Goal: Task Accomplishment & Management: Use online tool/utility

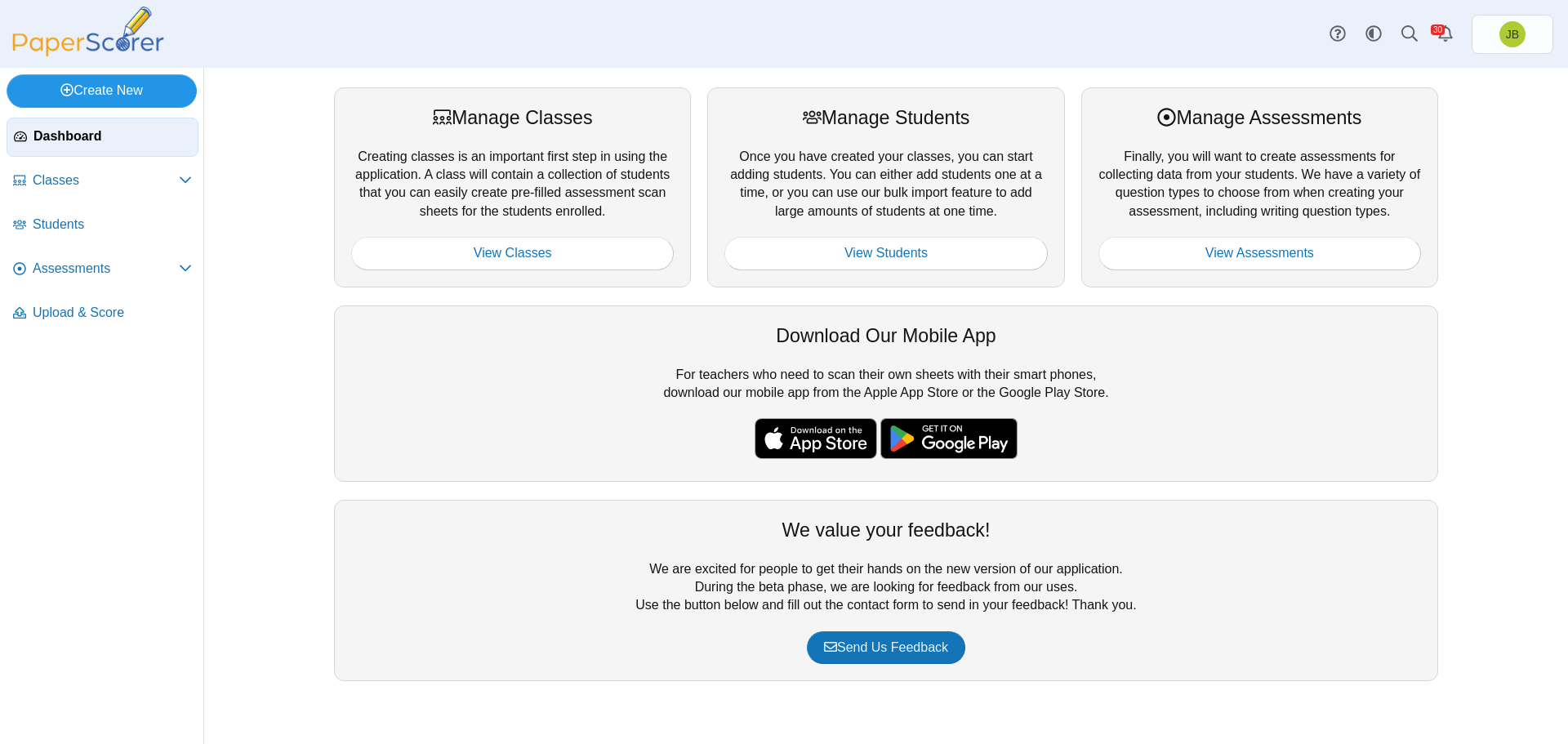
click at [105, 87] on link "Create New" at bounding box center [101, 91] width 191 height 33
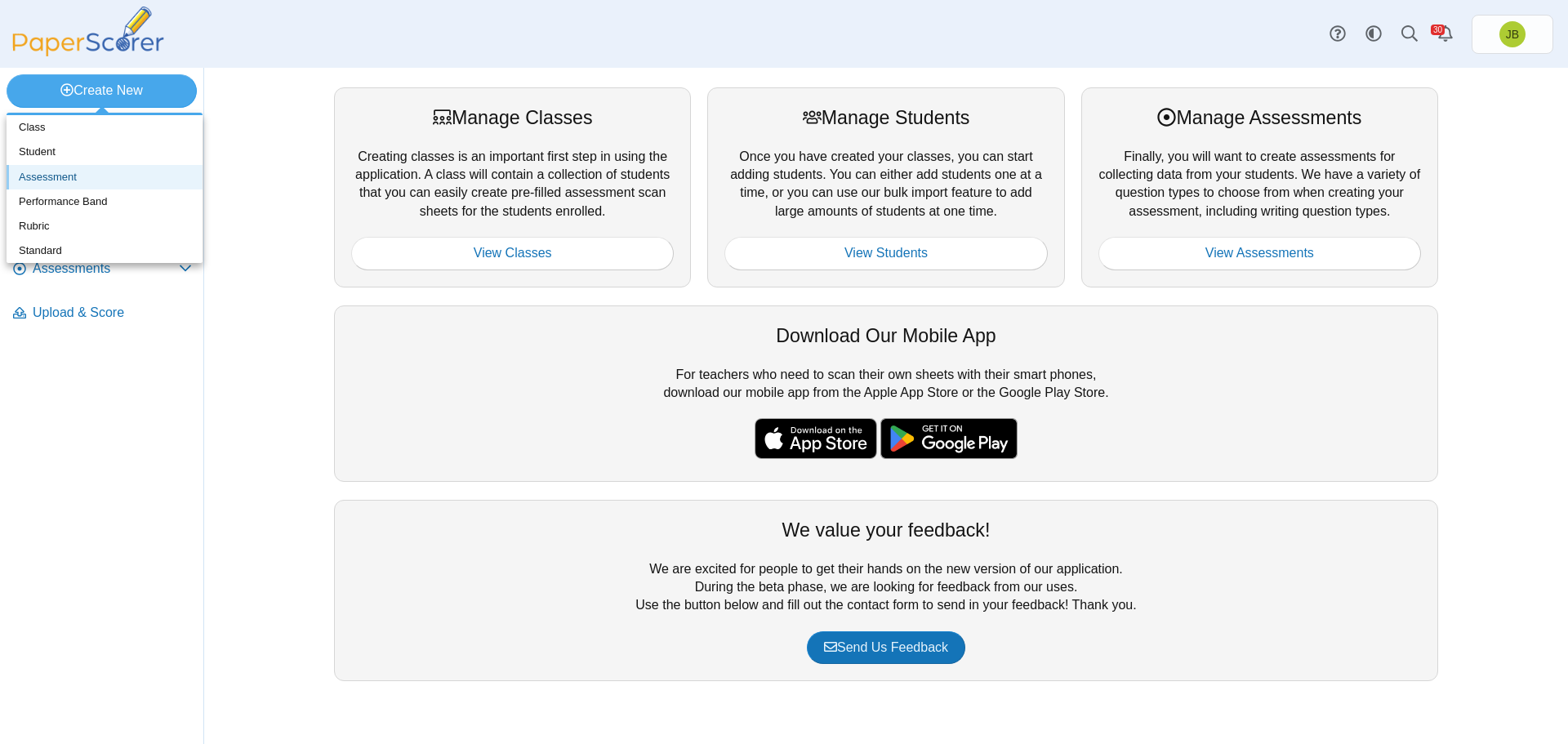
click at [60, 179] on link "Assessment" at bounding box center [105, 177] width 196 height 25
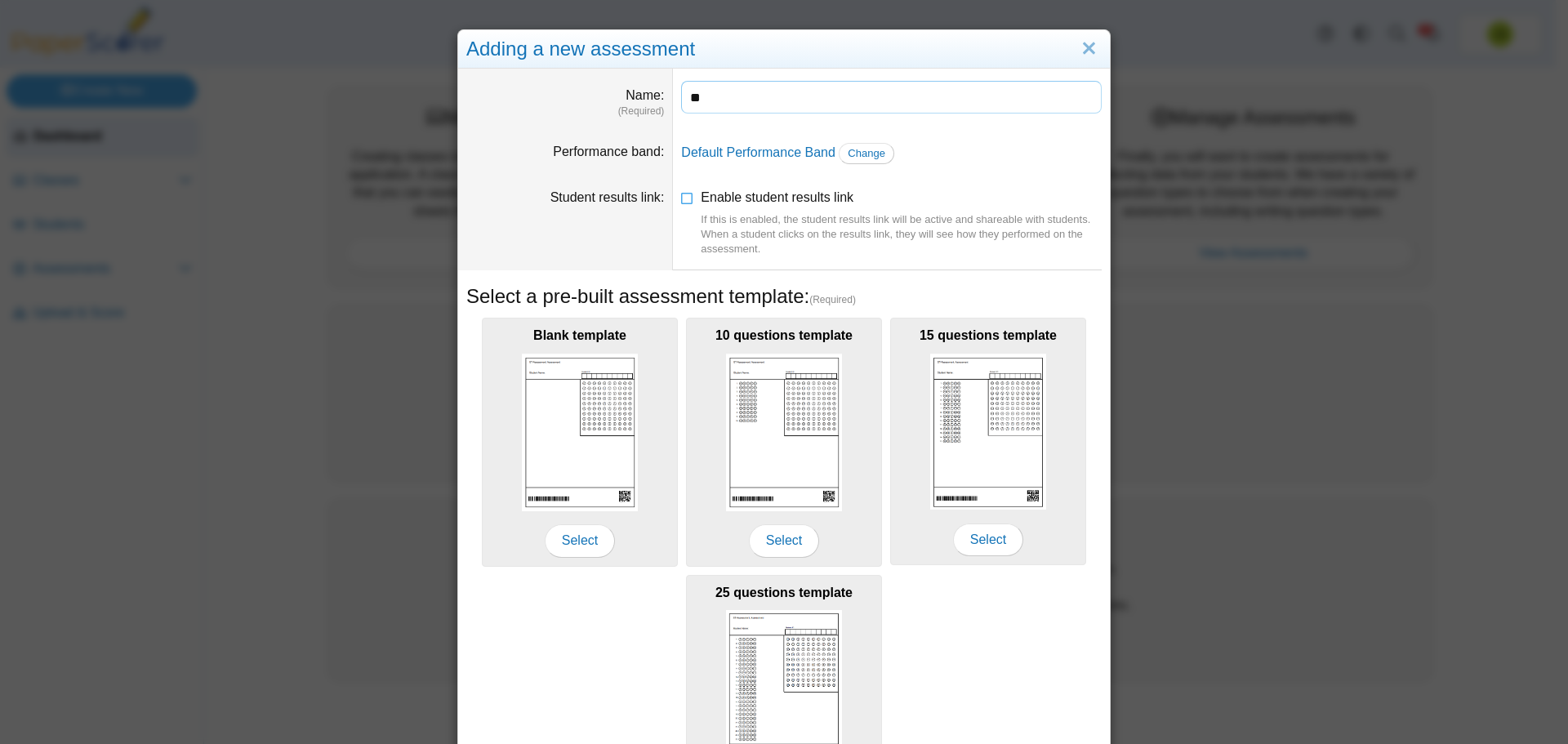
type input "*"
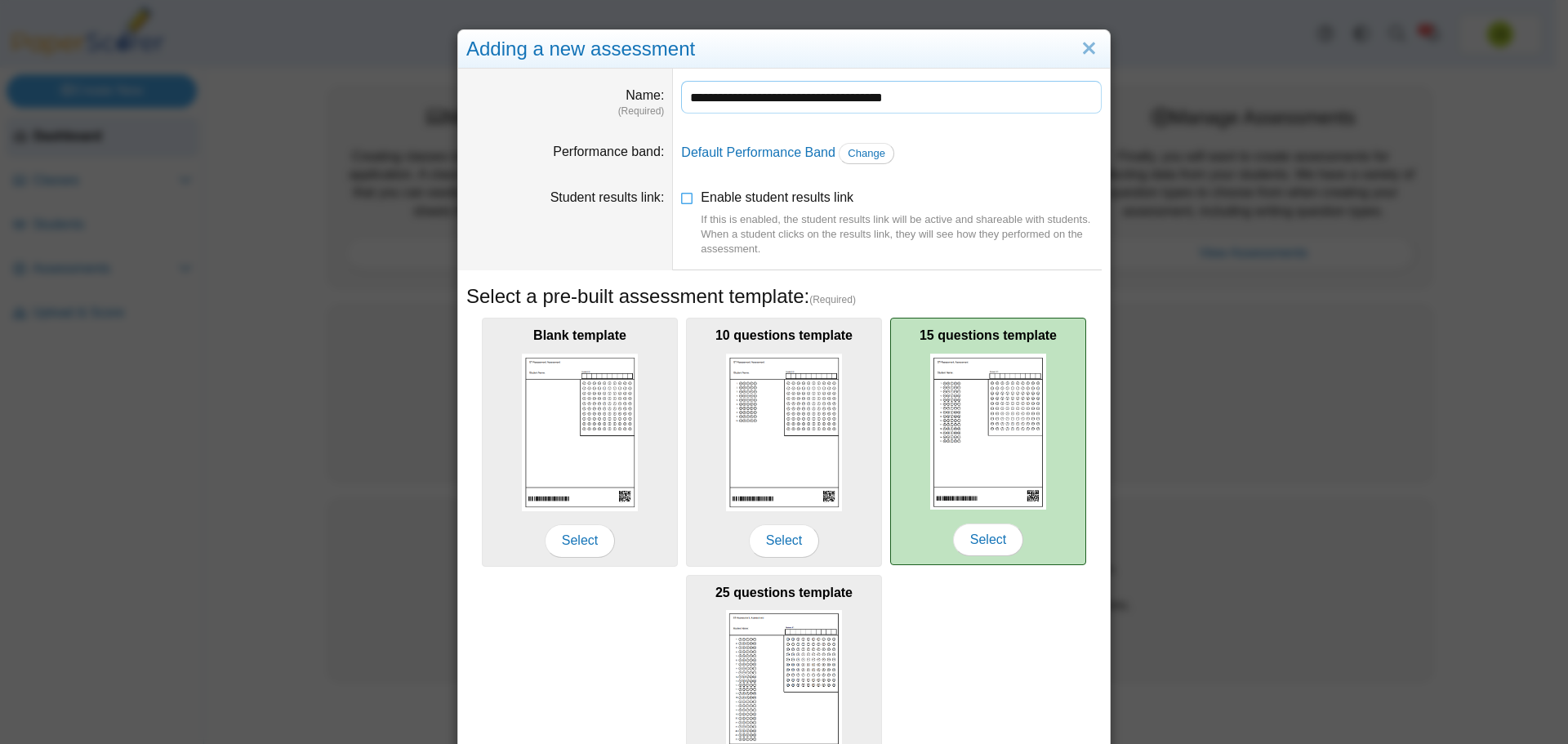
type input "**********"
click at [982, 469] on img at bounding box center [988, 432] width 116 height 157
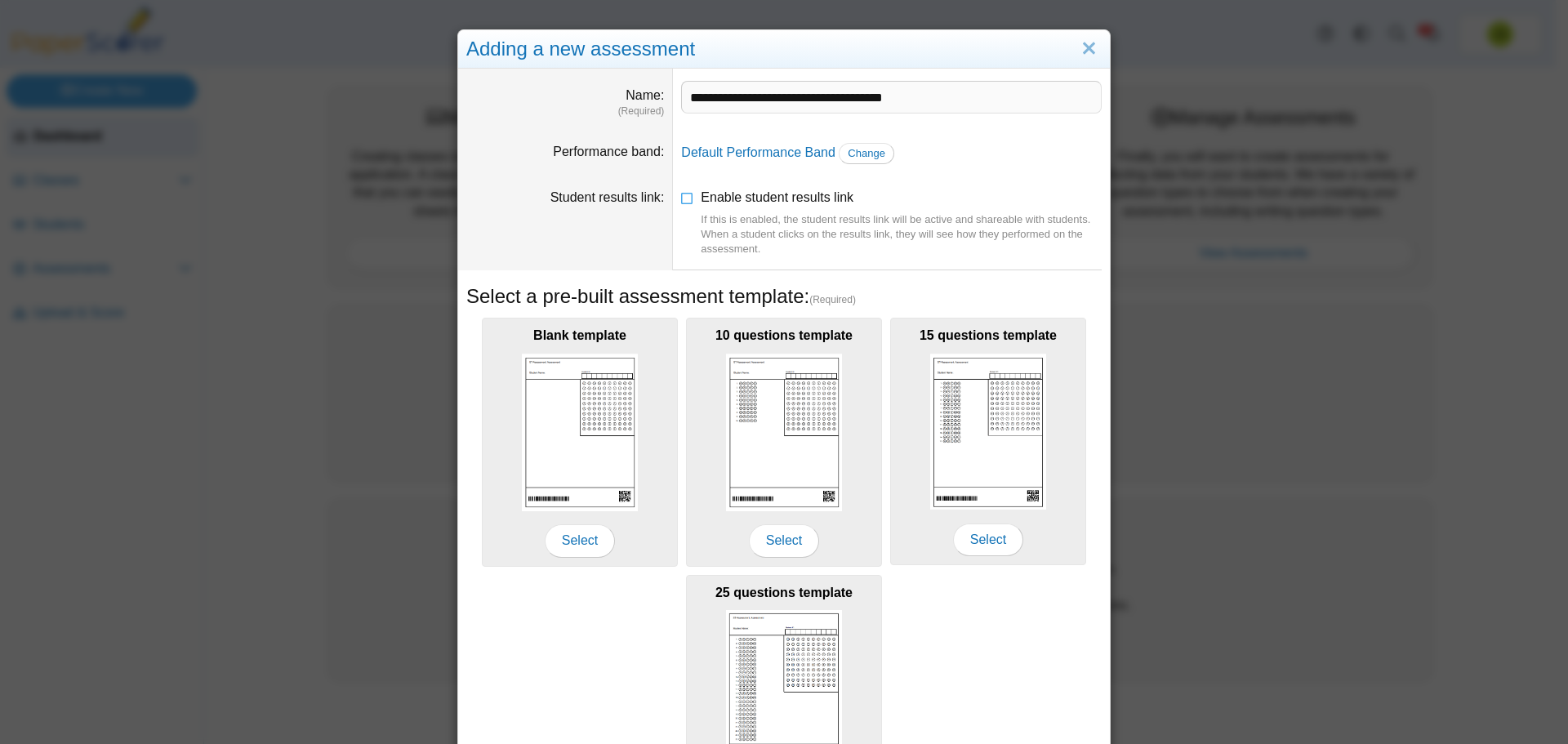
scroll to position [145, 0]
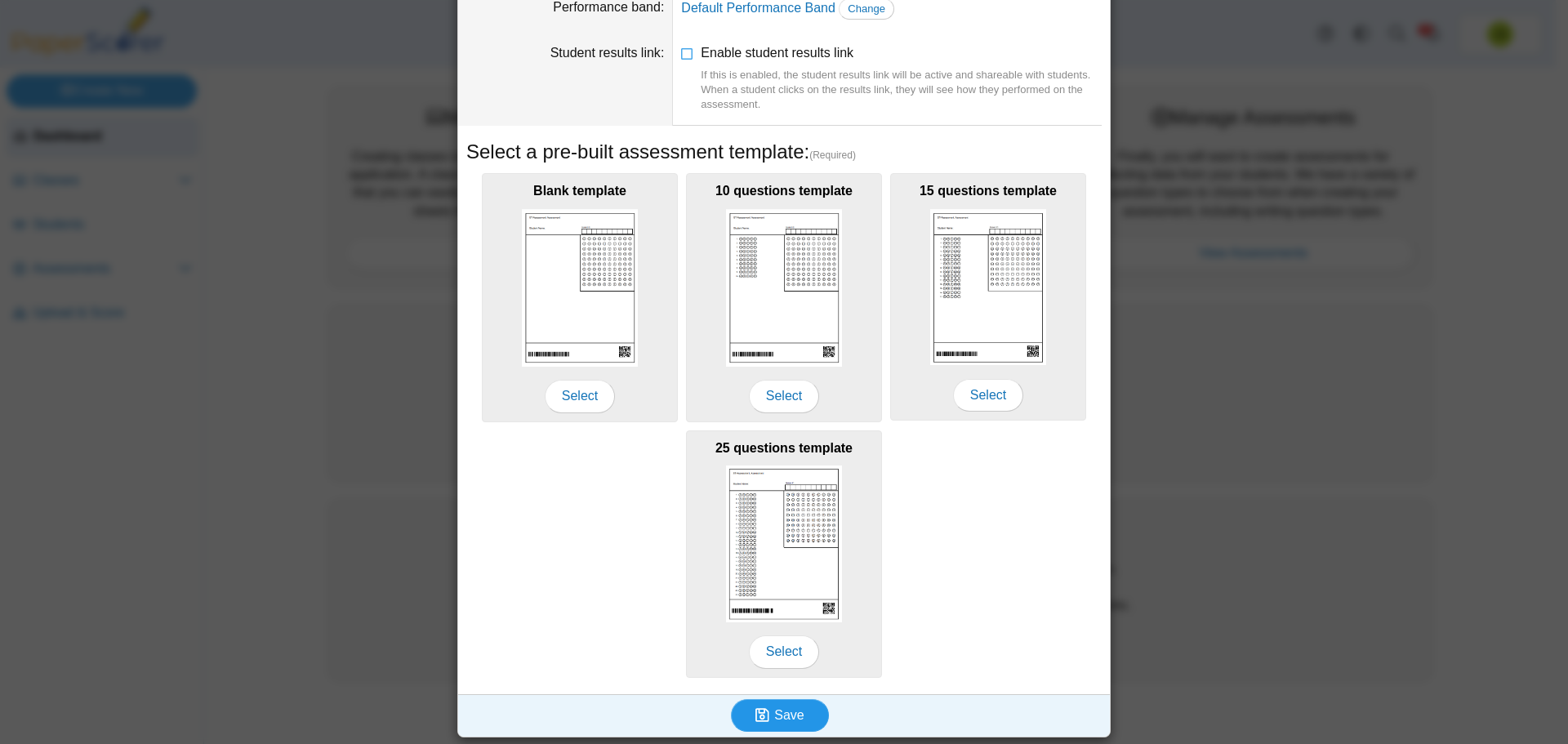
click at [793, 718] on span "Save" at bounding box center [789, 715] width 29 height 14
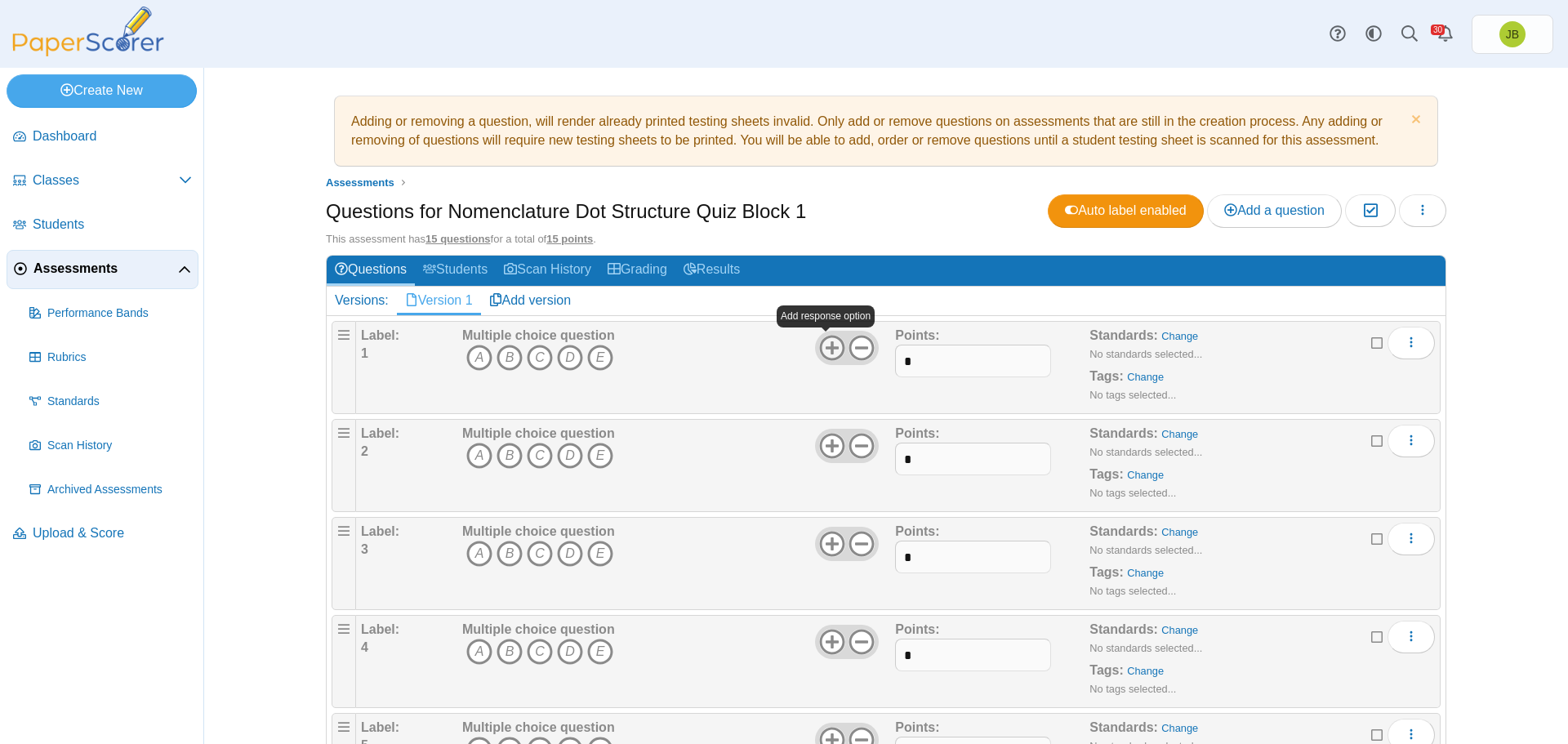
click at [829, 347] on use at bounding box center [832, 347] width 25 height 25
click at [829, 347] on use at bounding box center [832, 347] width 25 height 25
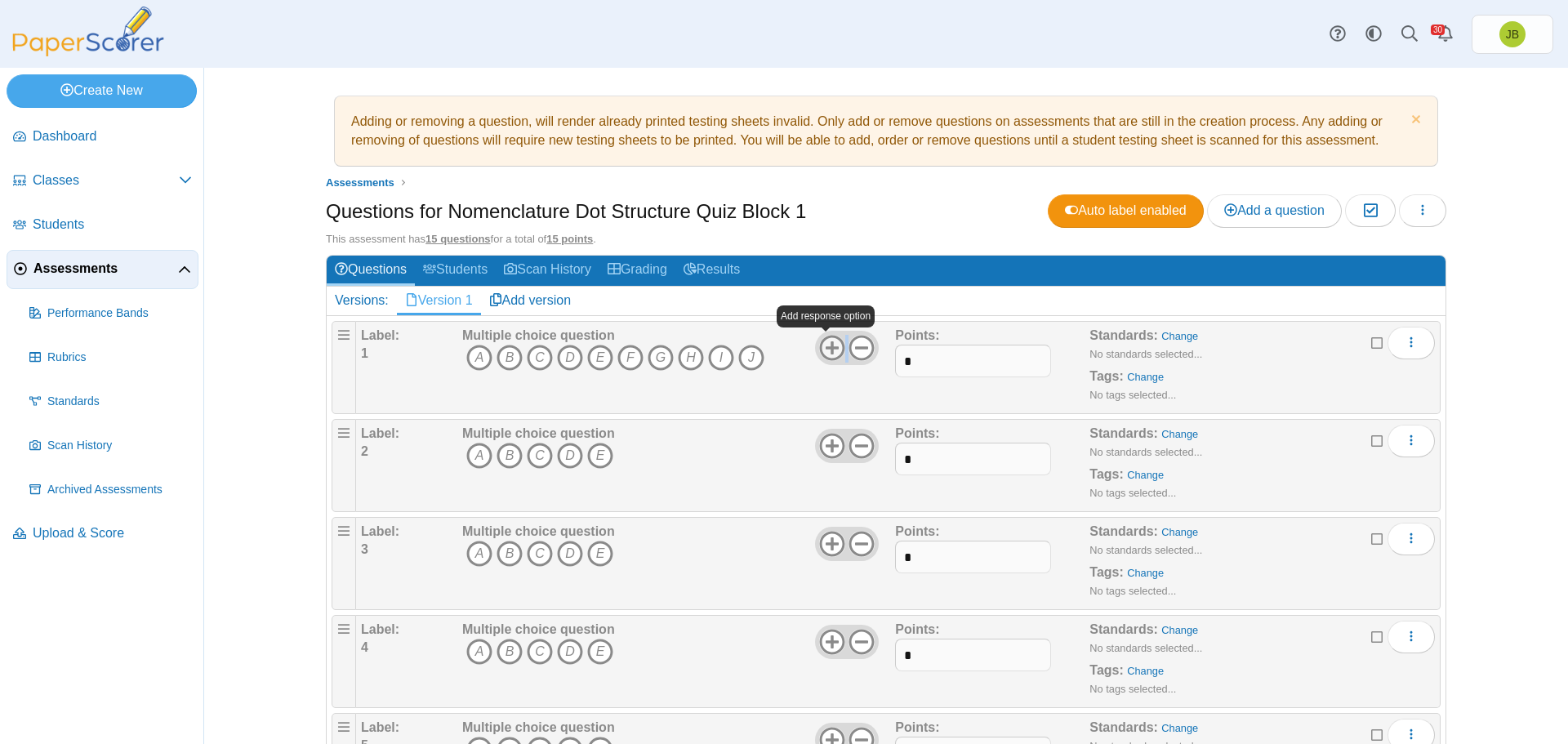
click at [829, 347] on use at bounding box center [832, 347] width 25 height 25
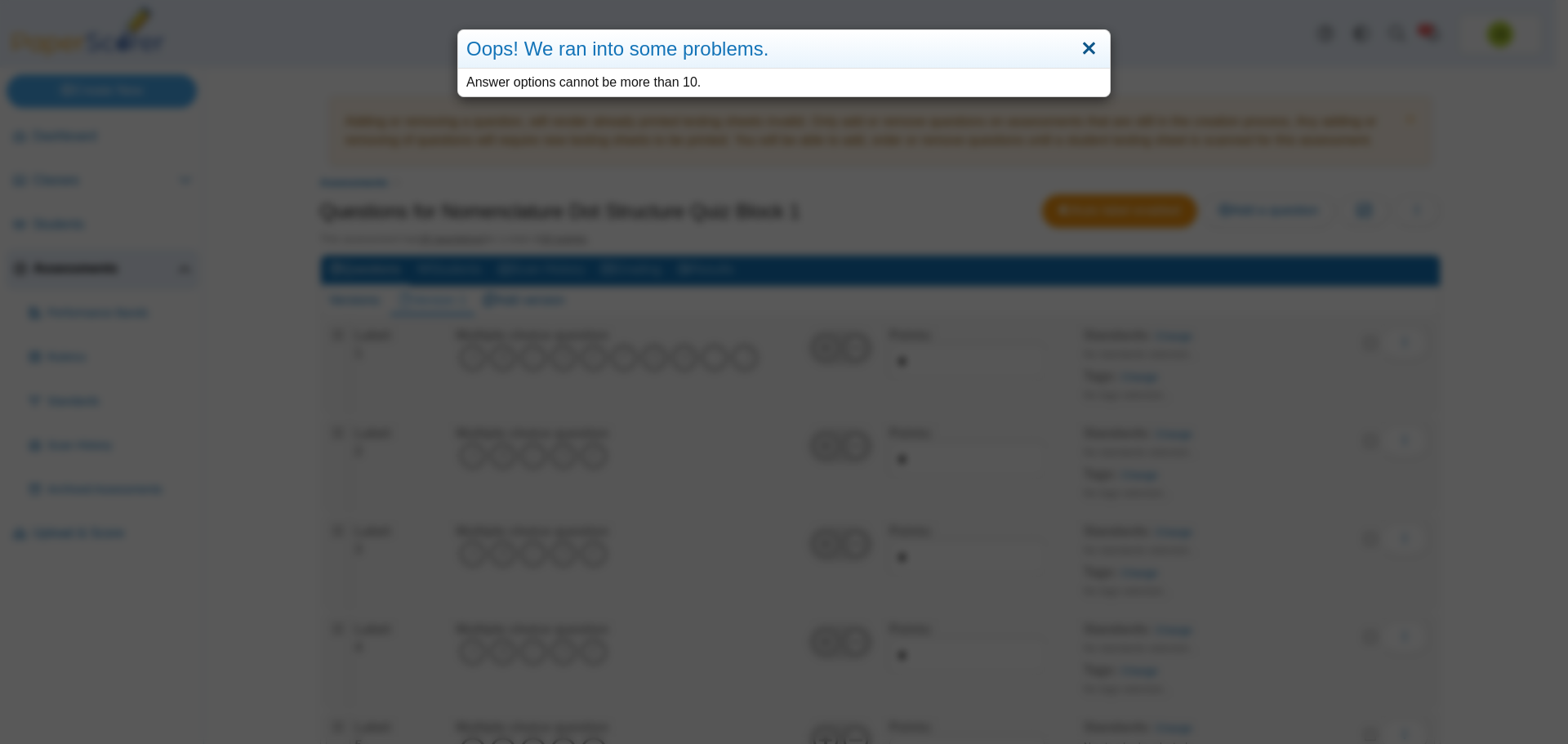
click at [1081, 52] on link "Close" at bounding box center [1089, 49] width 25 height 28
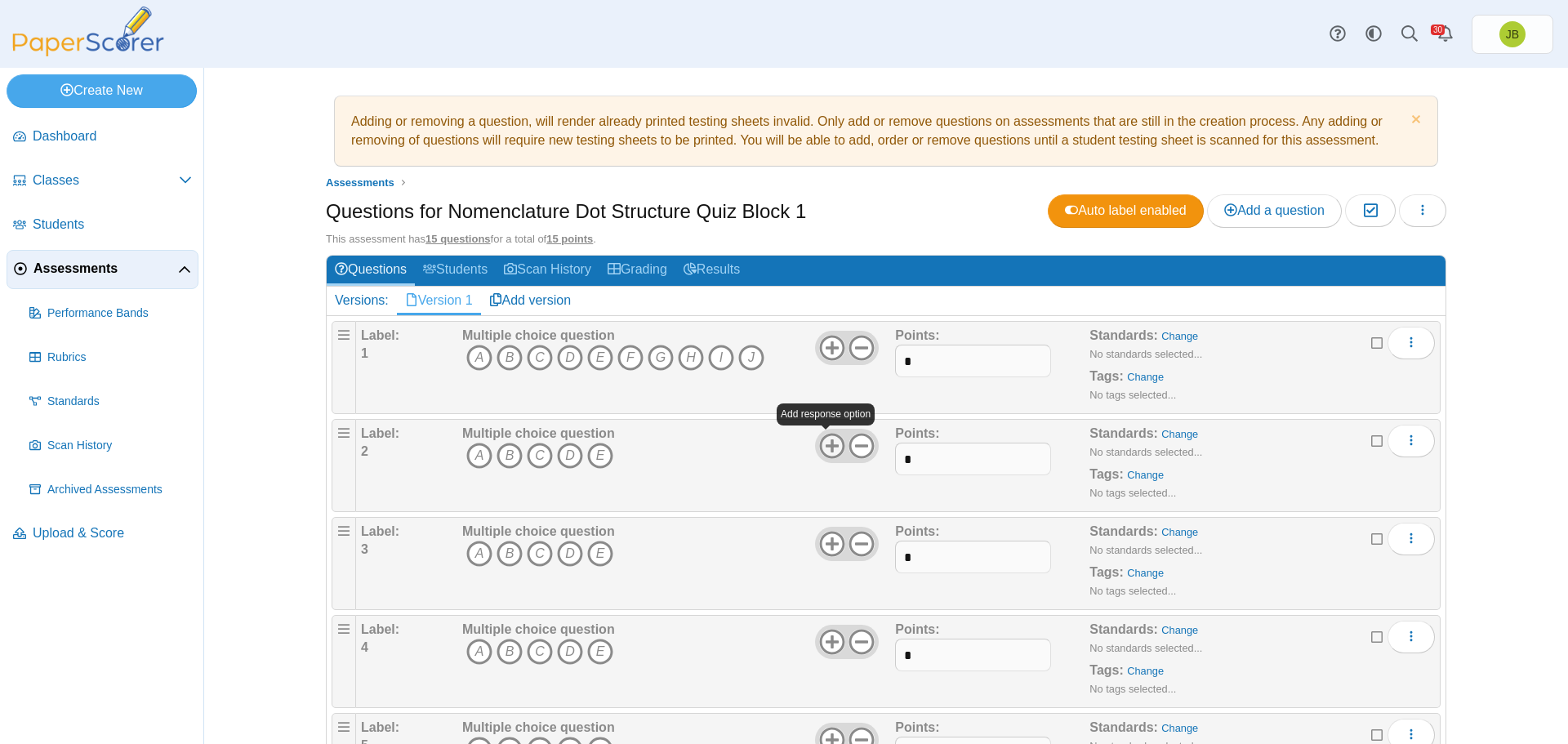
click at [824, 446] on use at bounding box center [832, 445] width 25 height 25
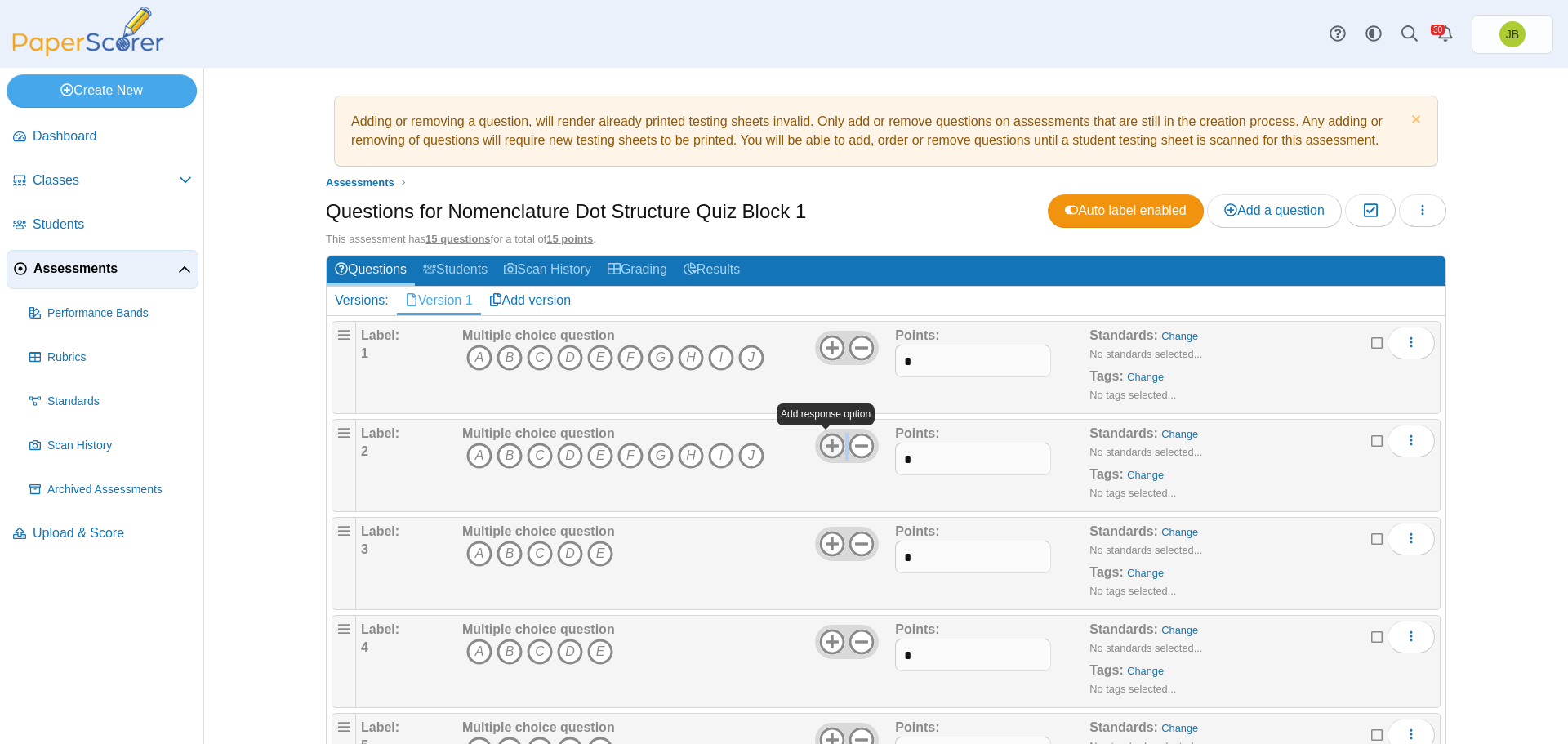
click at [824, 446] on use at bounding box center [832, 445] width 25 height 25
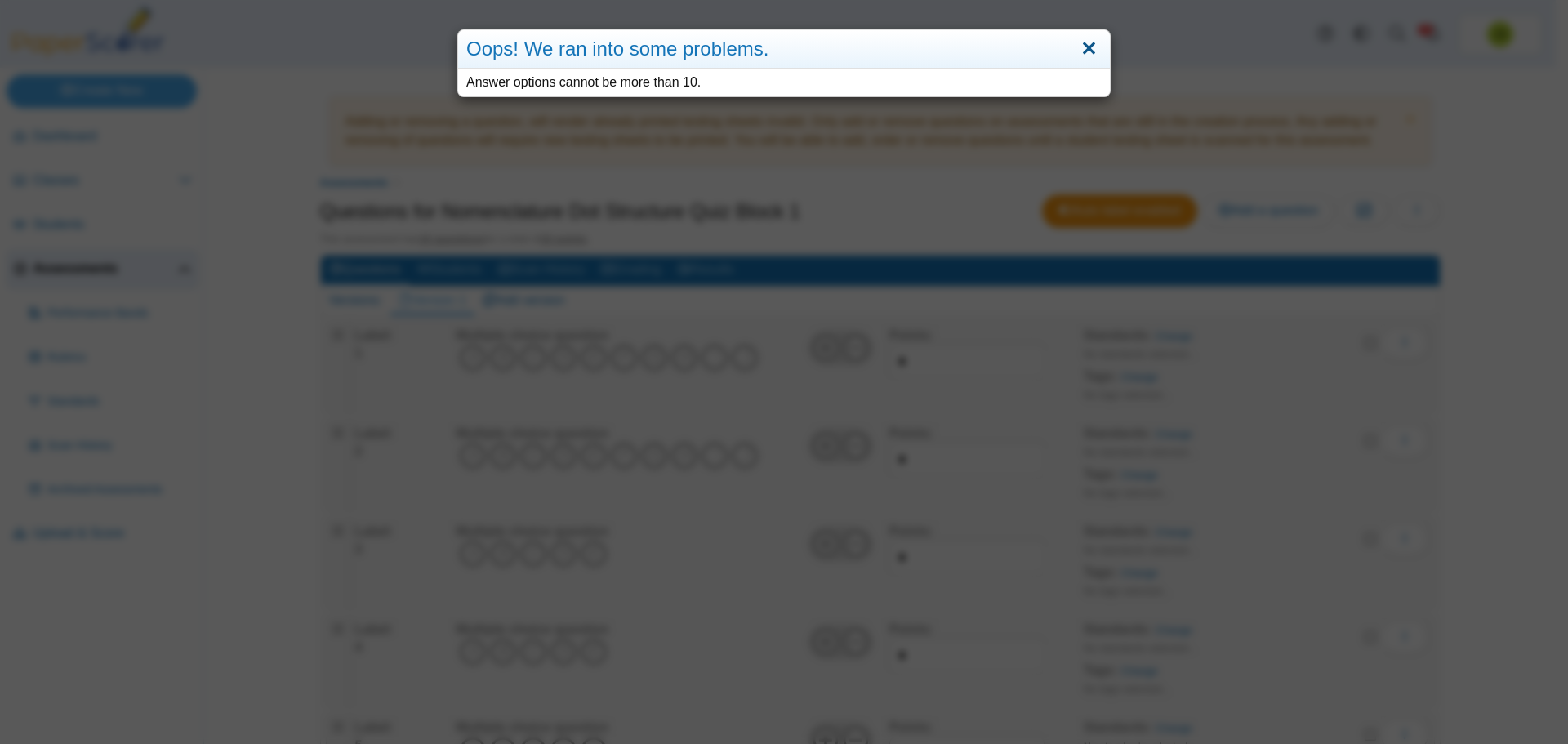
click at [1089, 51] on link "Close" at bounding box center [1089, 49] width 25 height 28
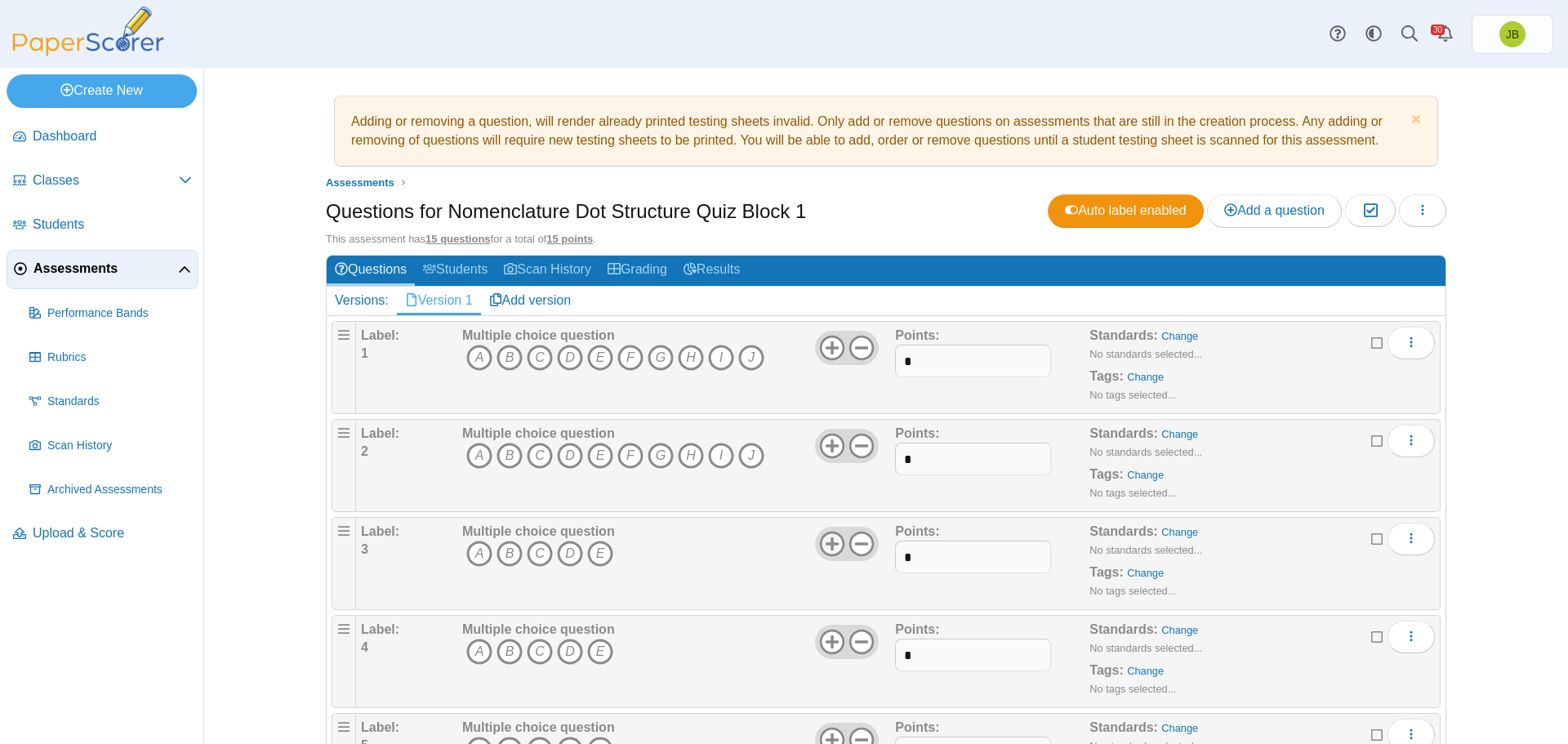
click at [825, 545] on use at bounding box center [832, 543] width 25 height 25
click at [825, 545] on use at bounding box center [832, 543] width 25 height 25
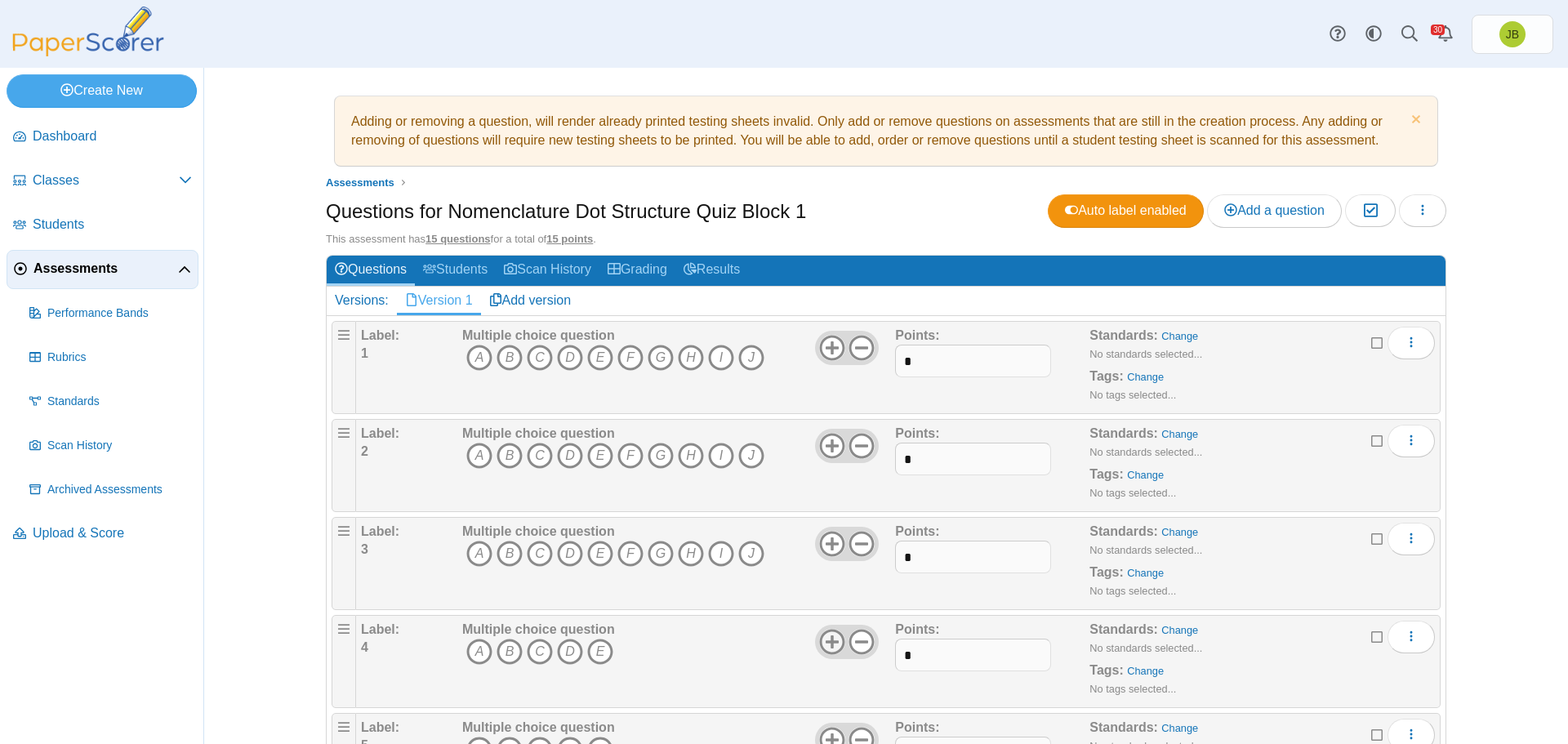
click at [825, 645] on use at bounding box center [832, 641] width 25 height 25
click at [826, 643] on use at bounding box center [832, 641] width 25 height 25
click at [826, 643] on use at bounding box center [832, 641] width 25 height 25
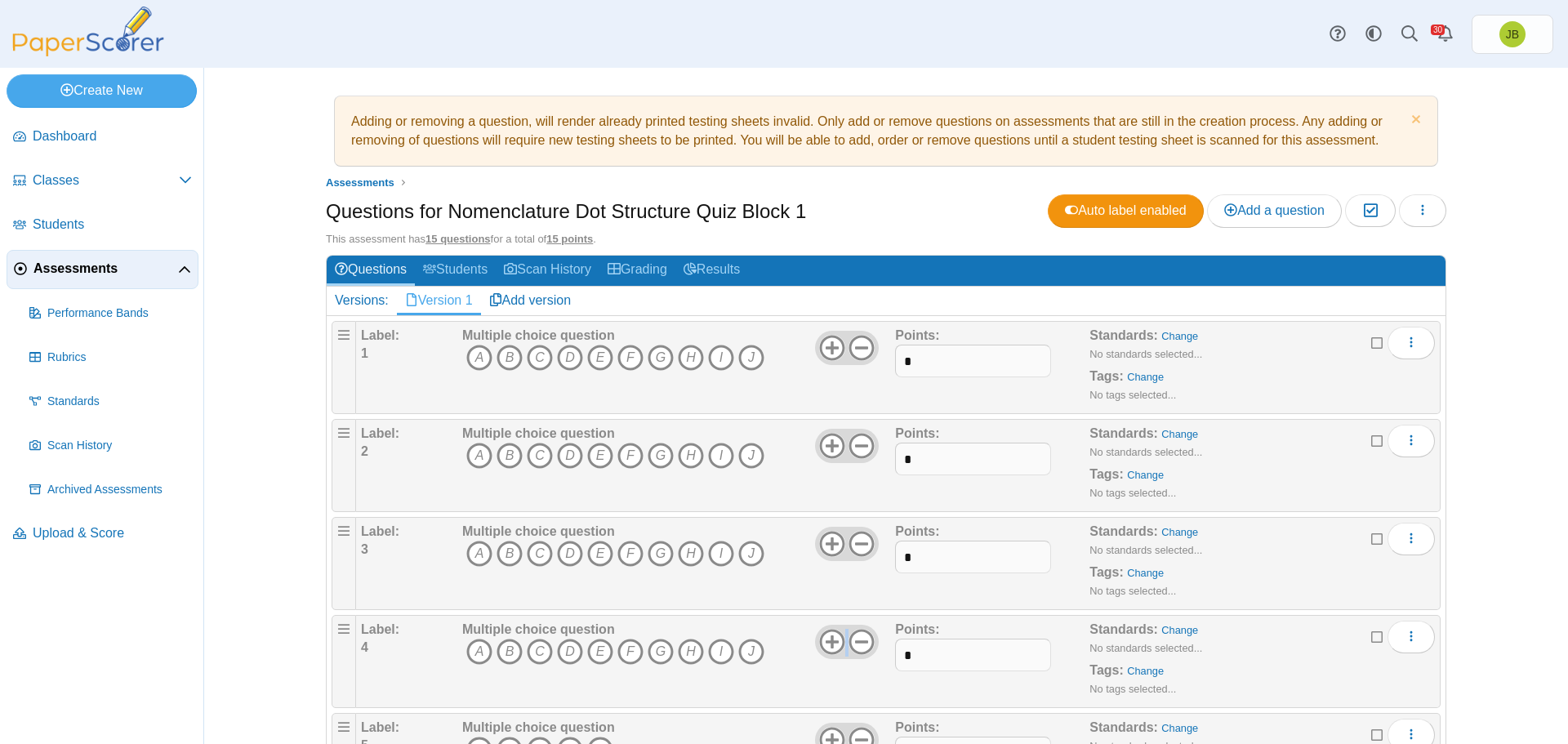
scroll to position [164, 0]
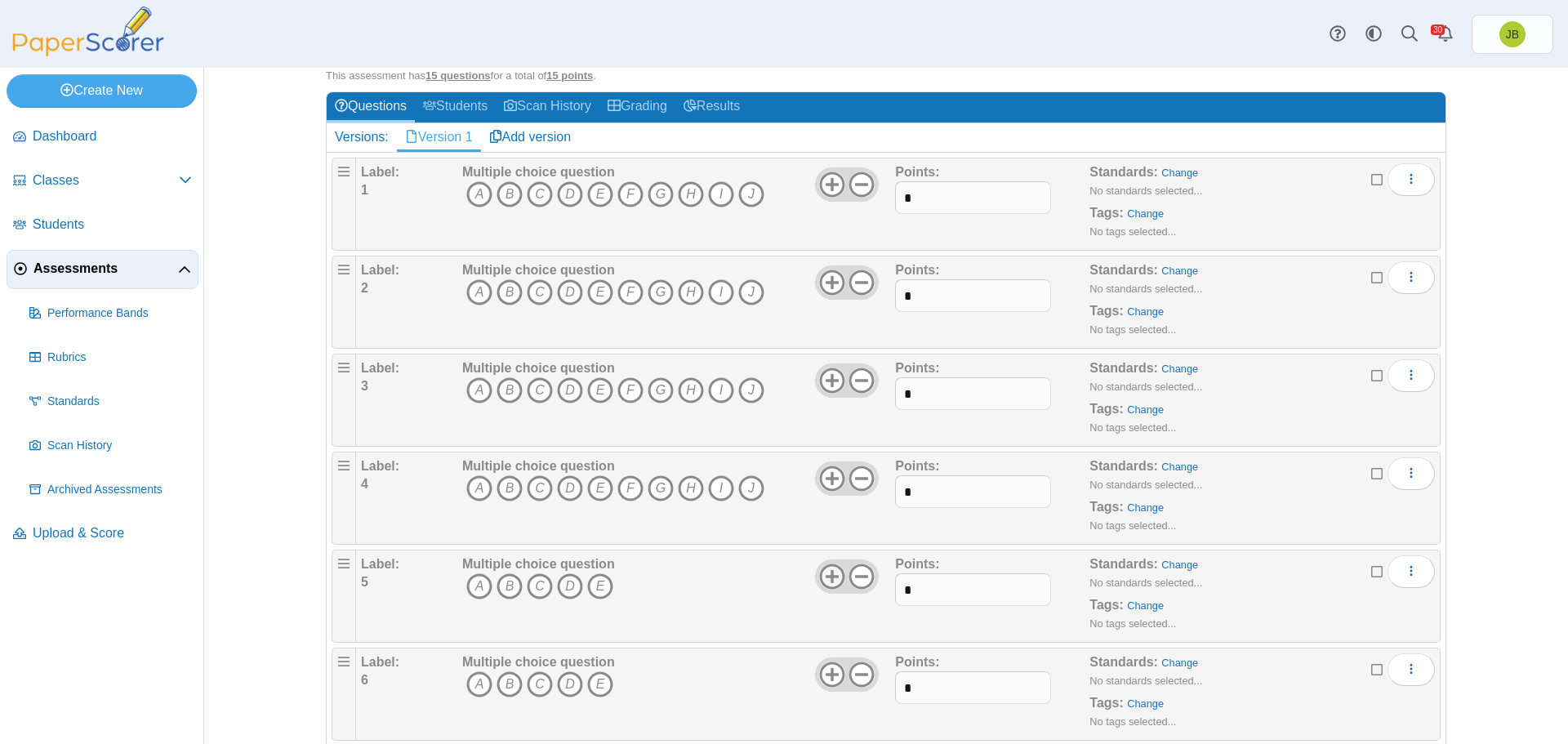
click at [820, 574] on icon at bounding box center [833, 576] width 26 height 26
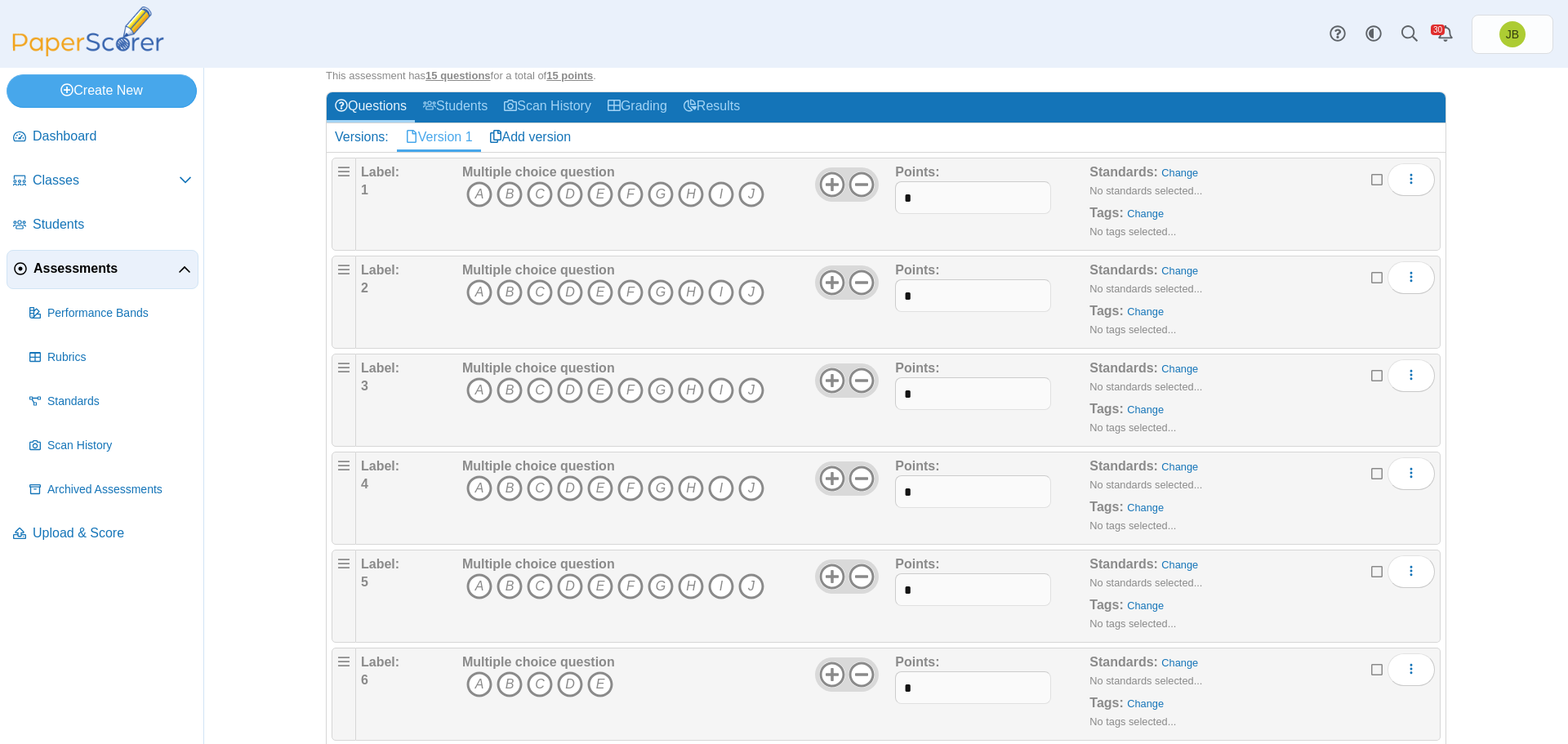
scroll to position [245, 0]
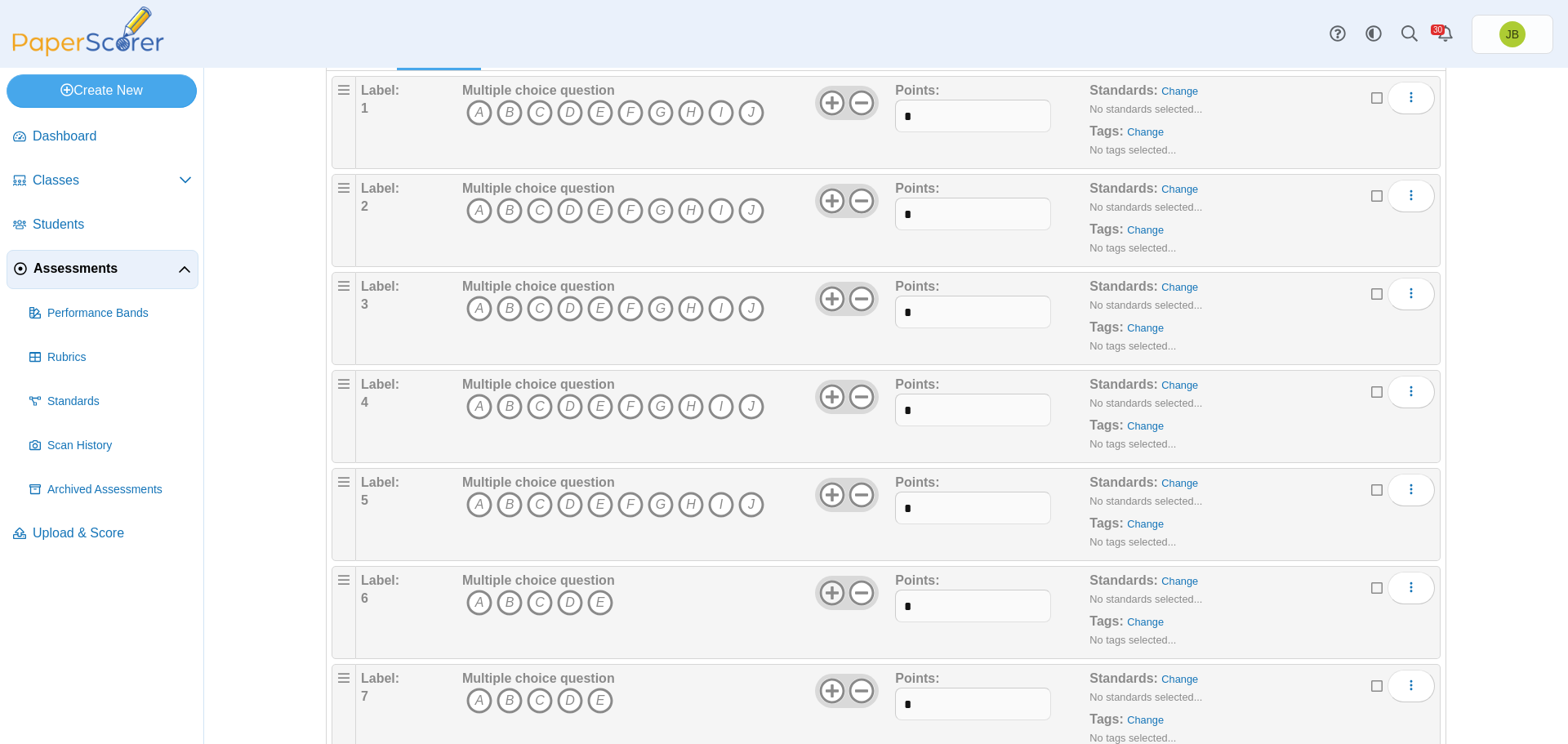
click at [824, 596] on icon at bounding box center [833, 593] width 26 height 26
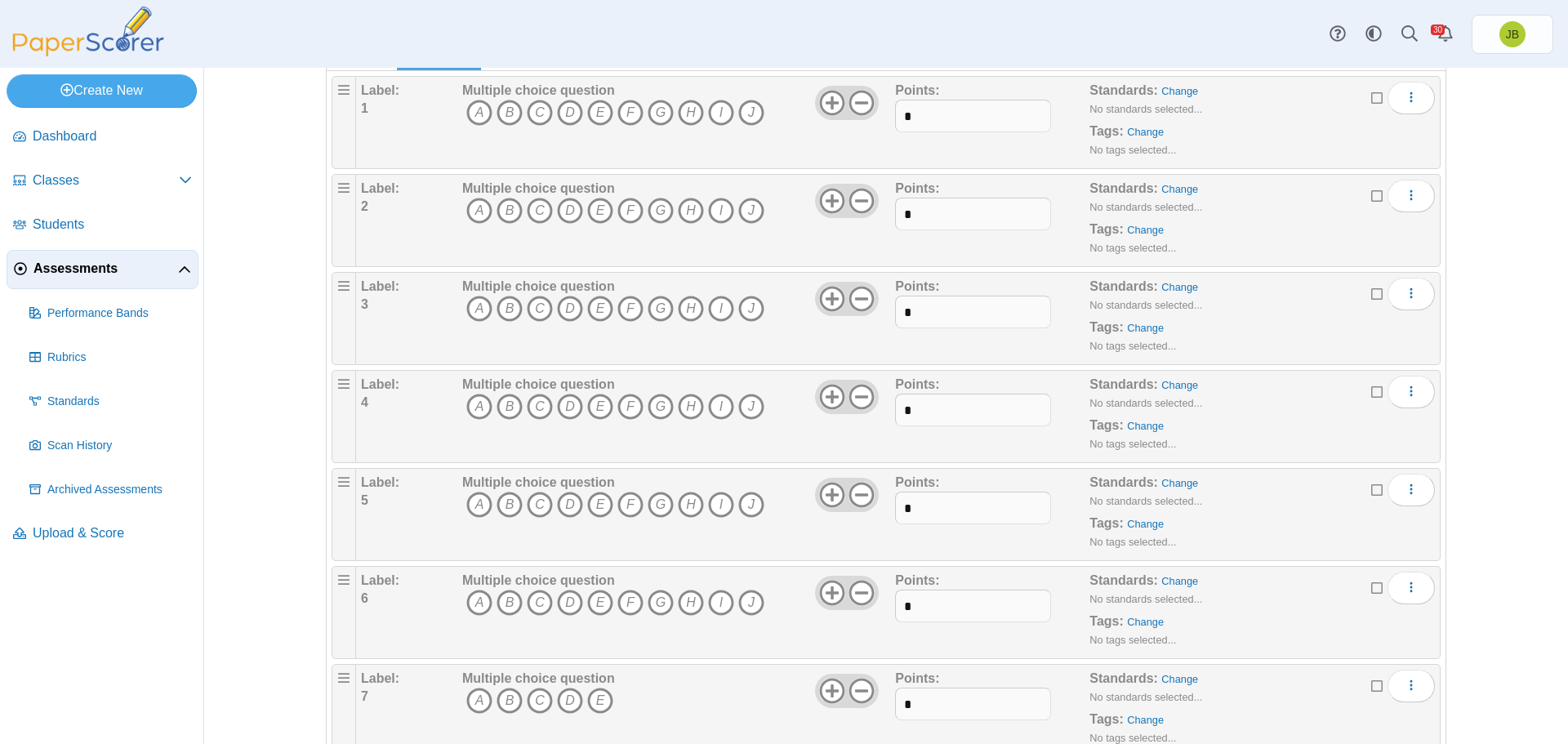
scroll to position [408, 0]
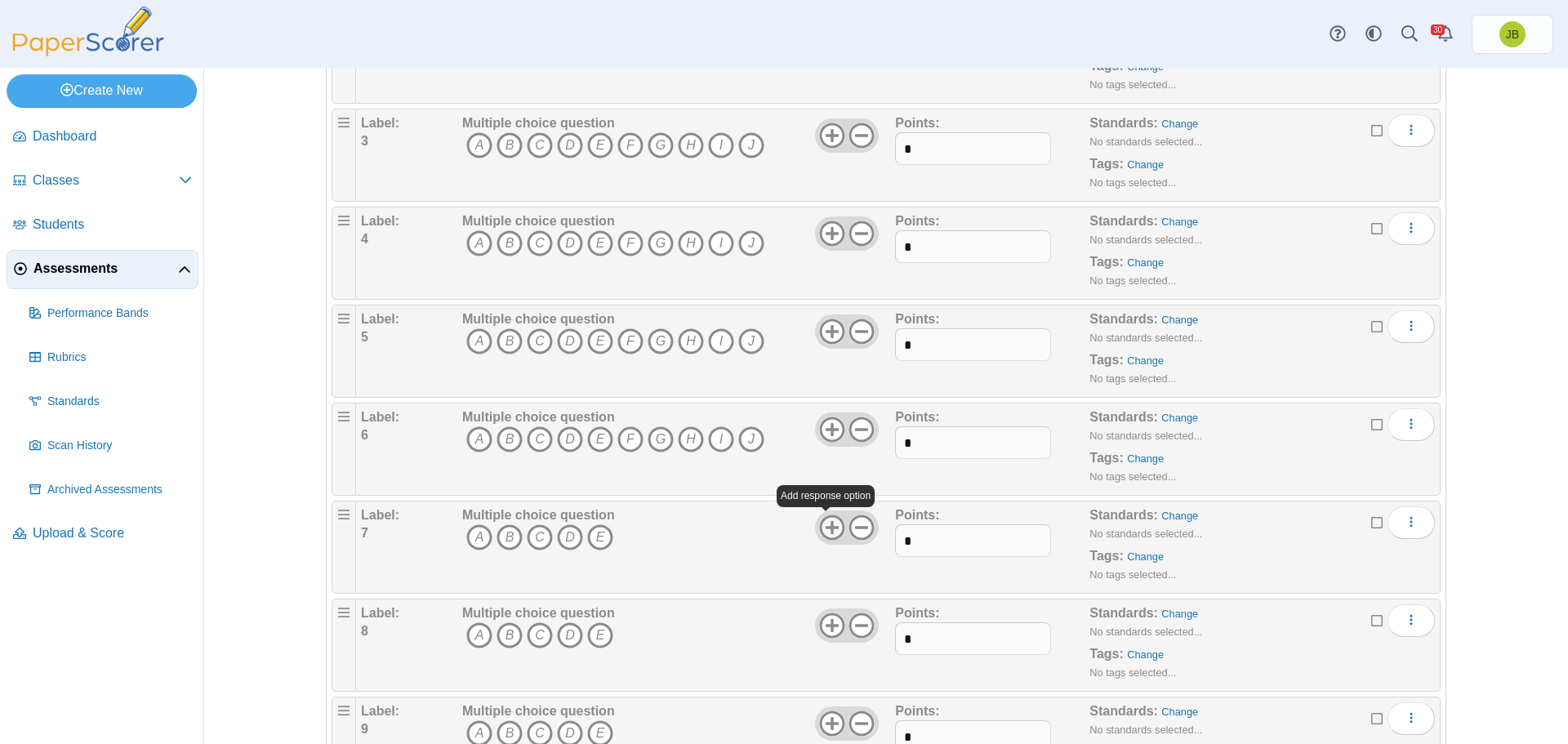
click at [820, 528] on icon at bounding box center [833, 527] width 26 height 26
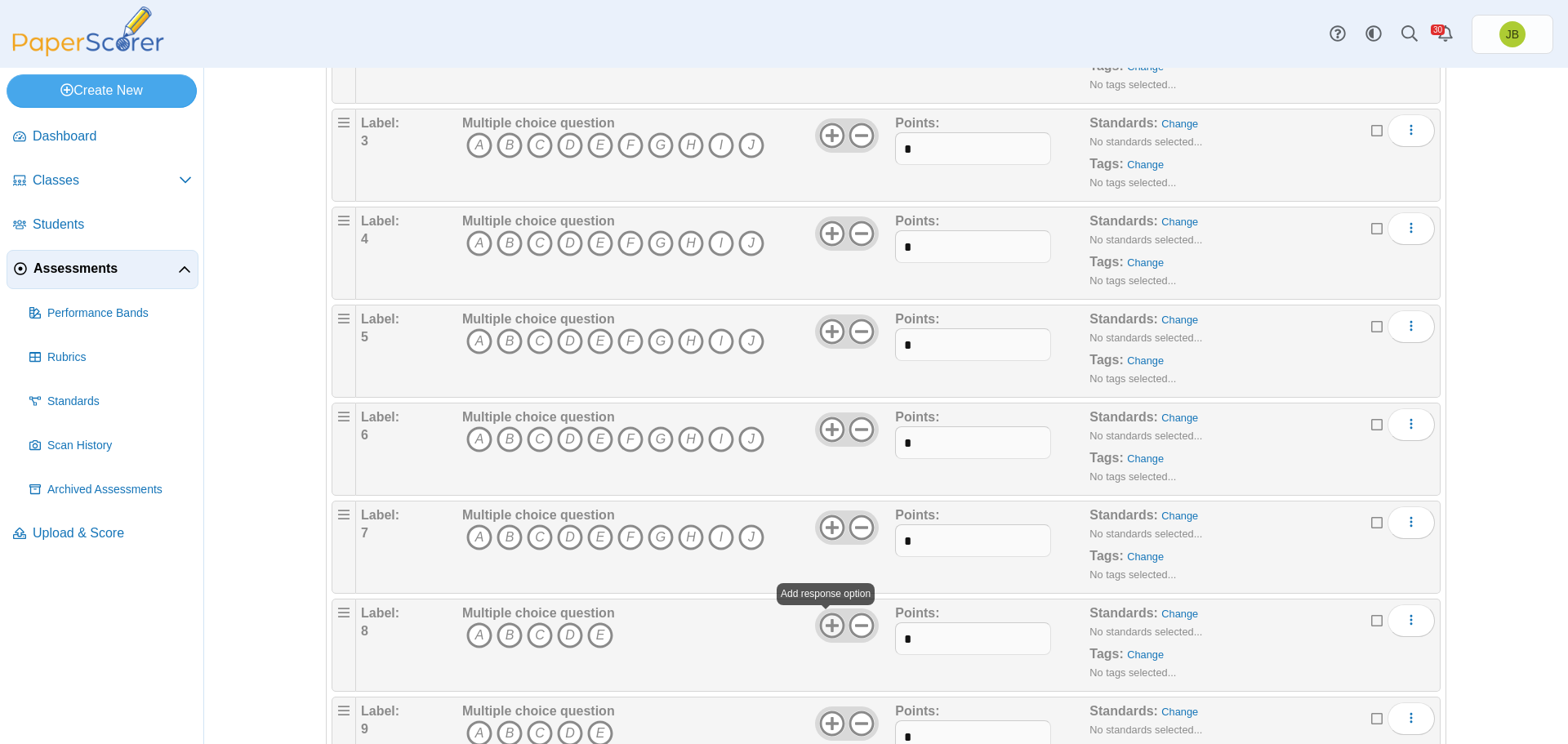
click at [821, 624] on use at bounding box center [832, 625] width 25 height 25
click at [820, 624] on use at bounding box center [832, 625] width 25 height 25
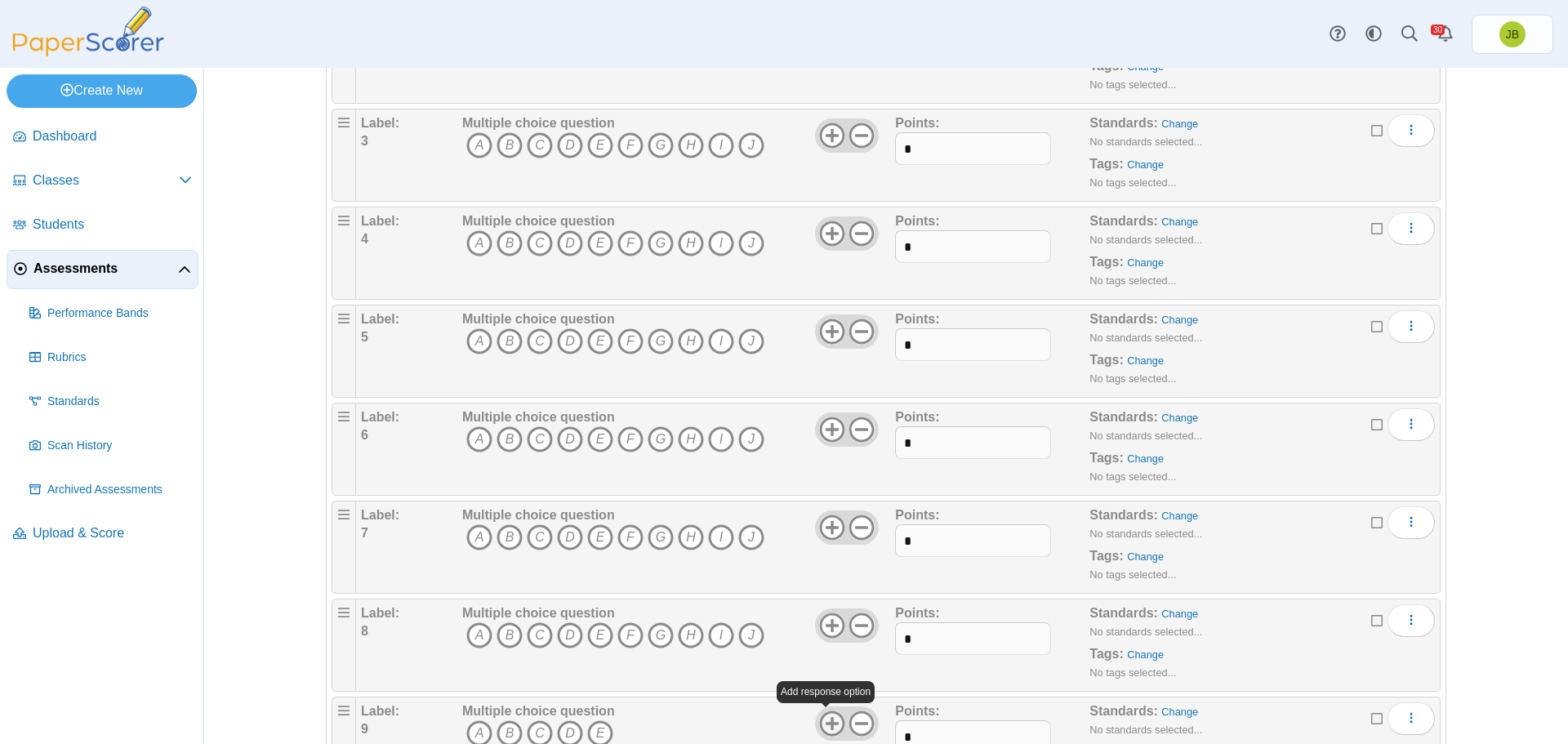
click at [824, 717] on icon at bounding box center [833, 724] width 26 height 26
click at [824, 716] on icon at bounding box center [833, 724] width 26 height 26
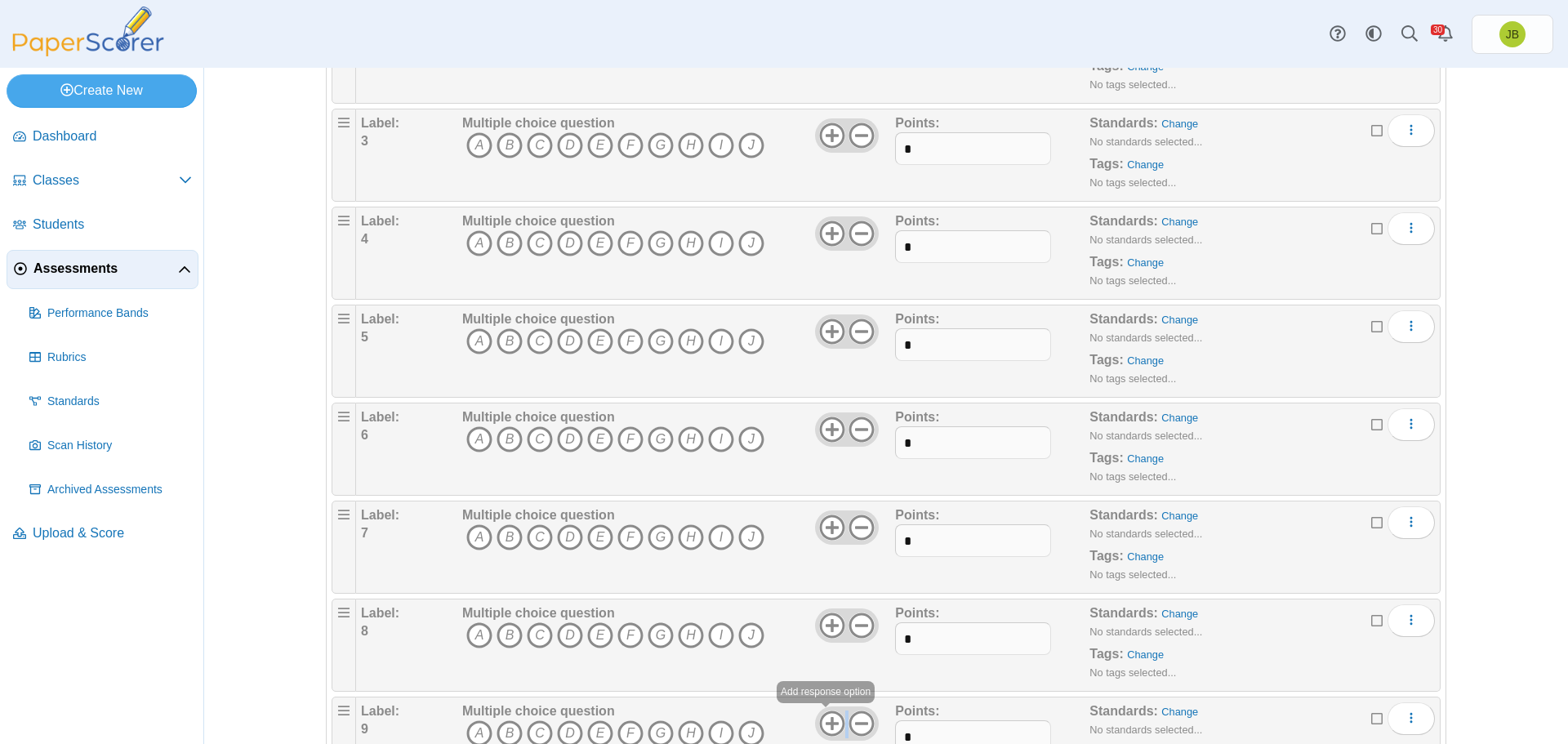
scroll to position [571, 0]
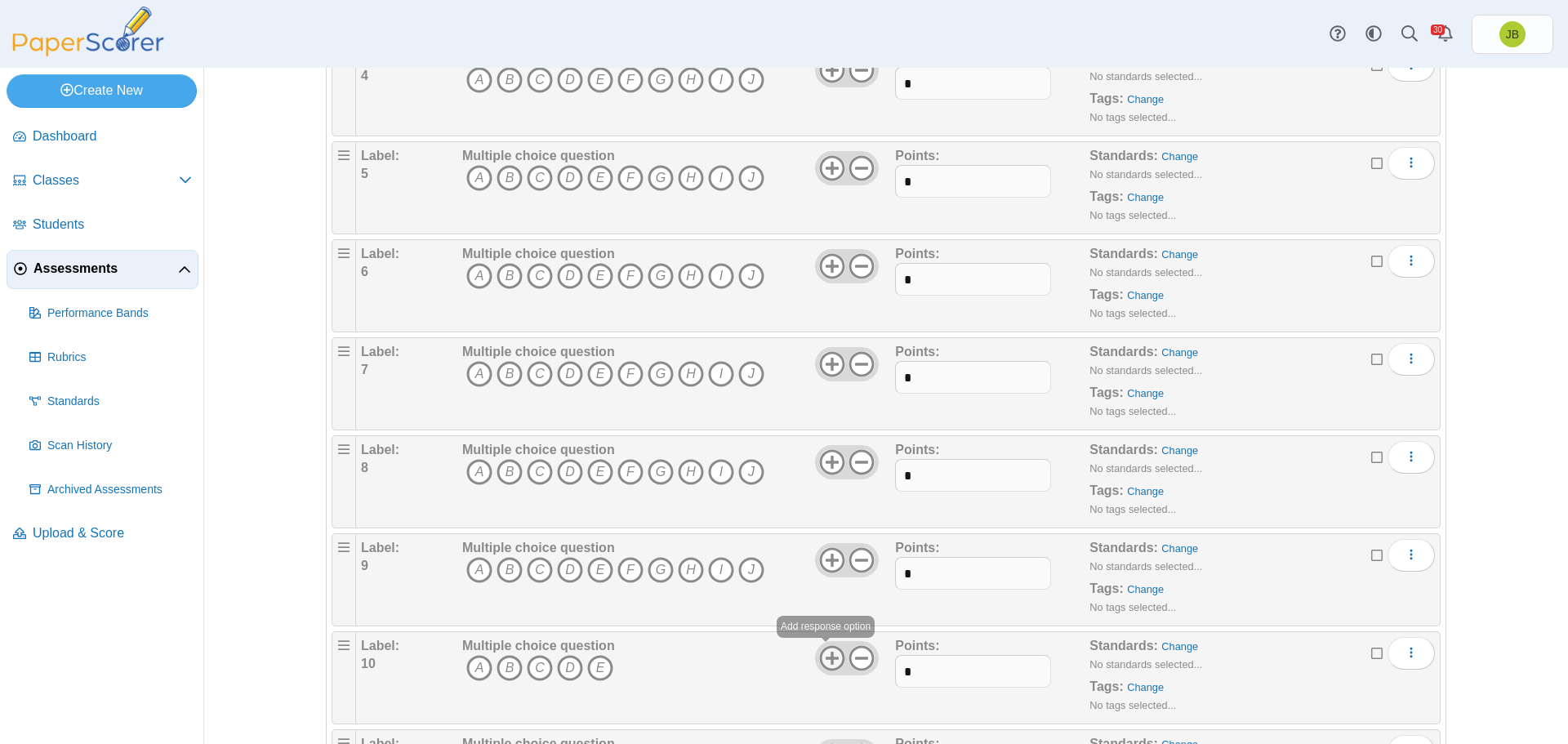
click at [822, 658] on use at bounding box center [832, 657] width 25 height 25
click at [822, 659] on icon at bounding box center [833, 658] width 26 height 26
click at [821, 659] on icon at bounding box center [833, 658] width 26 height 26
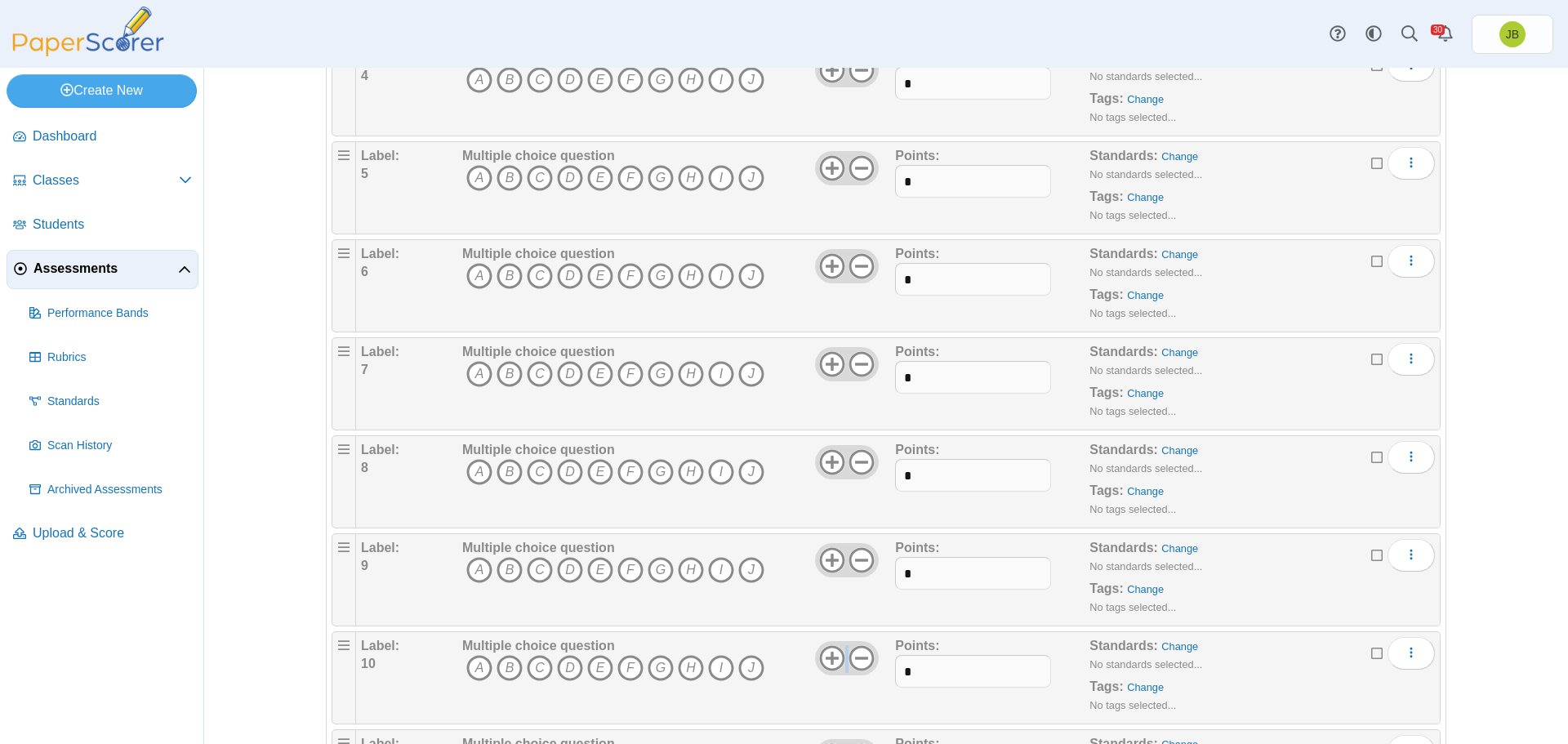
scroll to position [0, 0]
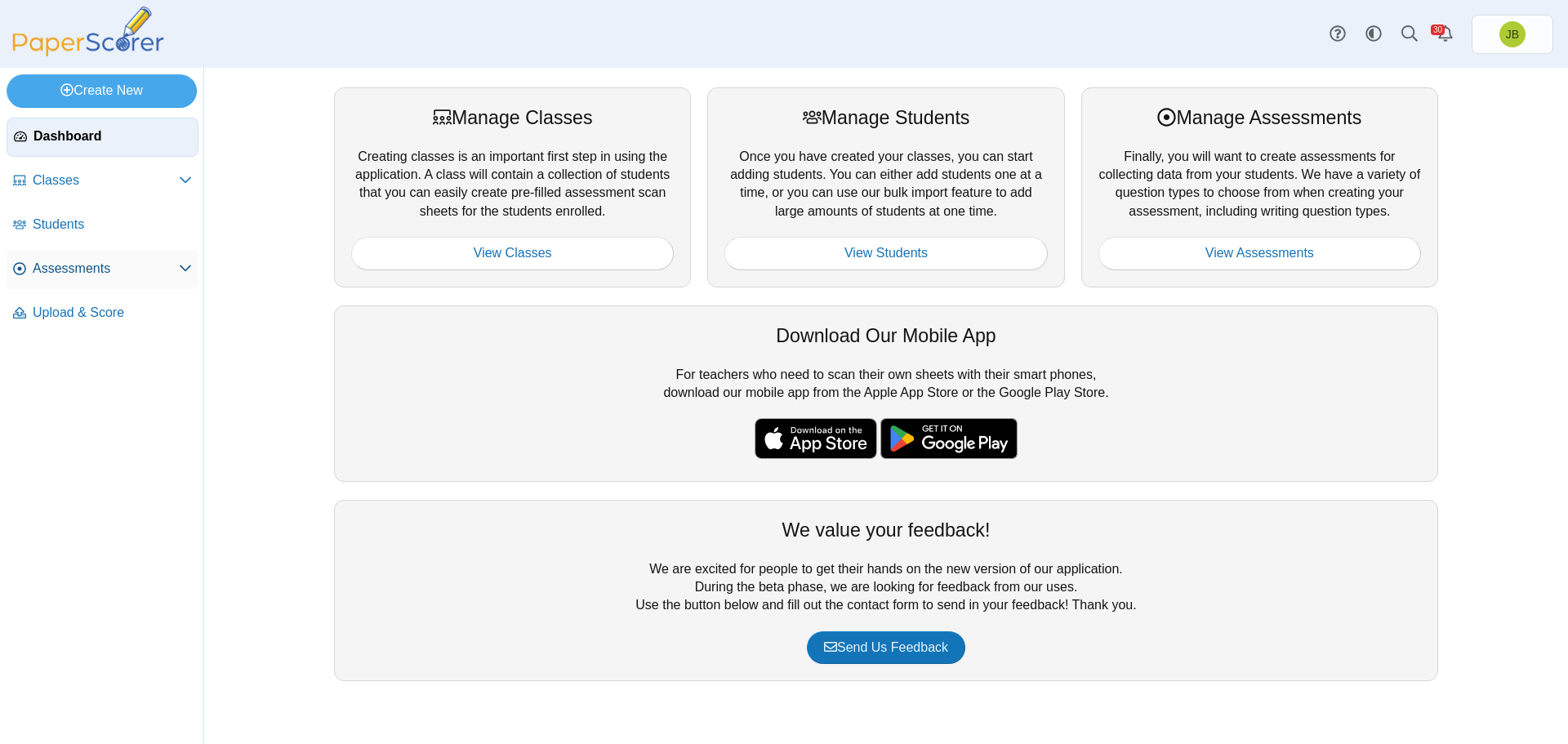
click at [96, 266] on span "Assessments" at bounding box center [106, 269] width 146 height 18
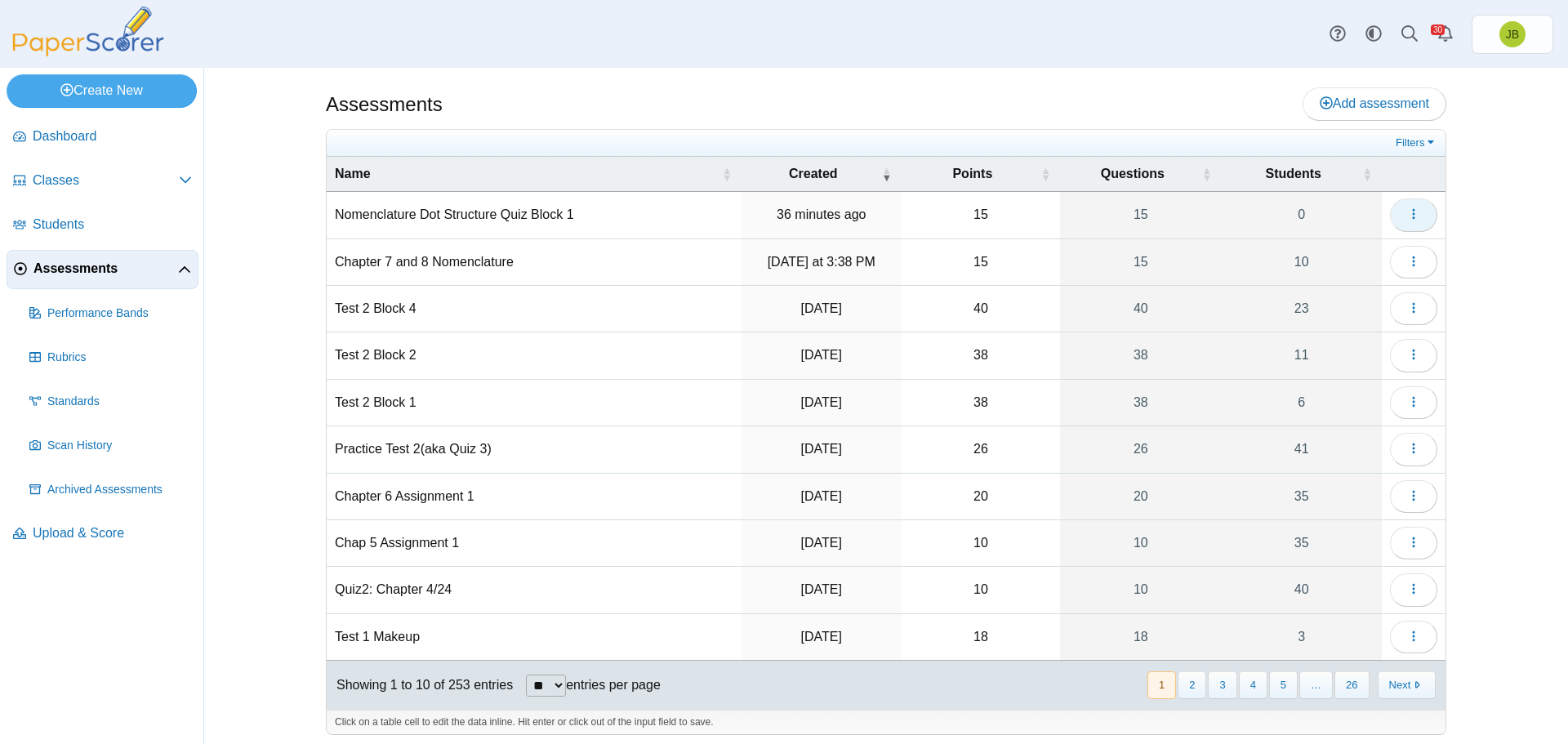
click at [1410, 213] on icon "button" at bounding box center [1414, 214] width 13 height 13
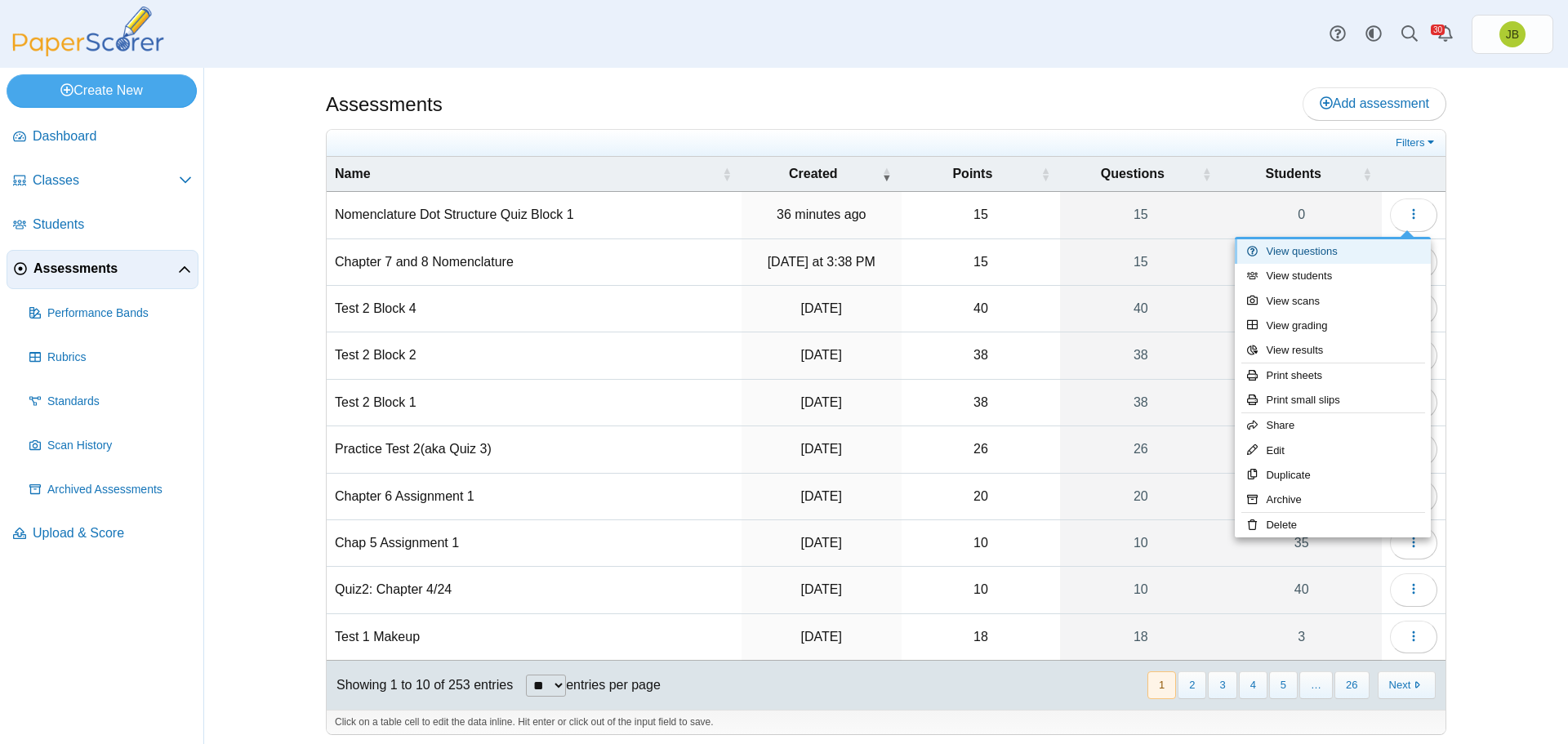
click at [1313, 258] on link "View questions" at bounding box center [1333, 252] width 196 height 25
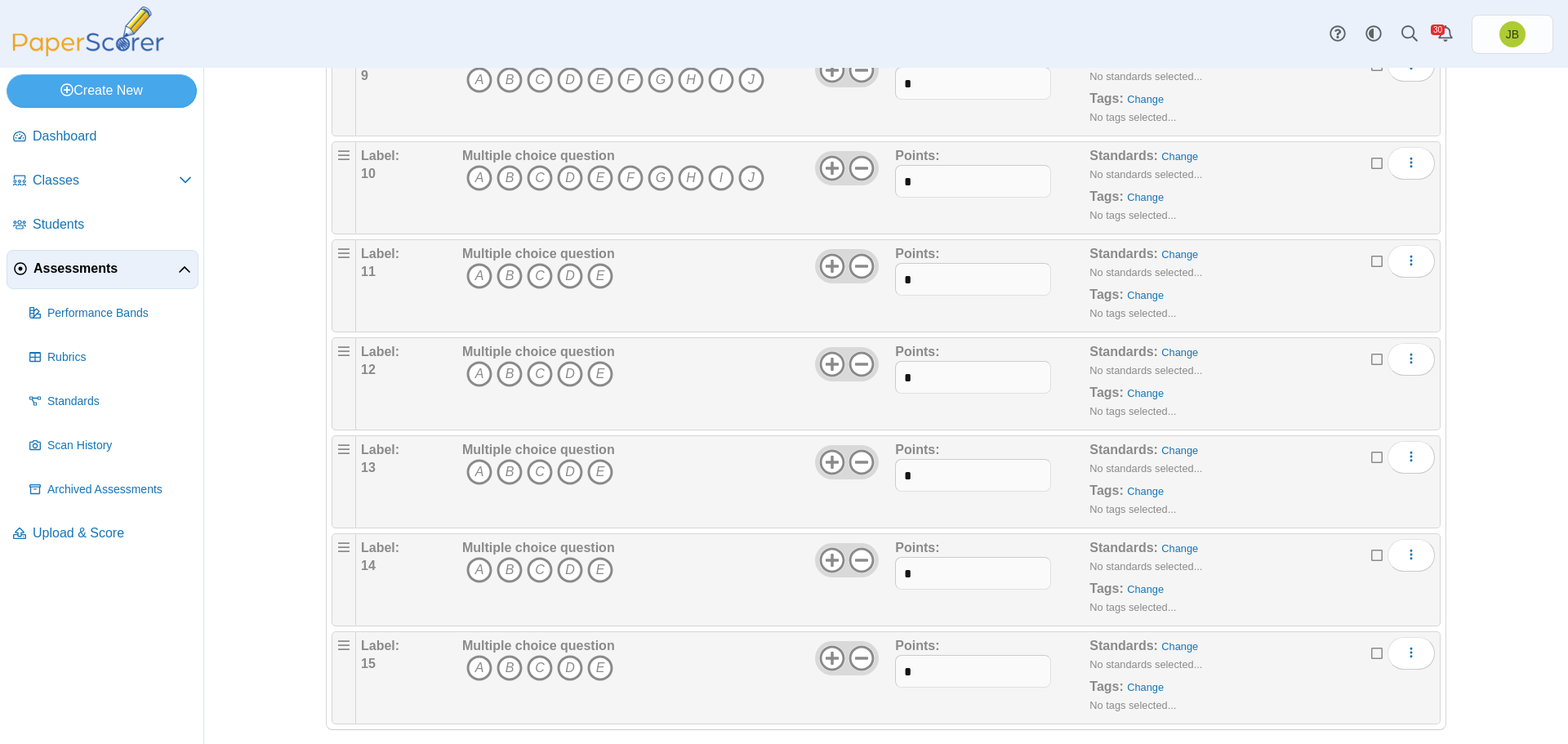
scroll to position [1079, 0]
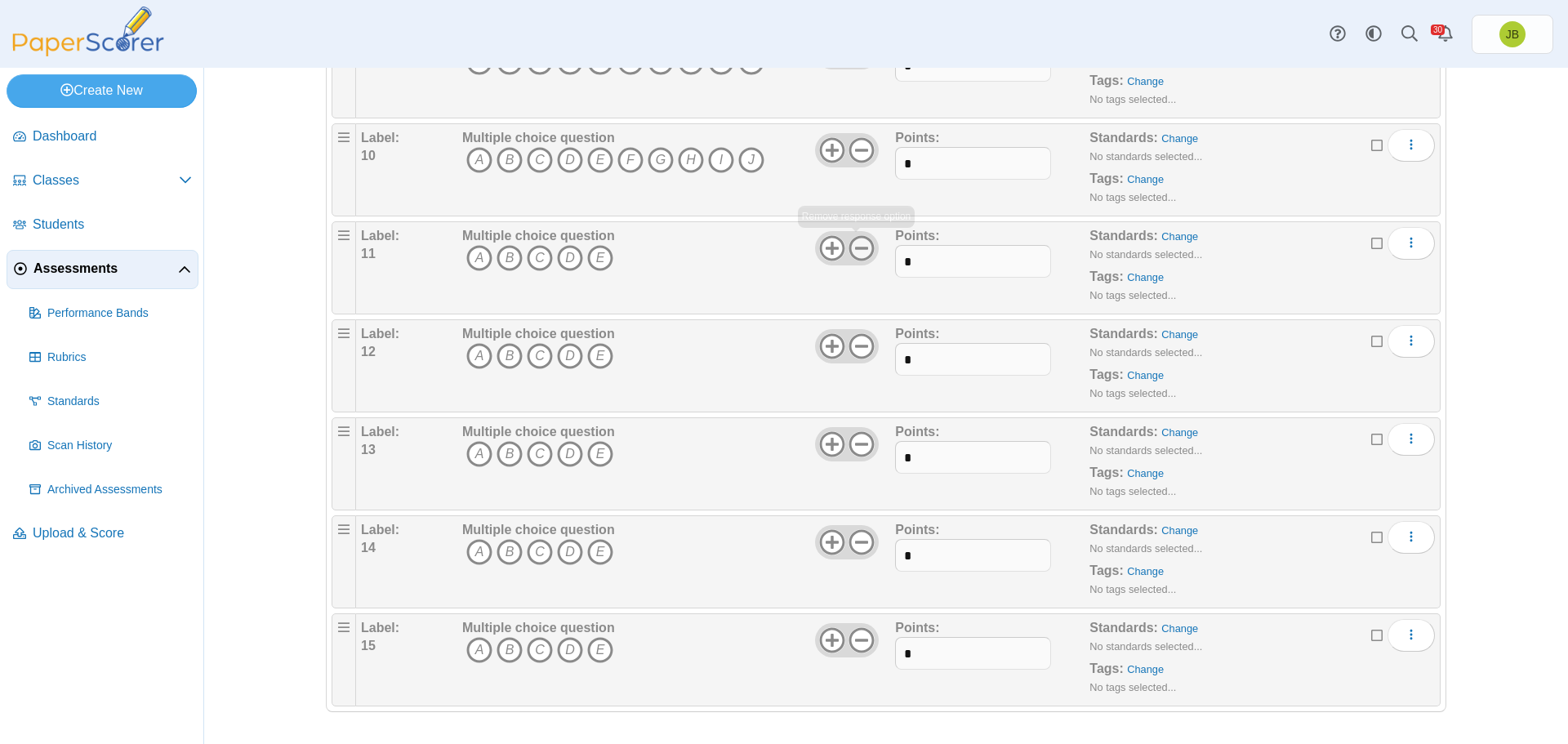
click at [858, 245] on icon at bounding box center [862, 249] width 26 height 26
click at [857, 339] on icon at bounding box center [862, 346] width 26 height 26
drag, startPoint x: 855, startPoint y: 441, endPoint x: 863, endPoint y: 504, distance: 63.5
click at [854, 441] on icon at bounding box center [862, 444] width 26 height 26
click at [856, 552] on use at bounding box center [862, 541] width 25 height 25
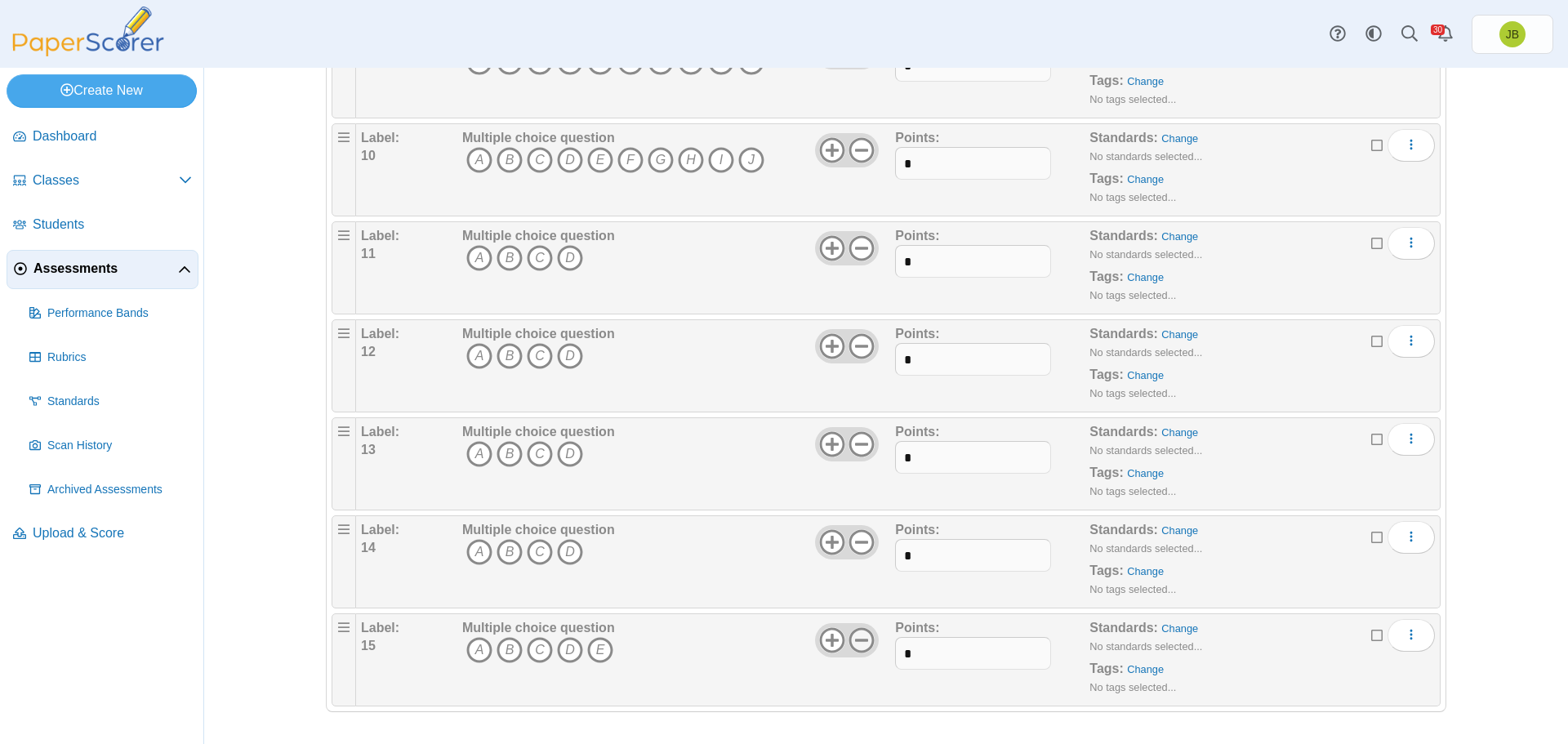
click at [860, 634] on icon at bounding box center [862, 640] width 26 height 26
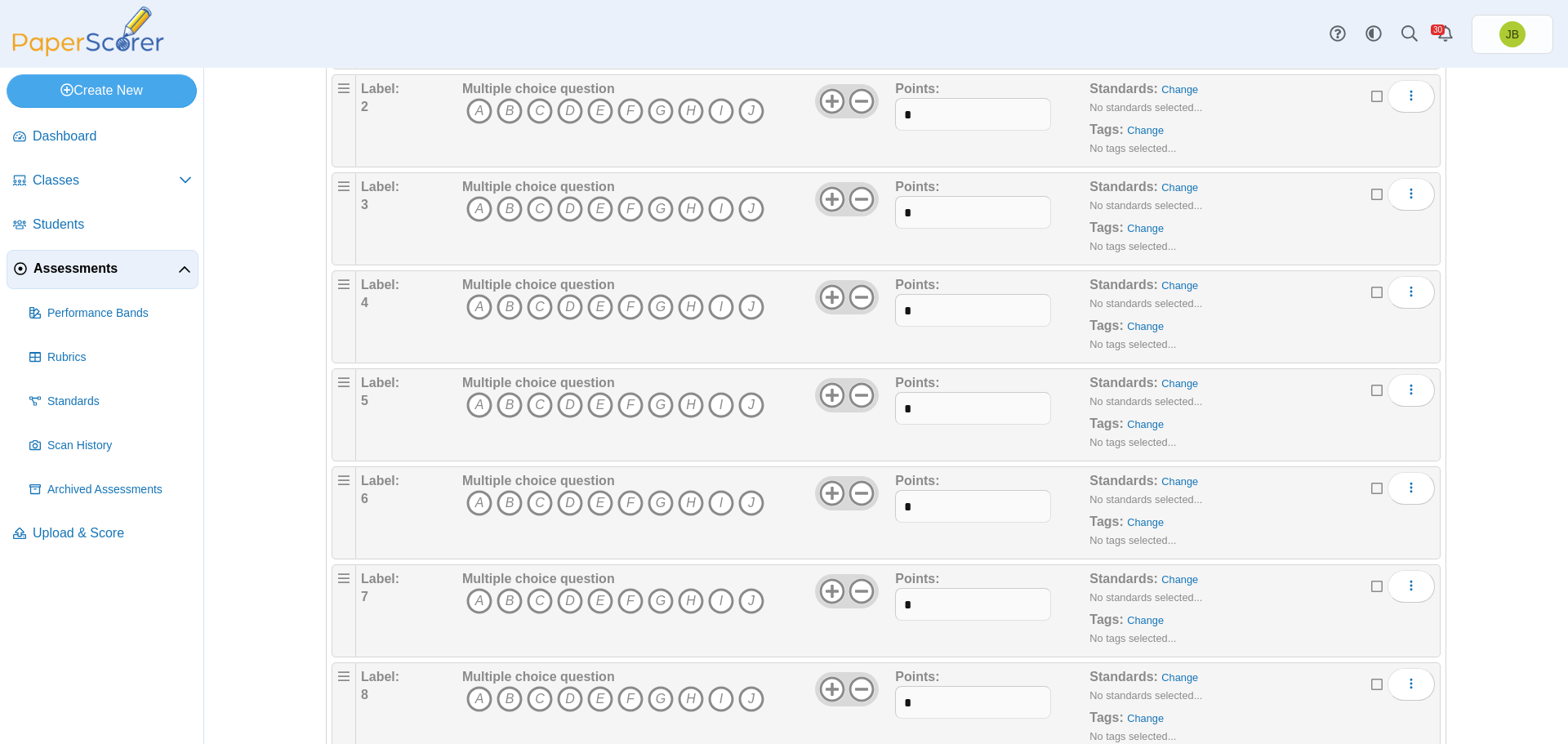
scroll to position [0, 0]
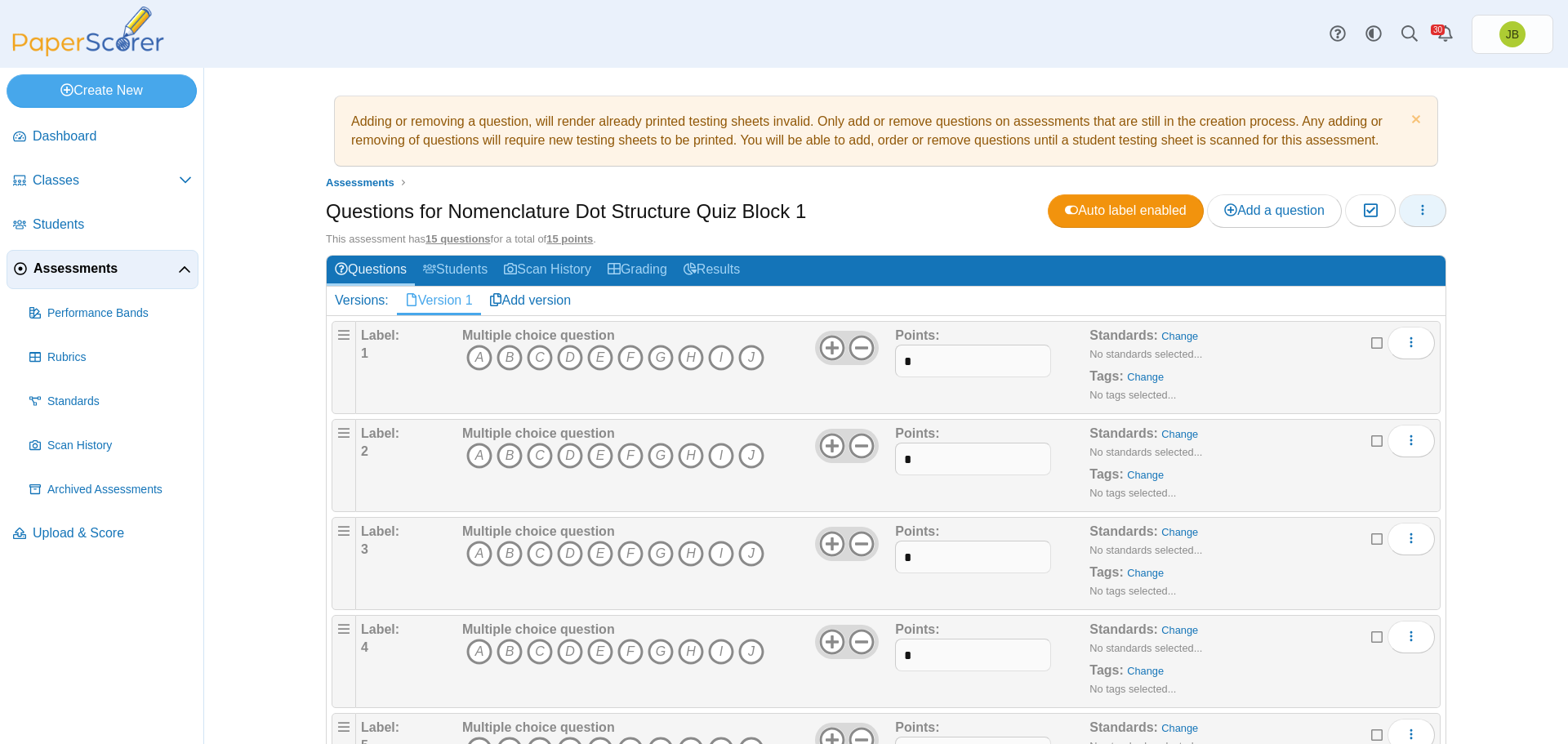
click at [1417, 209] on icon "button" at bounding box center [1423, 210] width 13 height 13
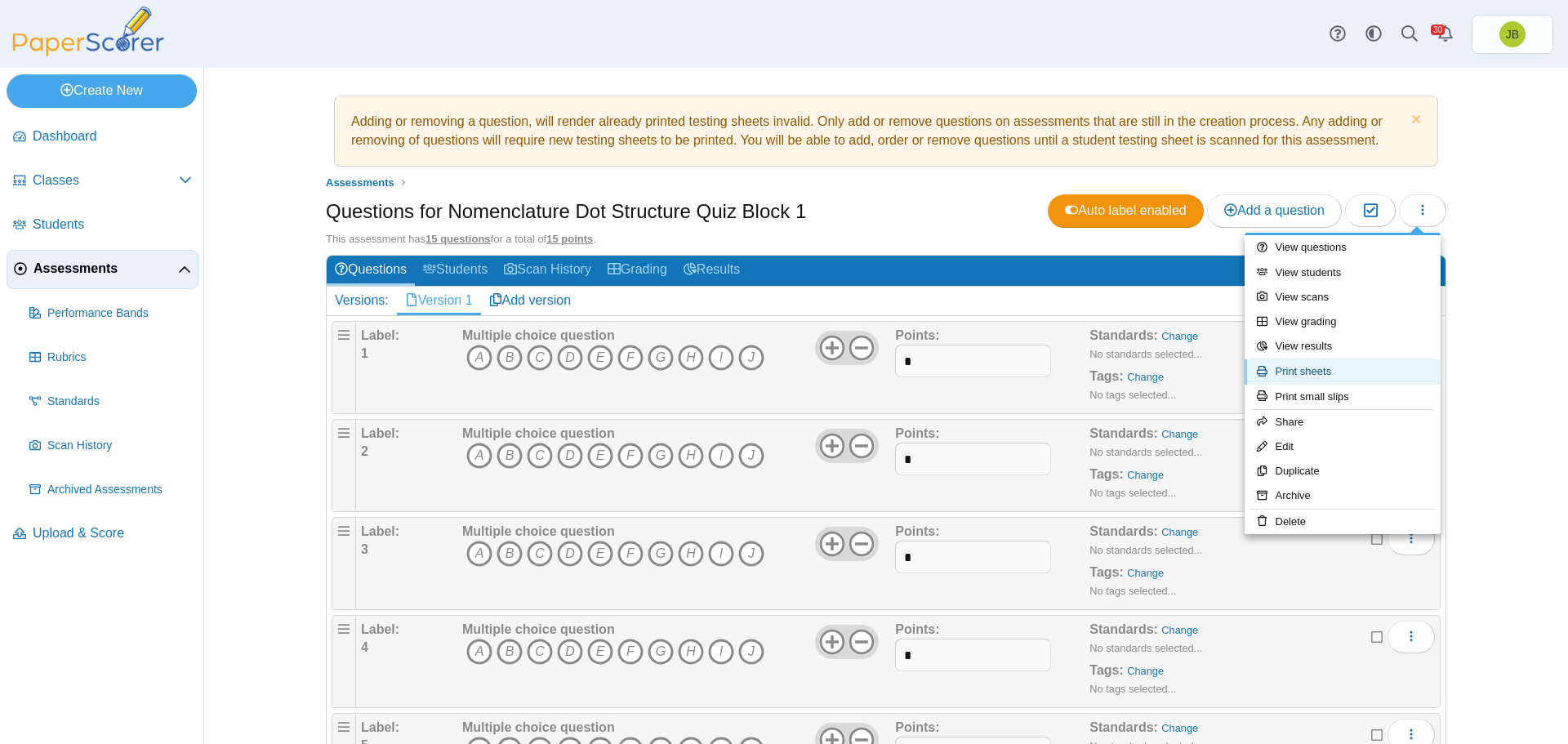
click at [1317, 373] on link "Print sheets" at bounding box center [1343, 371] width 196 height 25
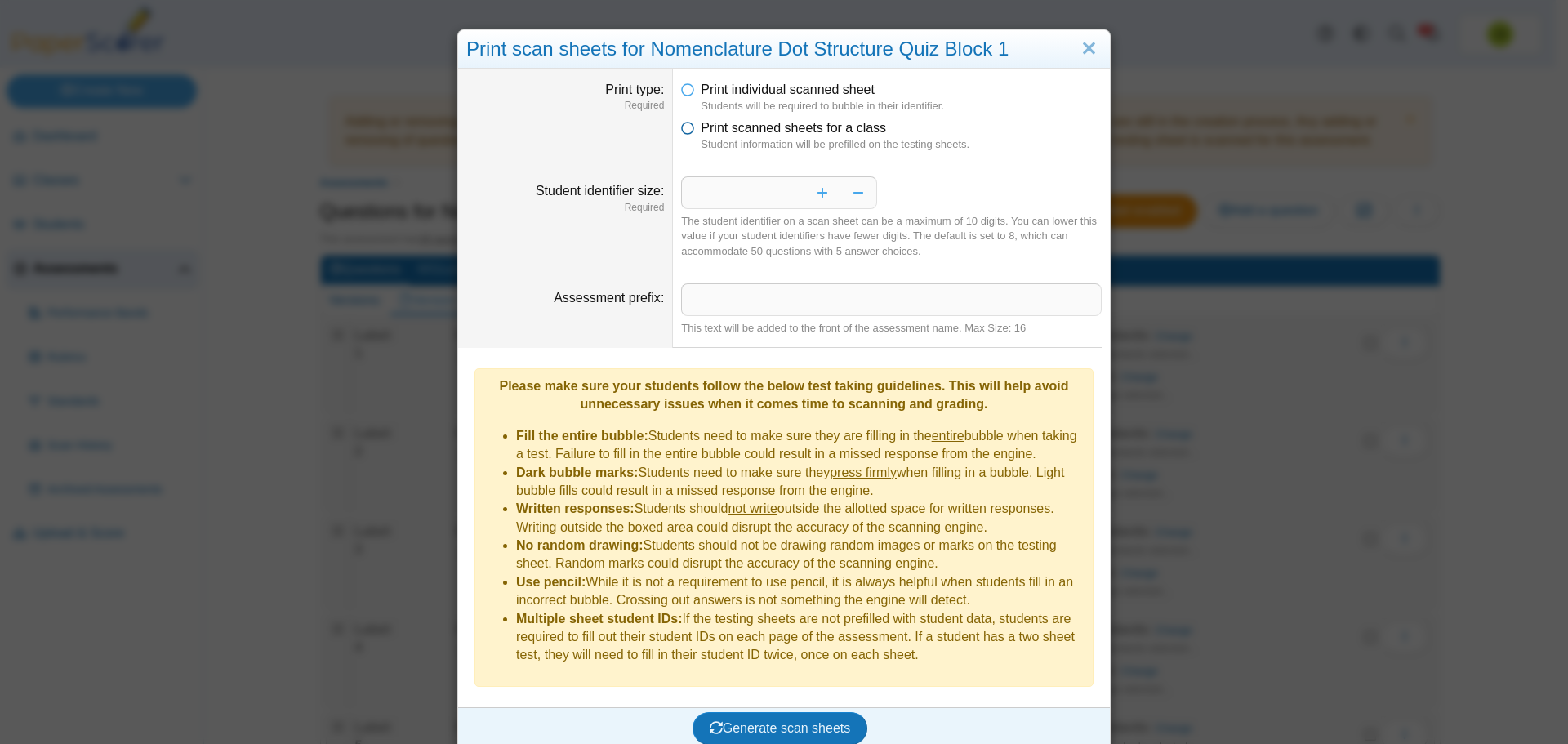
click at [685, 128] on icon at bounding box center [688, 125] width 13 height 11
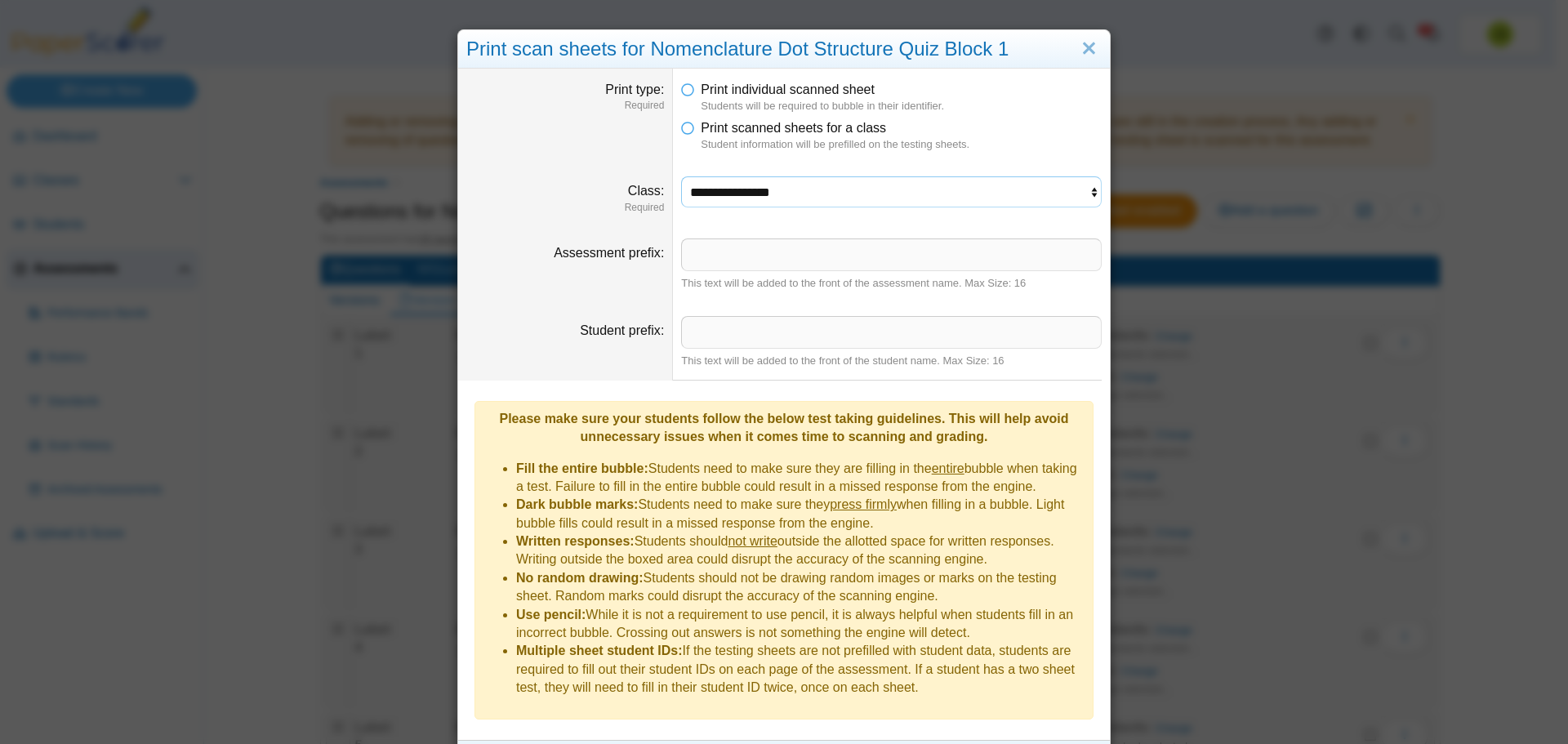
click at [853, 204] on select "**********" at bounding box center [892, 192] width 420 height 31
select select "**********"
click at [681, 177] on select "**********" at bounding box center [892, 192] width 420 height 31
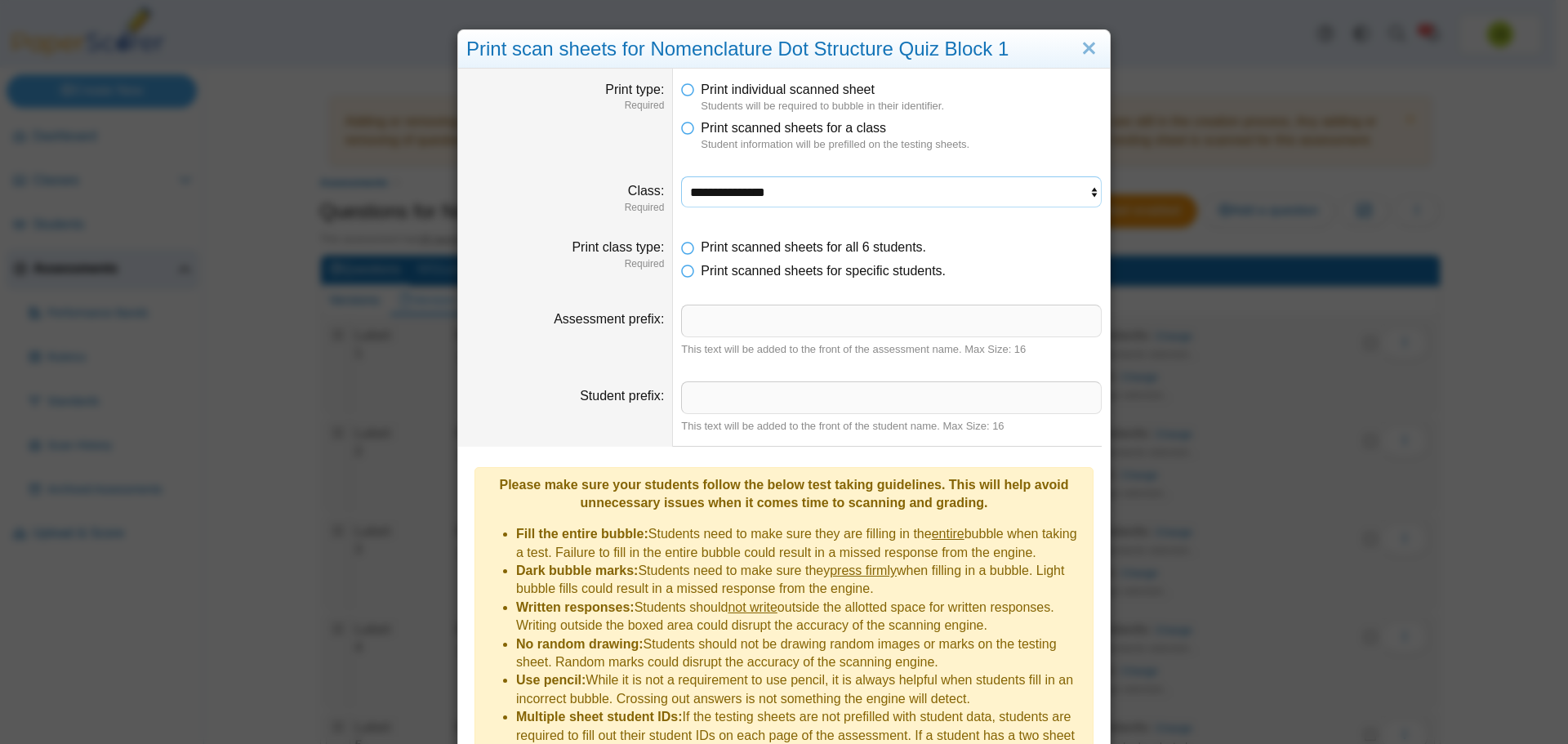
scroll to position [87, 0]
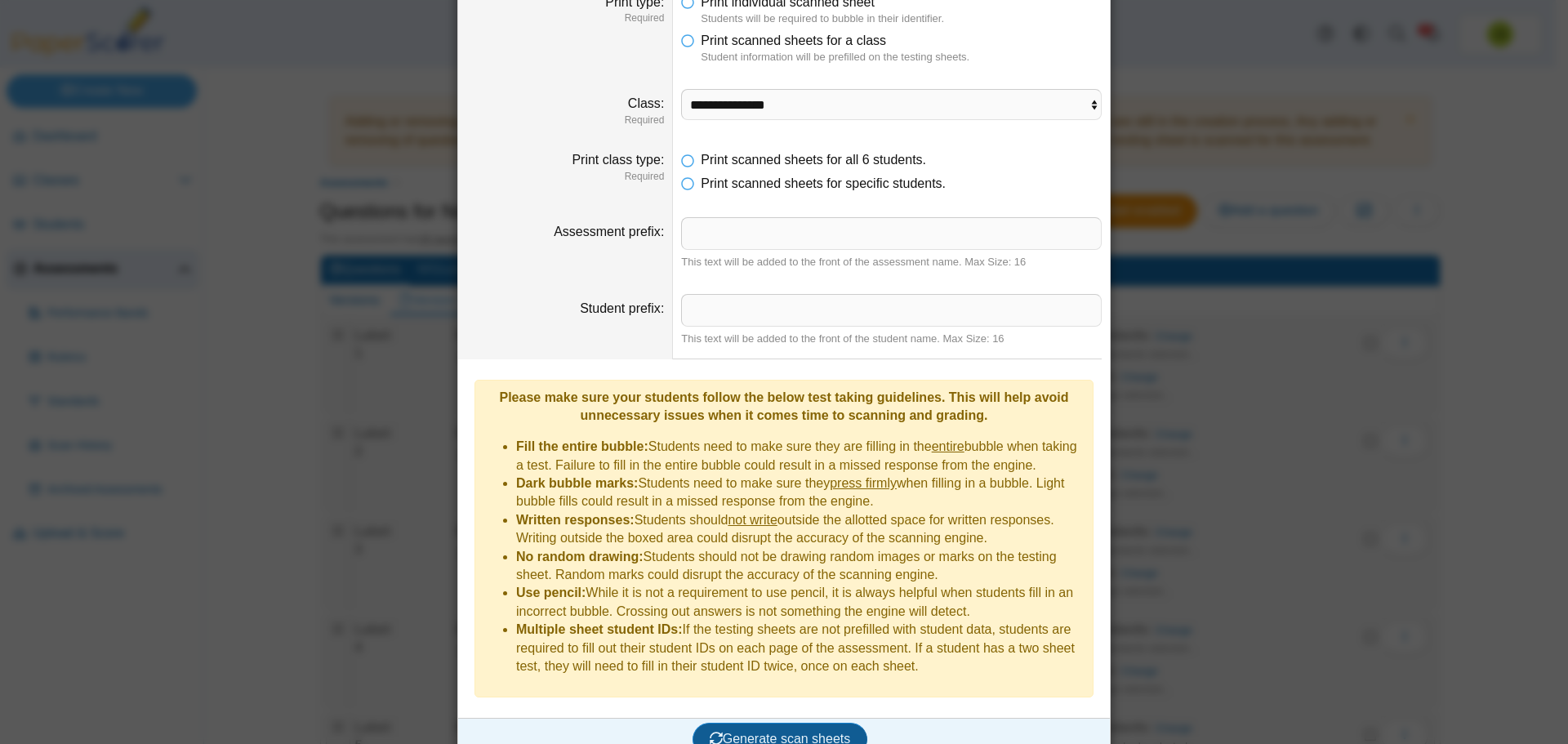
click at [776, 732] on span "Generate scan sheets" at bounding box center [780, 738] width 142 height 14
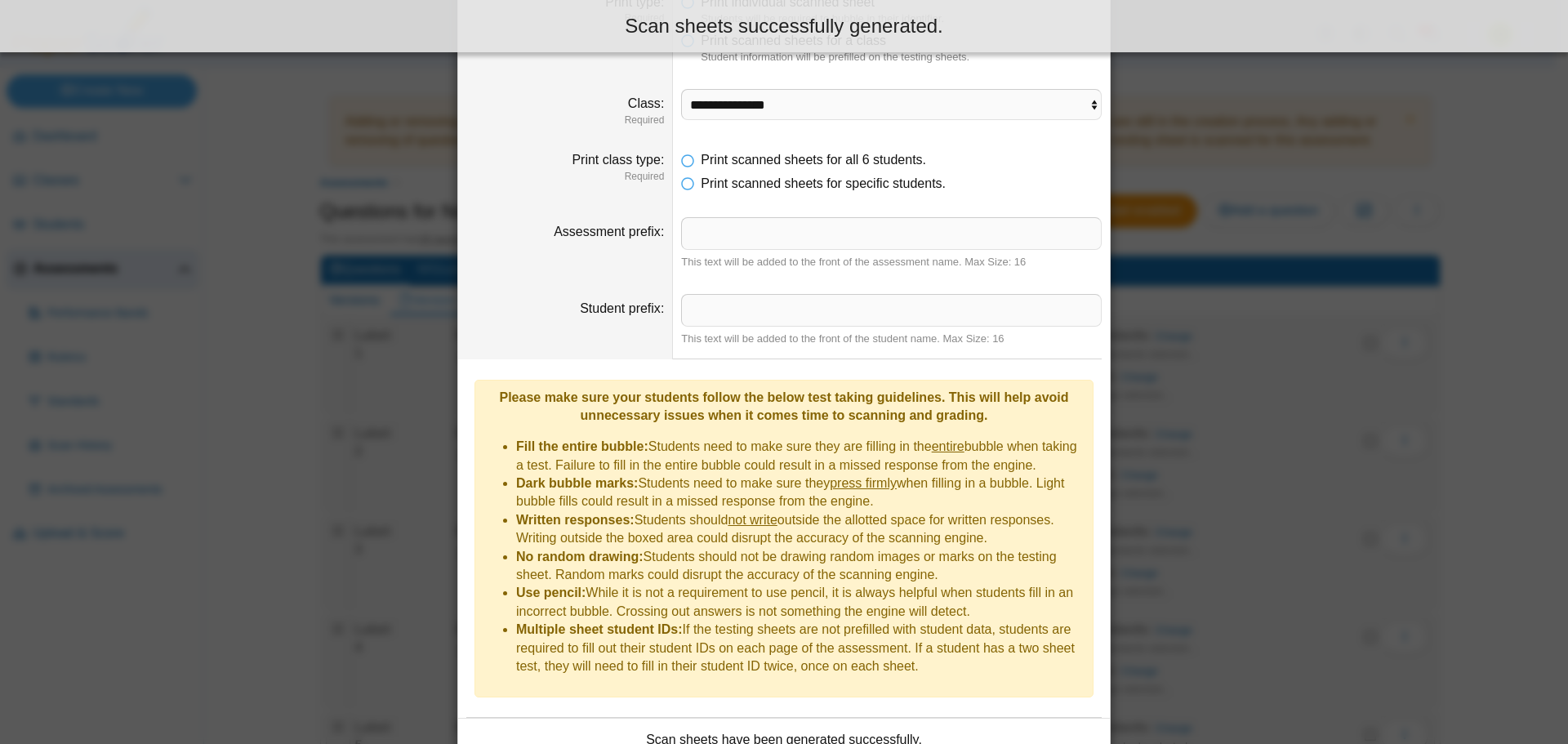
scroll to position [219, 0]
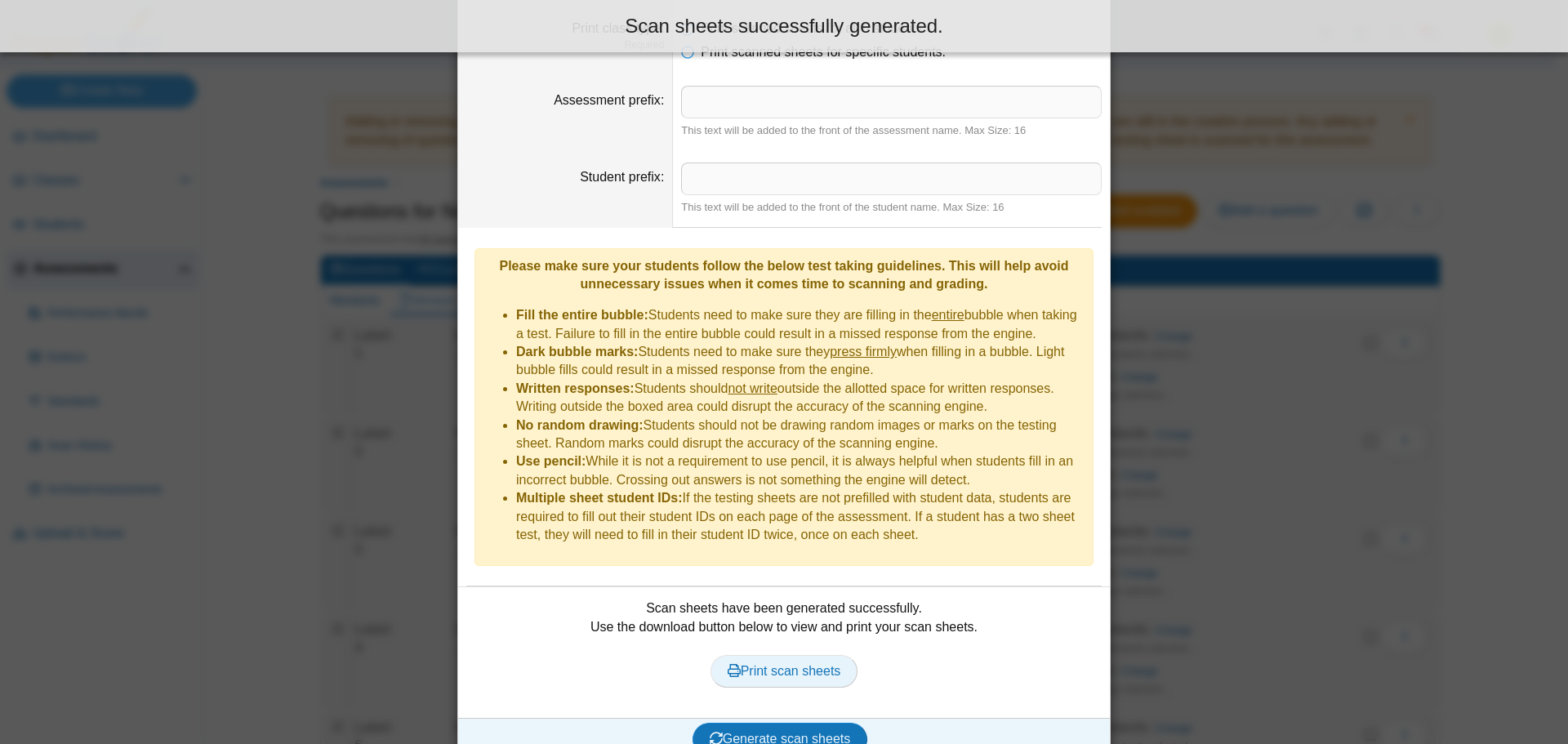
click at [808, 664] on span "Print scan sheets" at bounding box center [784, 670] width 114 height 14
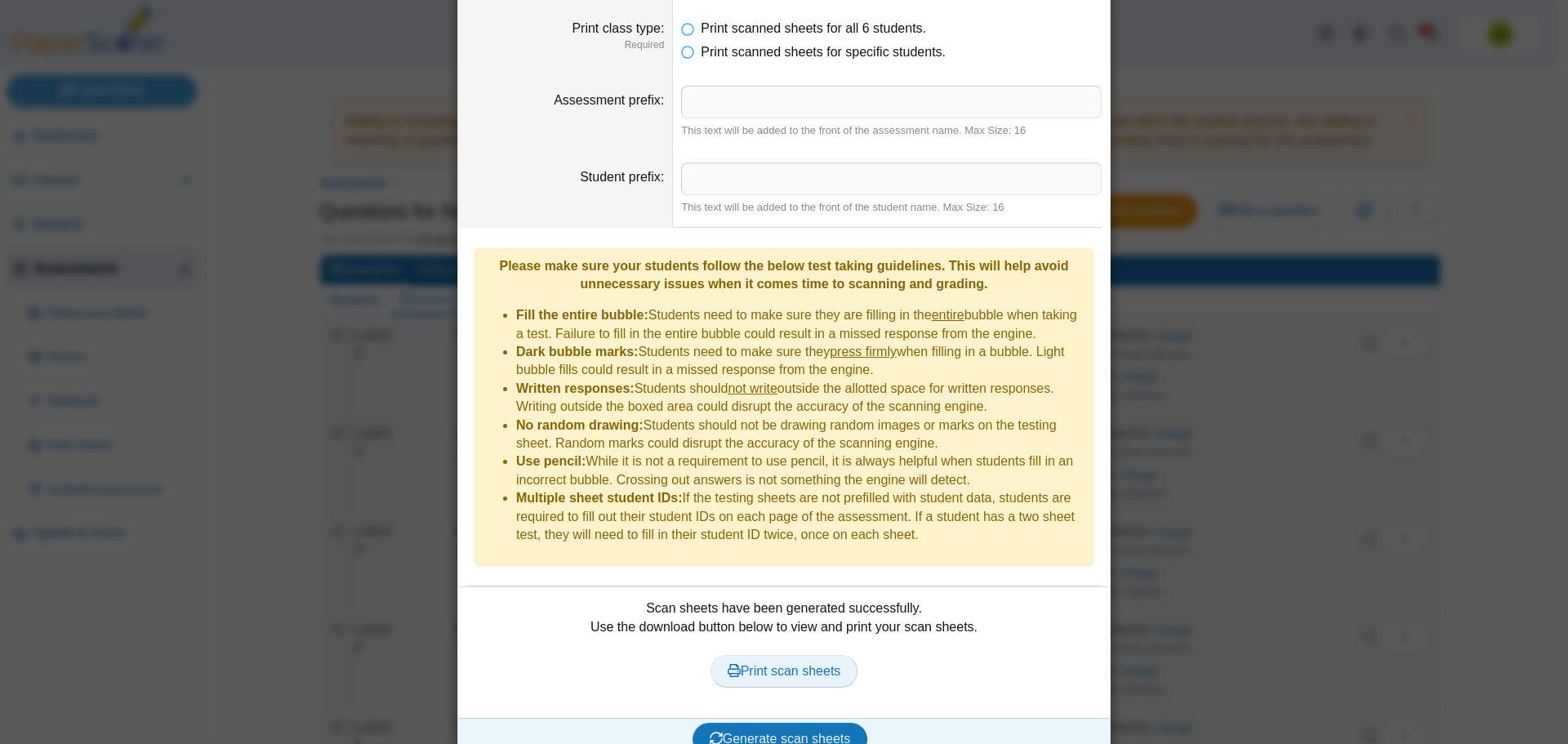
scroll to position [0, 0]
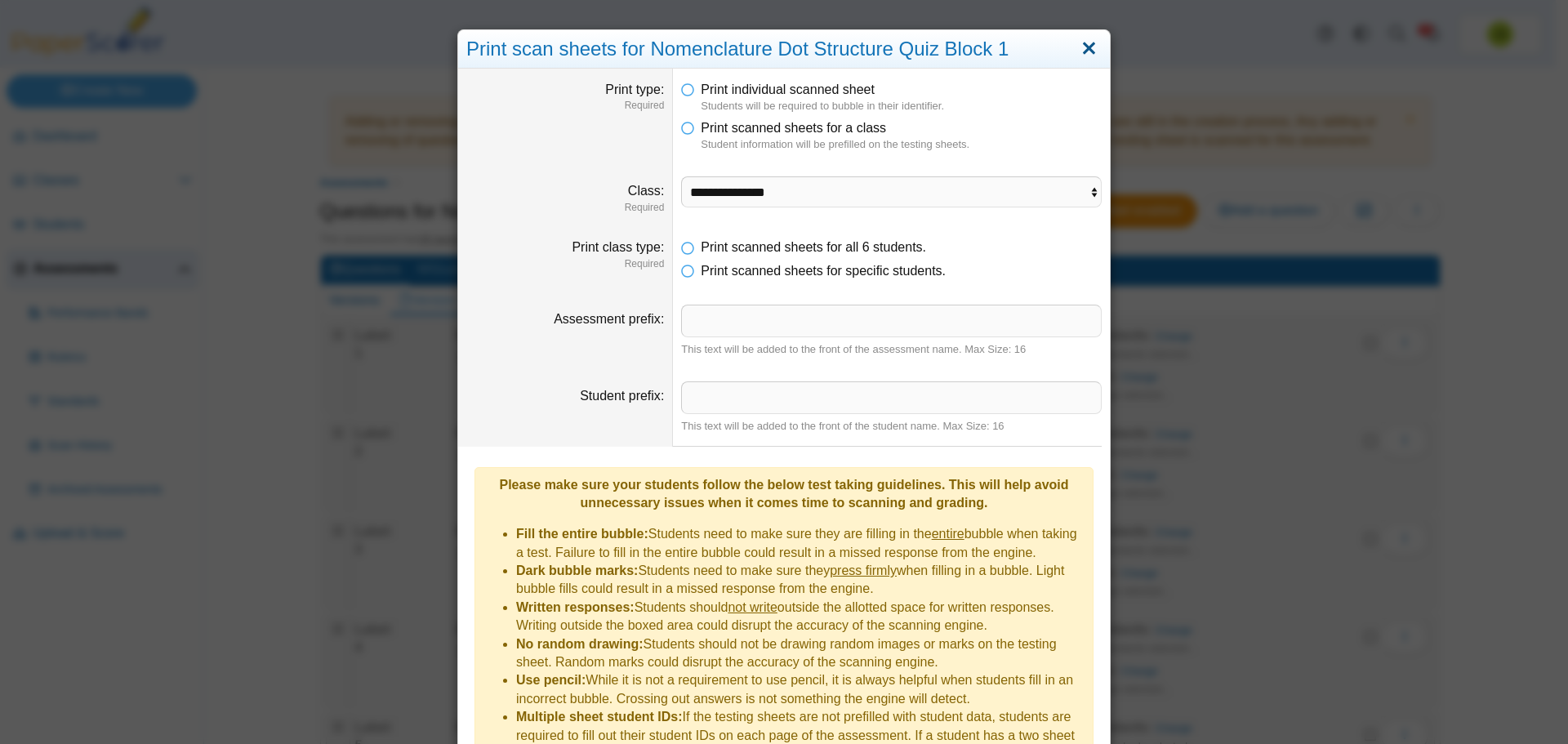
click at [1087, 43] on link "Close" at bounding box center [1089, 49] width 25 height 28
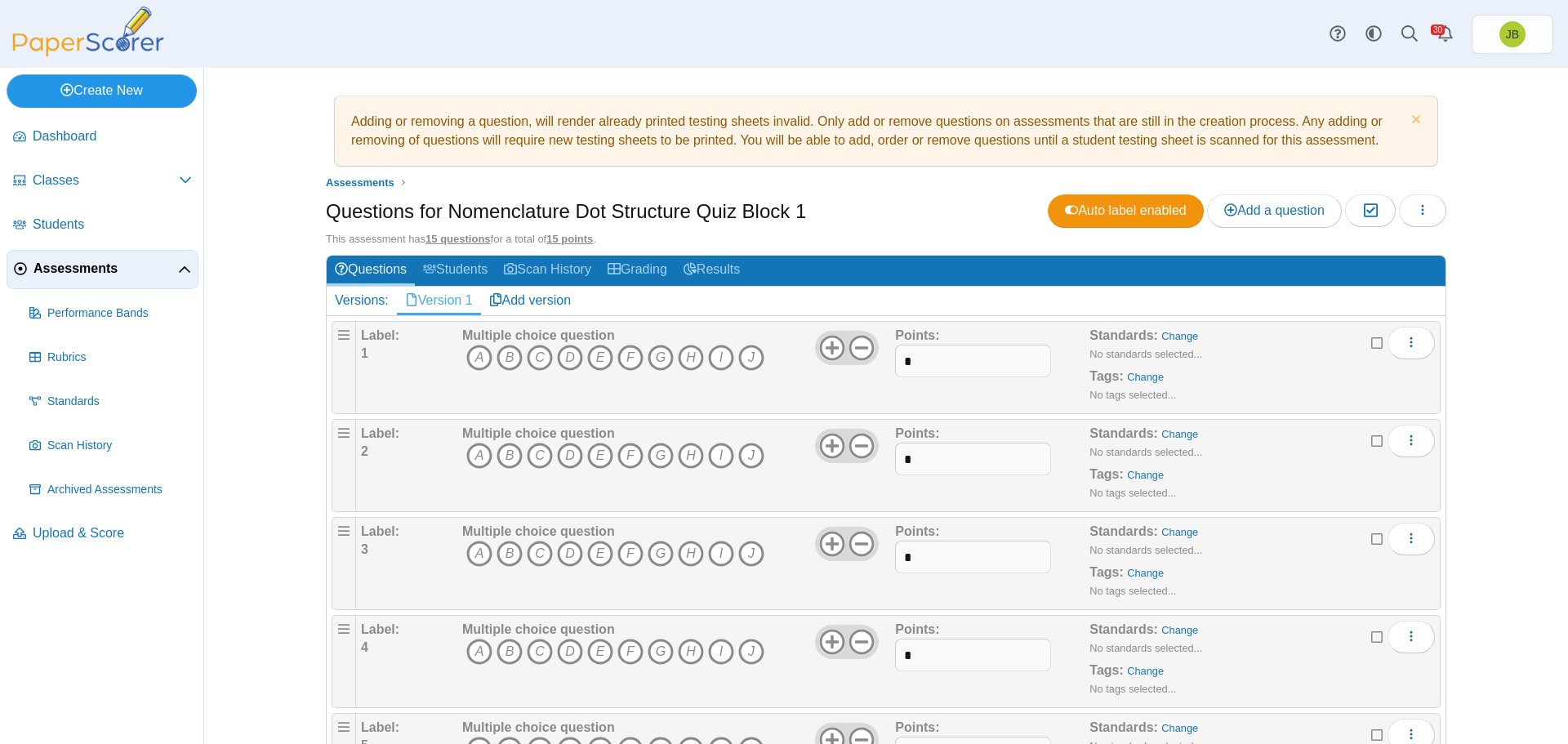
click at [105, 92] on link "Create New" at bounding box center [101, 91] width 191 height 33
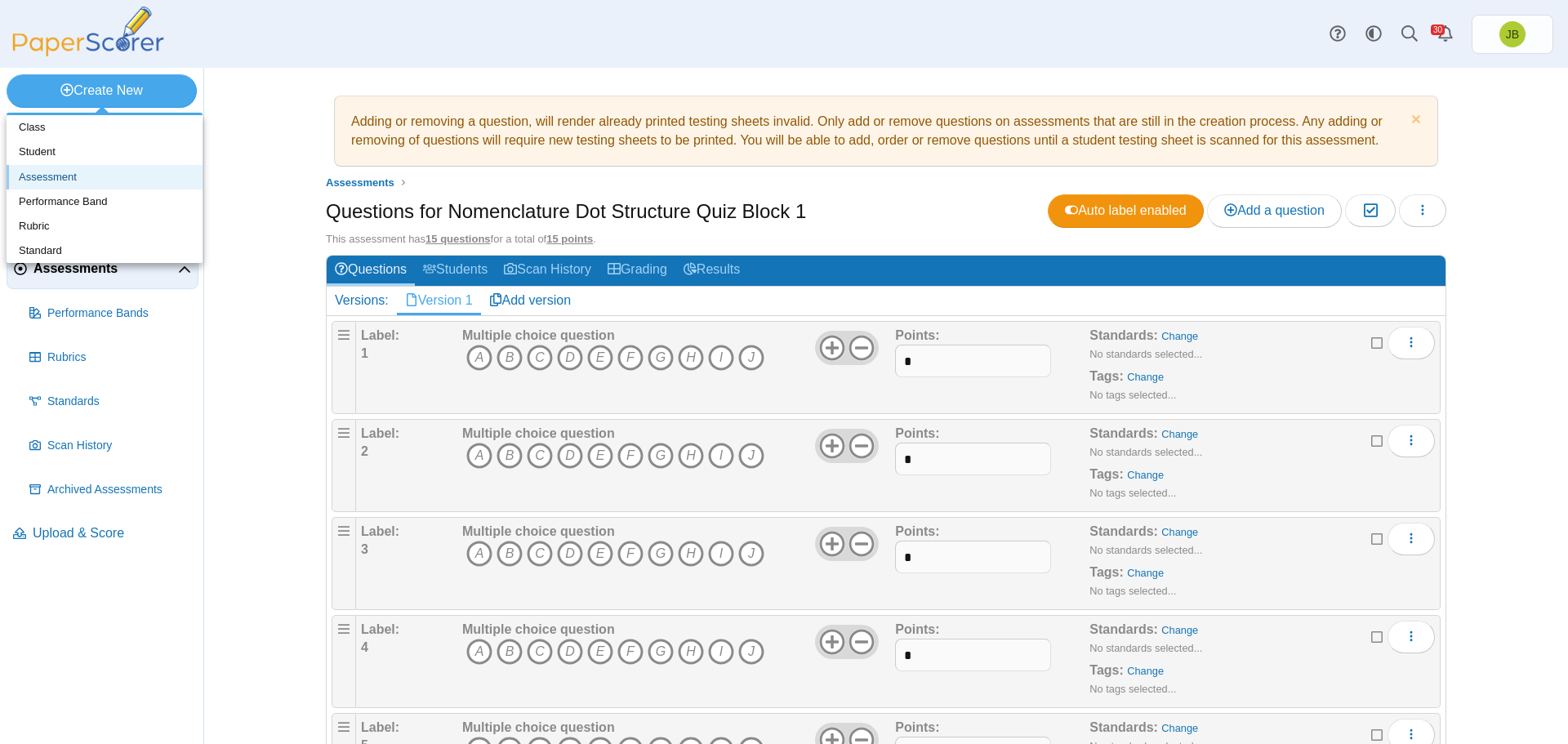
click at [62, 182] on link "Assessment" at bounding box center [105, 177] width 196 height 25
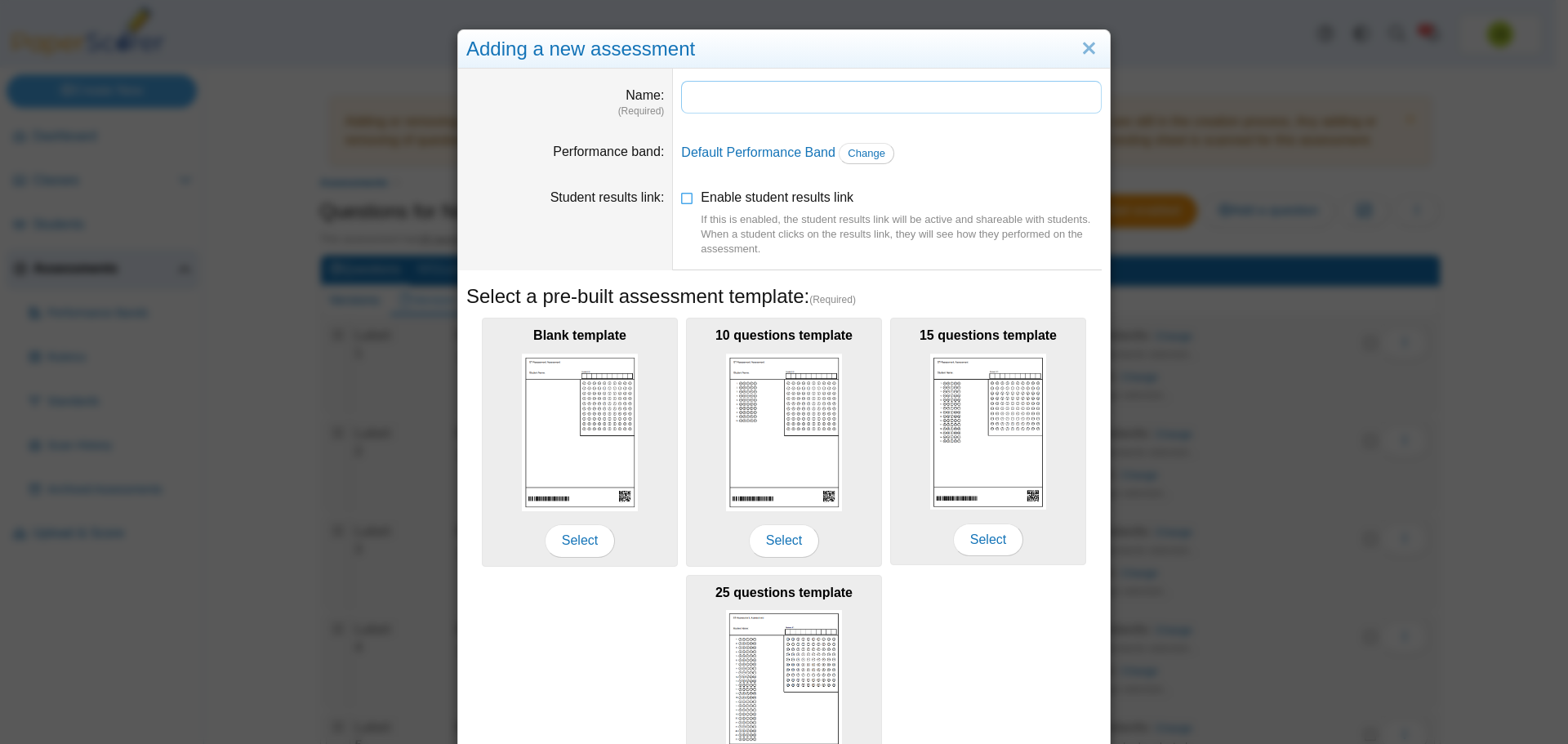
click at [730, 96] on input "Name" at bounding box center [892, 97] width 420 height 33
click at [925, 94] on input "**********" at bounding box center [892, 97] width 420 height 33
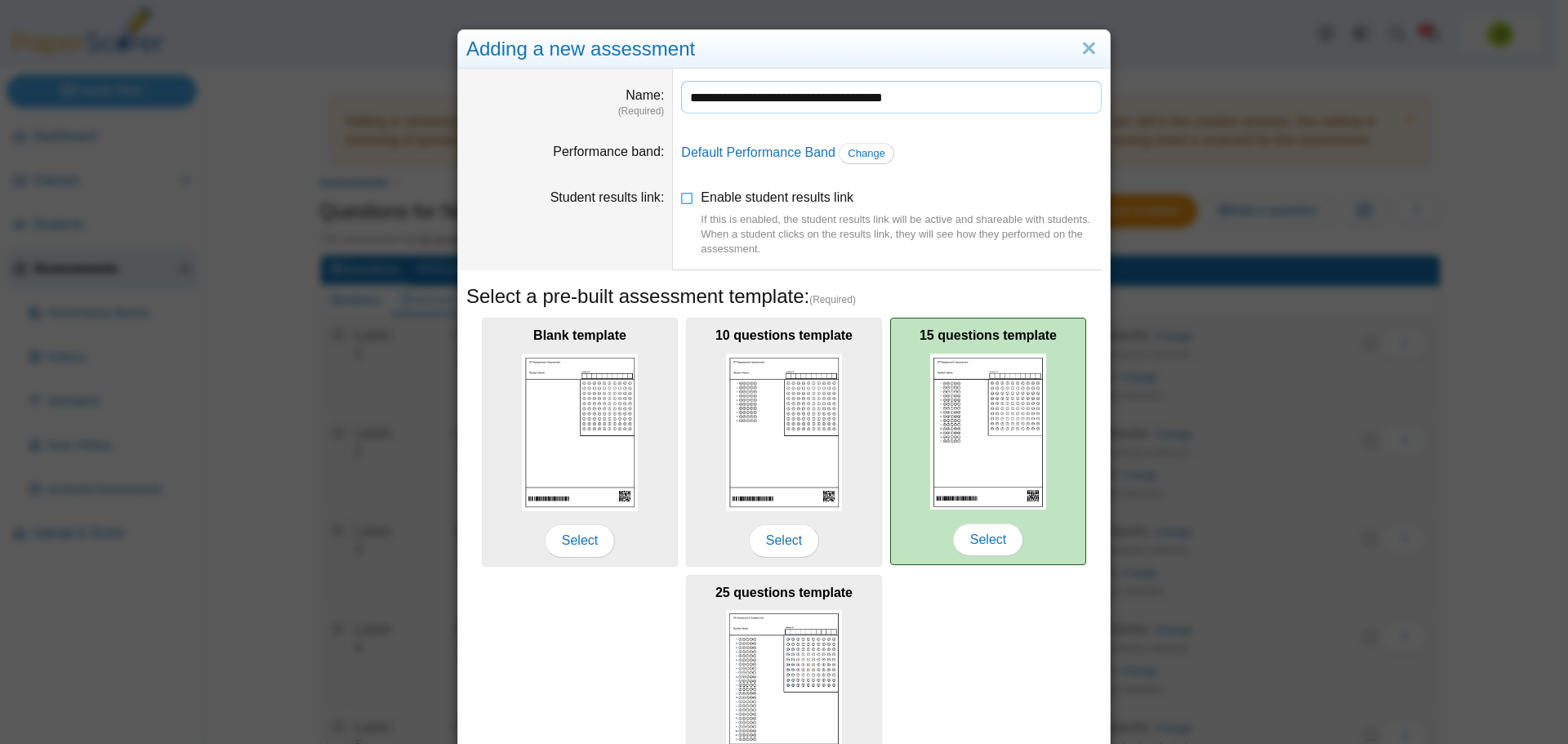
type input "**********"
click at [1000, 457] on img at bounding box center [988, 432] width 116 height 157
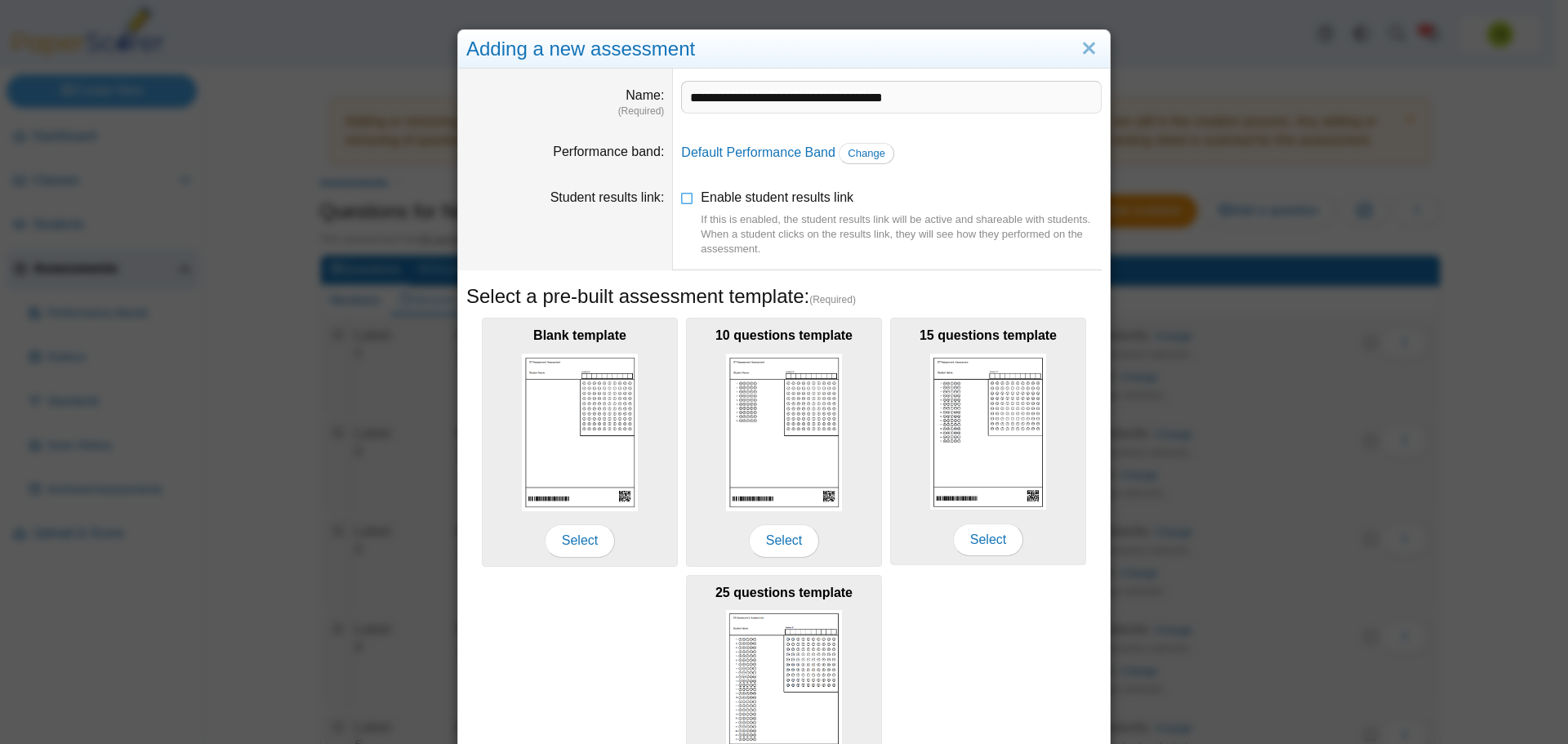
scroll to position [145, 0]
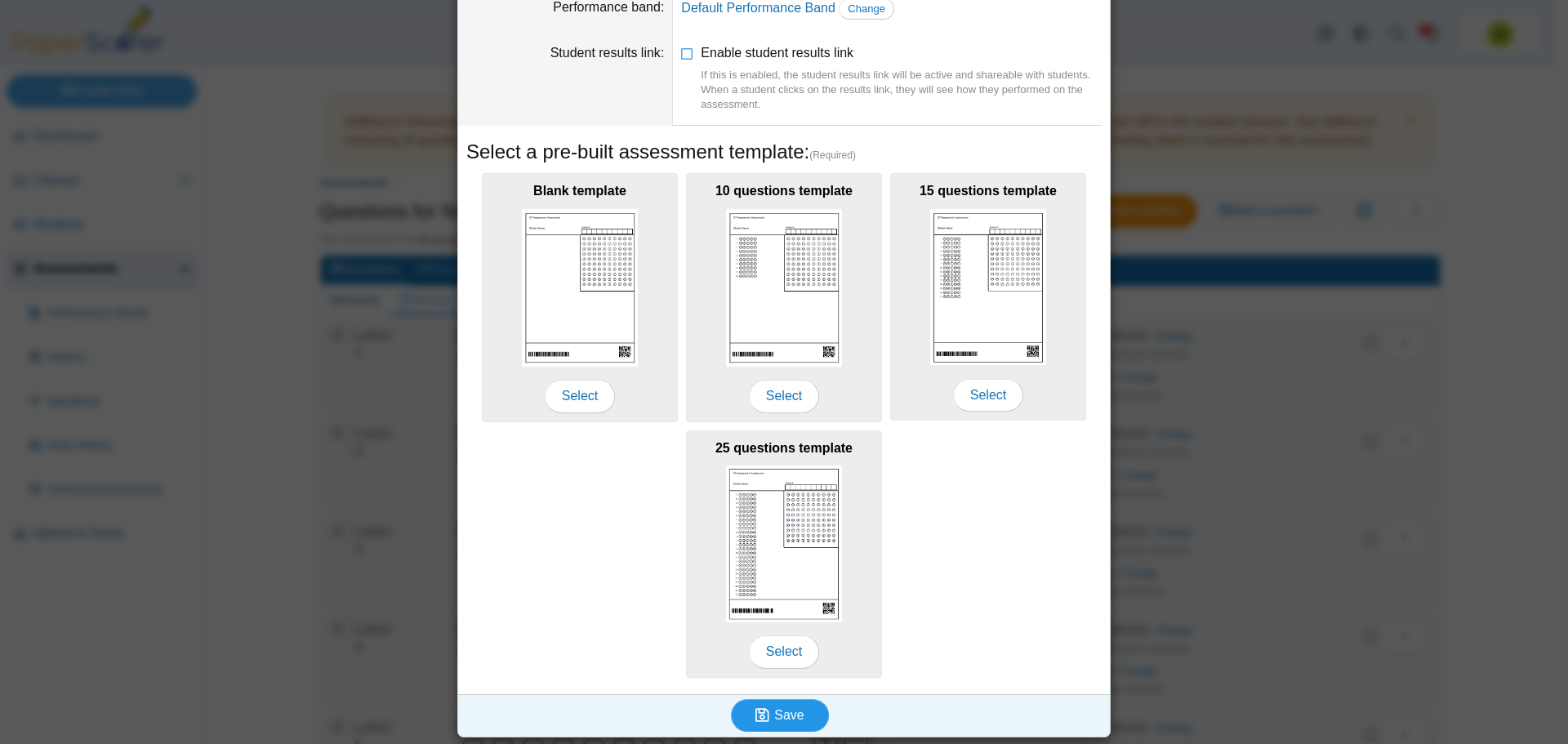
click at [802, 709] on button "Save" at bounding box center [780, 715] width 98 height 33
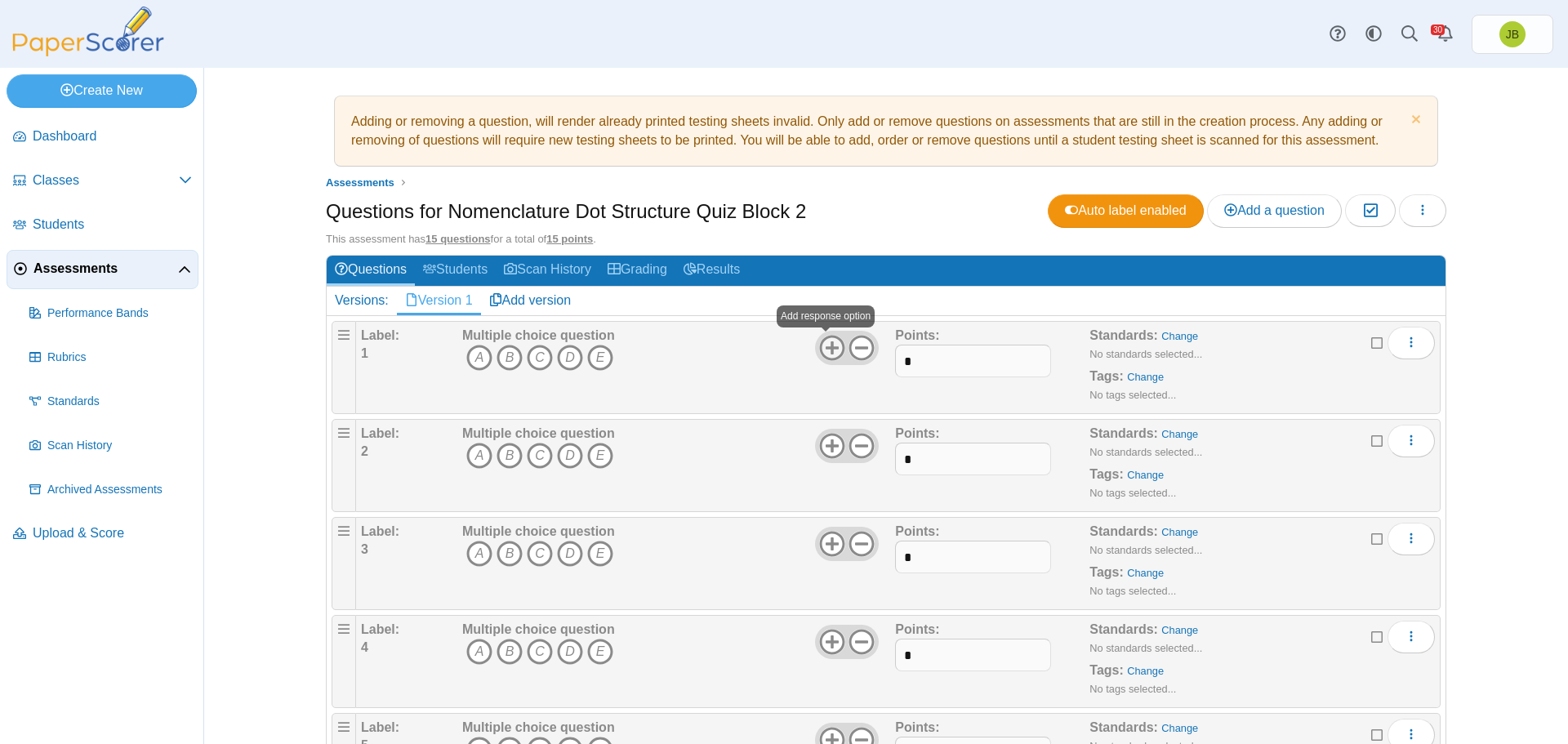
click at [827, 342] on use at bounding box center [832, 347] width 25 height 25
click at [827, 343] on use at bounding box center [832, 347] width 25 height 25
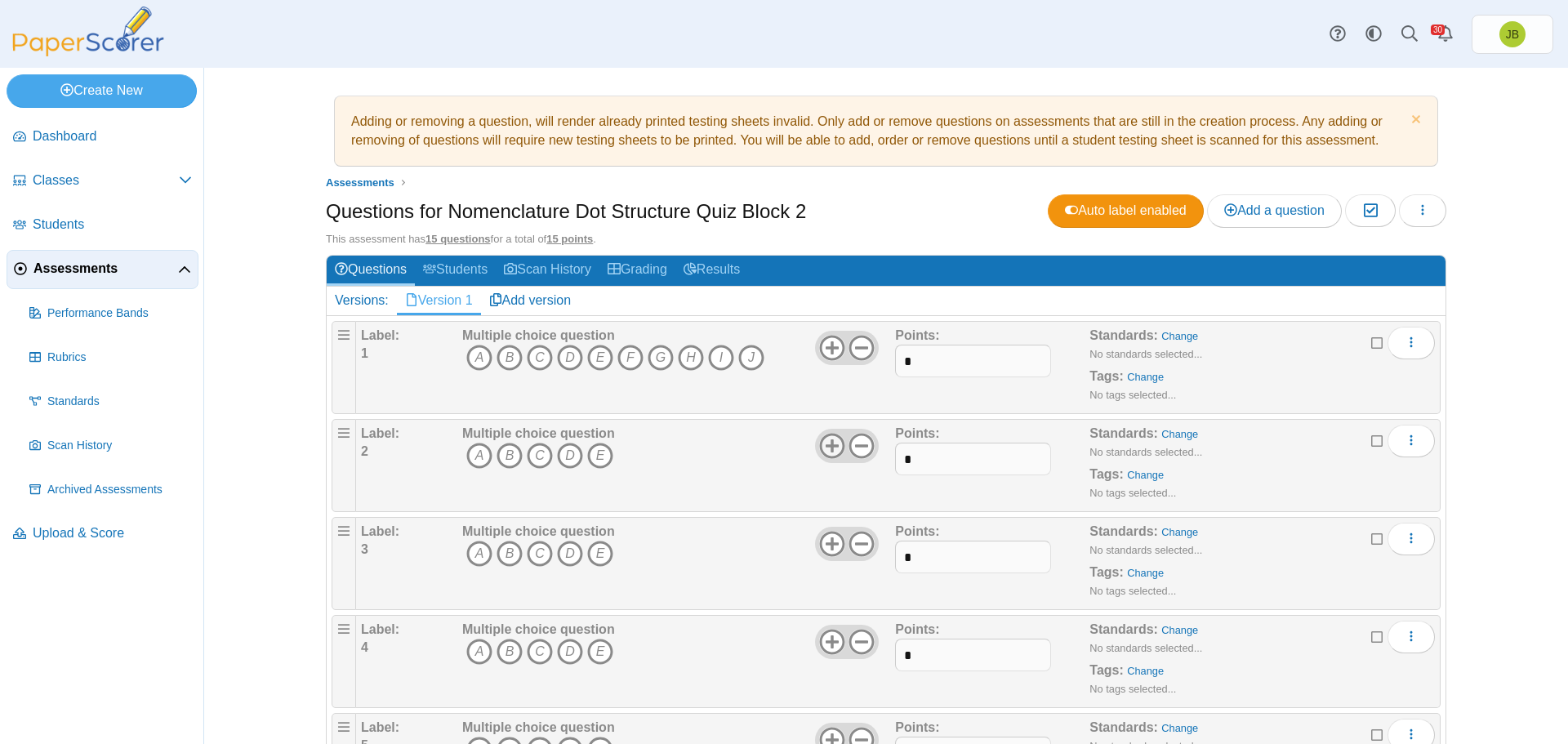
click at [820, 441] on icon at bounding box center [833, 446] width 26 height 26
click at [821, 441] on icon at bounding box center [833, 446] width 26 height 26
click at [821, 442] on icon at bounding box center [833, 446] width 26 height 26
click at [822, 442] on icon at bounding box center [833, 446] width 26 height 26
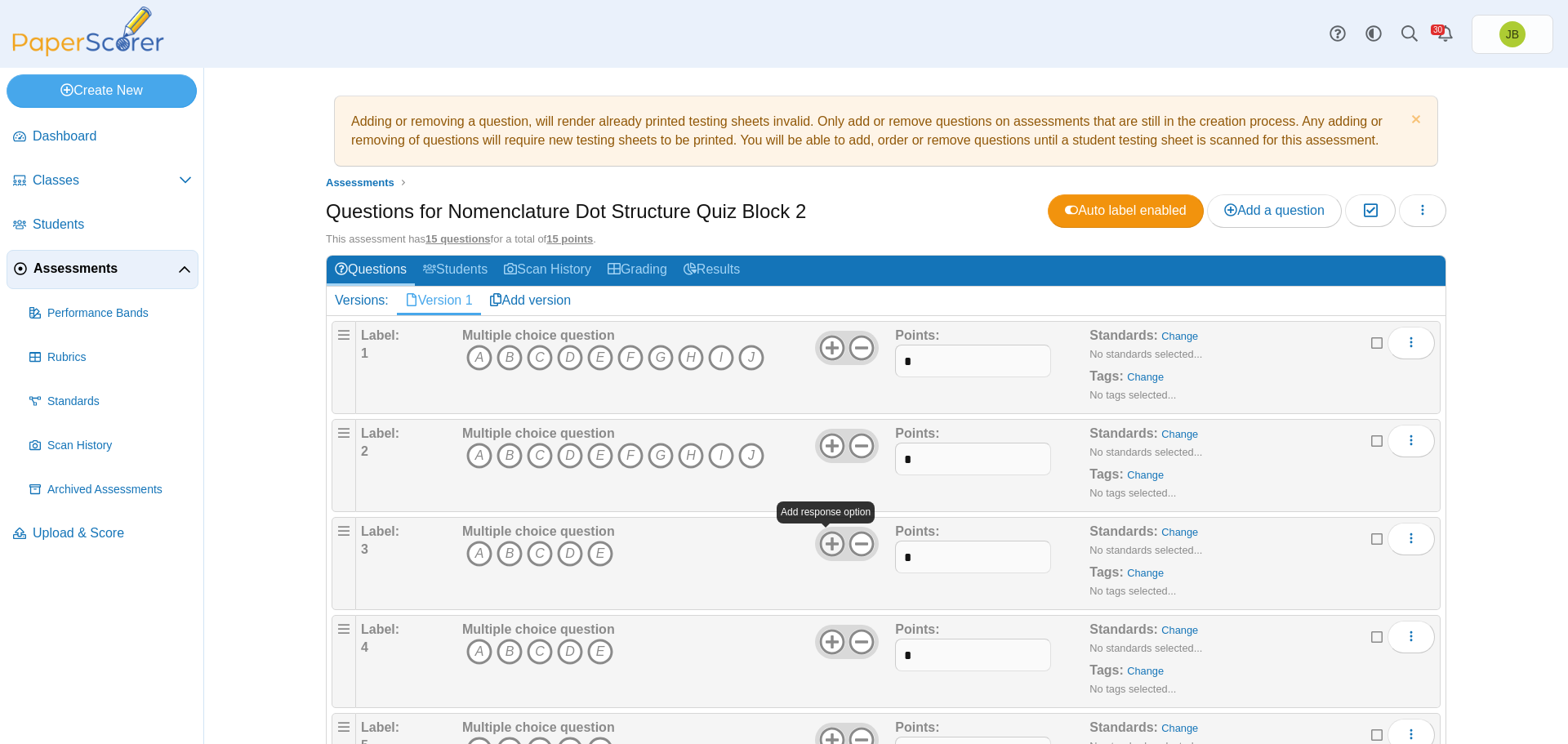
click at [820, 543] on icon at bounding box center [833, 544] width 26 height 26
click at [824, 540] on icon at bounding box center [833, 544] width 26 height 26
click at [828, 536] on icon at bounding box center [833, 544] width 26 height 26
click at [829, 534] on icon at bounding box center [833, 544] width 26 height 26
drag, startPoint x: 828, startPoint y: 533, endPoint x: 827, endPoint y: 548, distance: 15.0
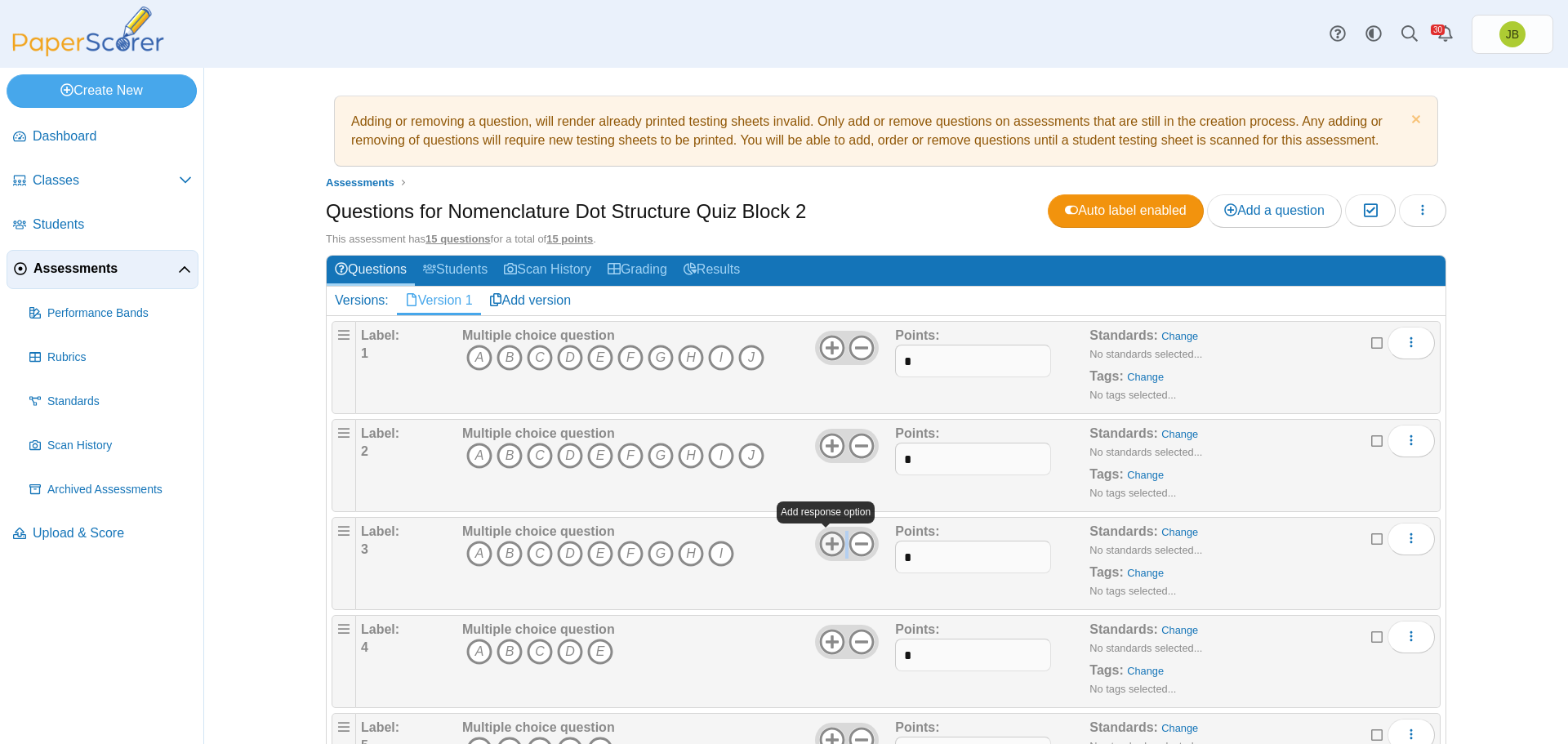
click at [830, 535] on icon at bounding box center [833, 544] width 26 height 26
click at [827, 631] on icon at bounding box center [833, 642] width 26 height 26
click at [824, 631] on icon at bounding box center [833, 642] width 26 height 26
click at [823, 630] on use at bounding box center [832, 641] width 25 height 25
click at [822, 629] on icon at bounding box center [833, 642] width 26 height 26
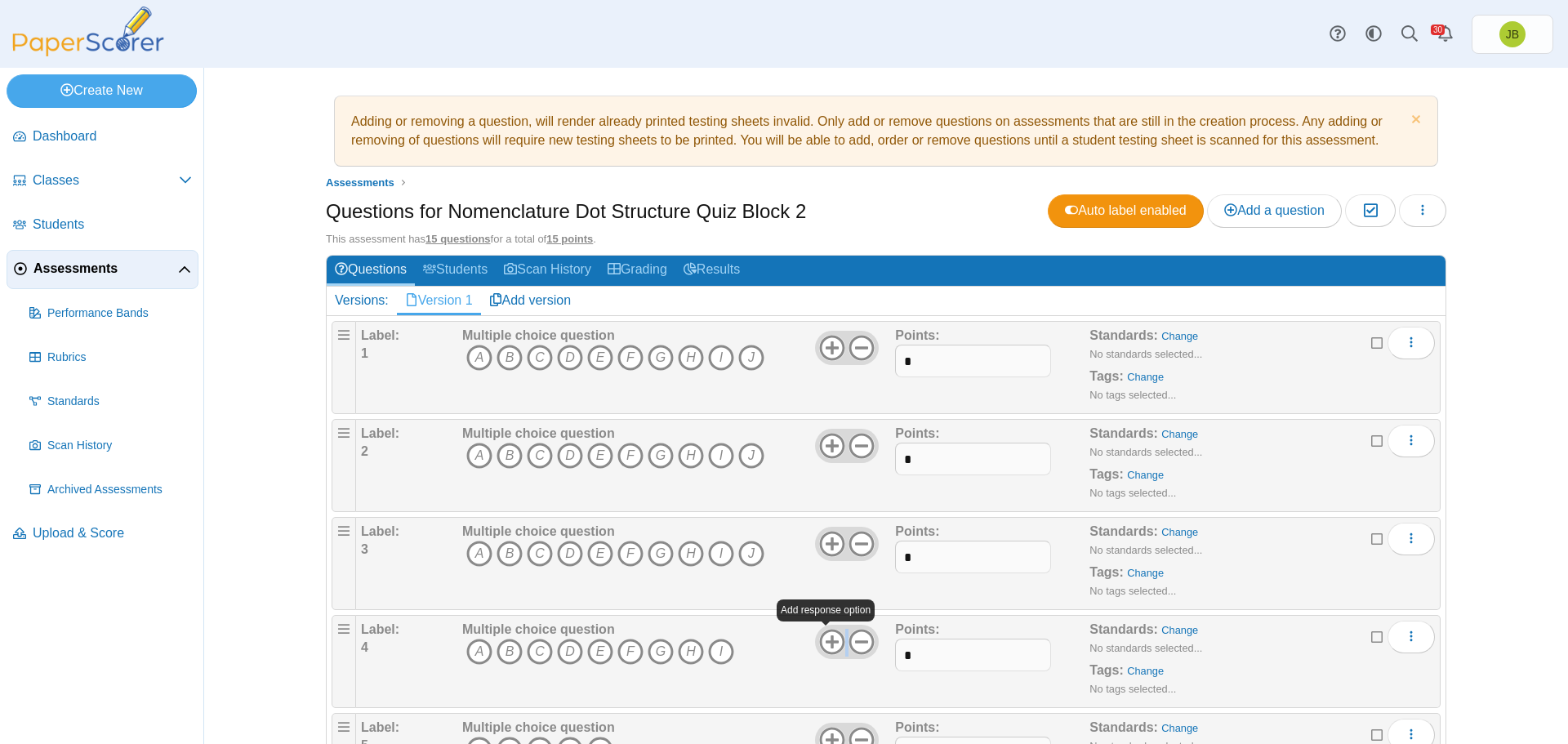
click at [823, 629] on icon at bounding box center [833, 642] width 26 height 26
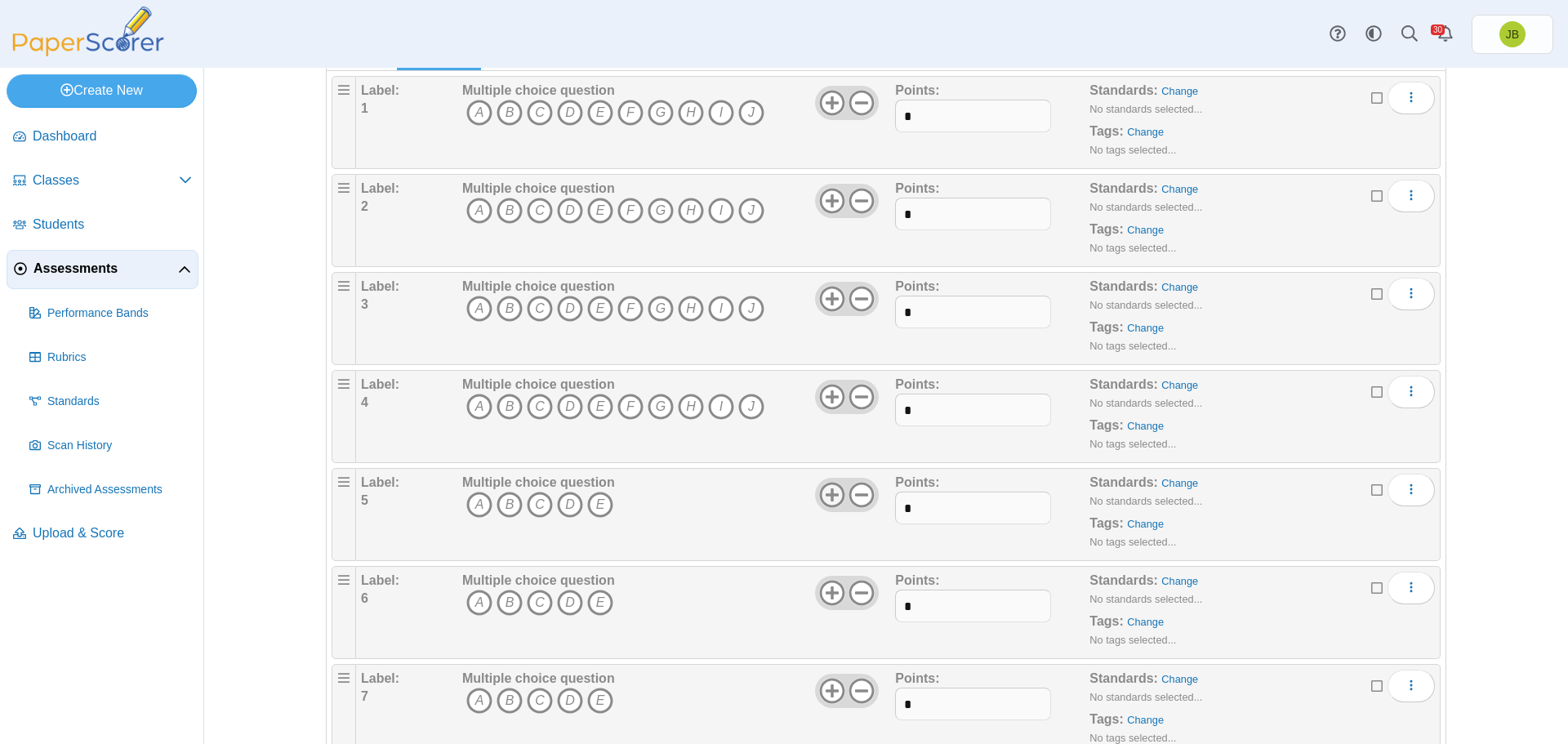
click at [830, 491] on icon at bounding box center [833, 495] width 26 height 26
click at [829, 492] on icon at bounding box center [833, 495] width 26 height 26
click at [828, 494] on use at bounding box center [832, 494] width 25 height 25
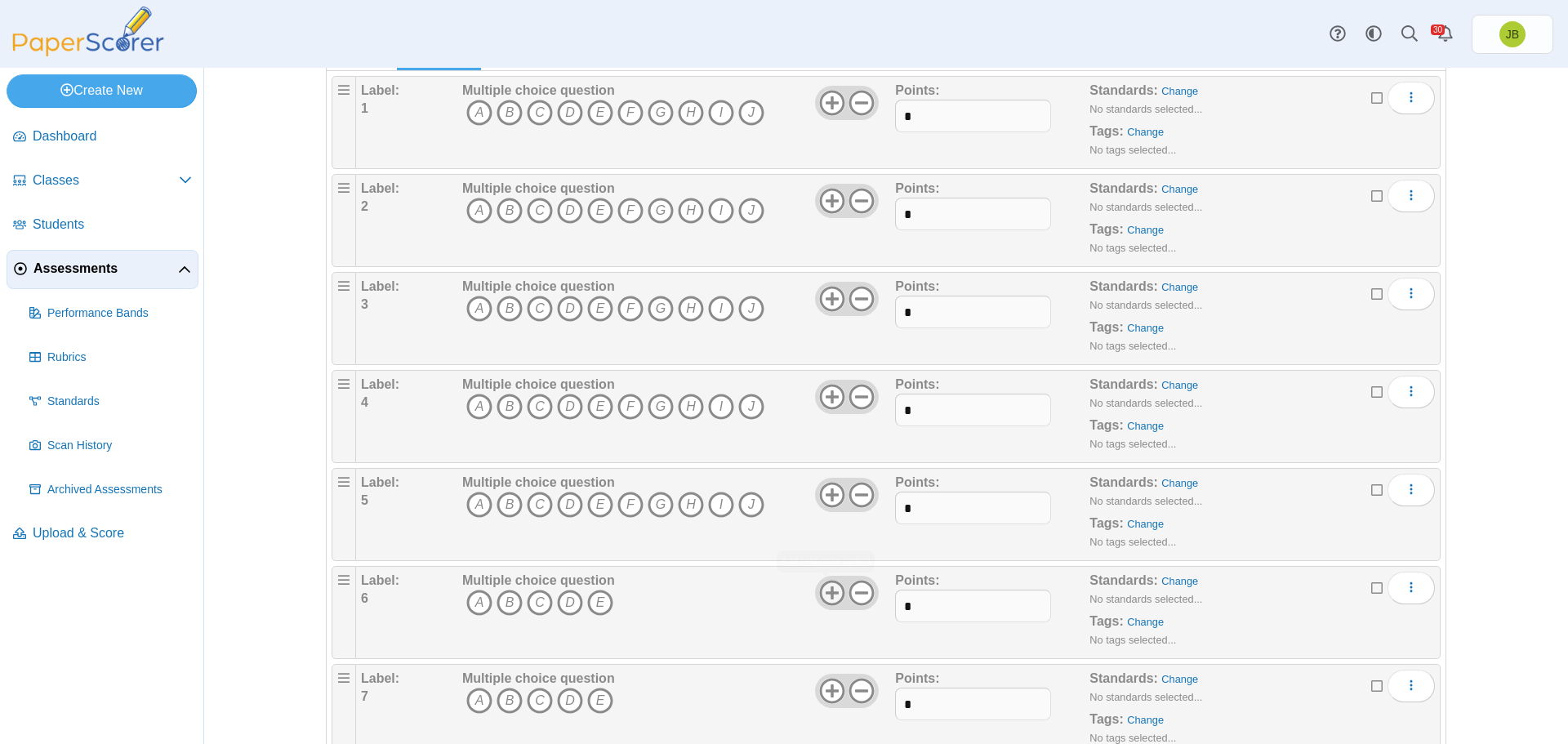
click at [826, 594] on use at bounding box center [832, 592] width 25 height 25
click at [826, 590] on use at bounding box center [832, 592] width 25 height 25
click at [826, 589] on use at bounding box center [832, 592] width 25 height 25
click at [826, 585] on use at bounding box center [832, 592] width 25 height 25
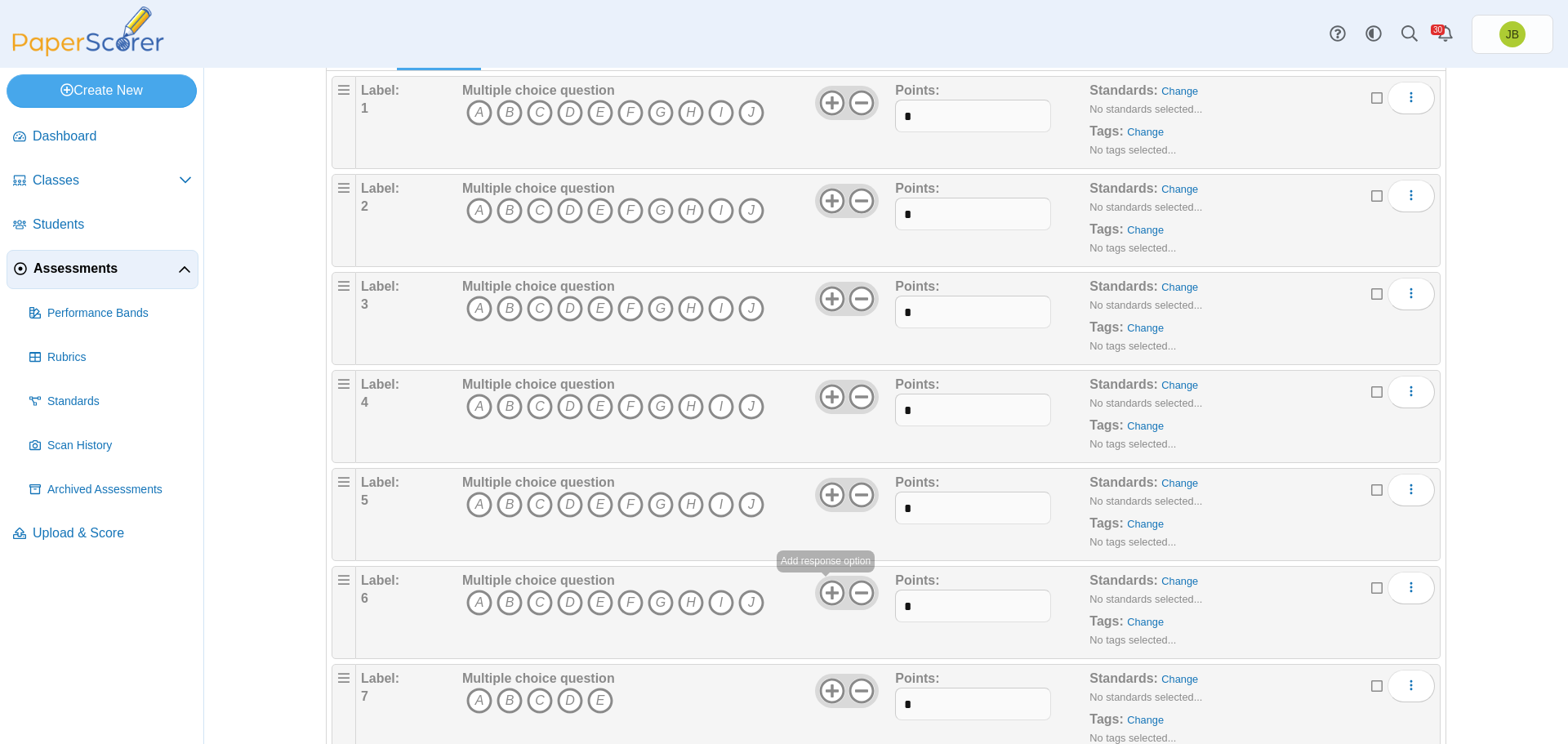
scroll to position [408, 0]
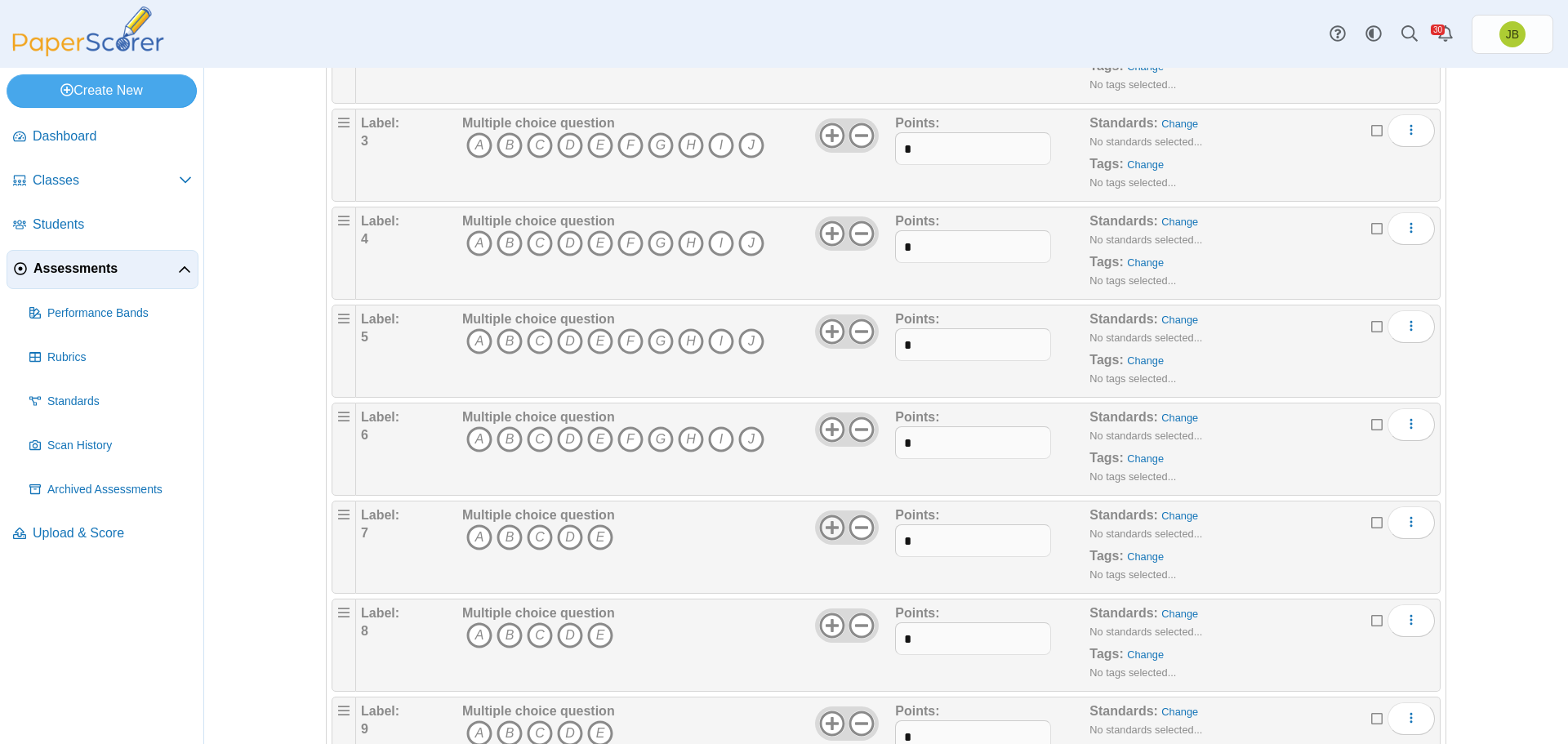
click at [821, 527] on use at bounding box center [832, 527] width 25 height 25
click at [821, 527] on use at bounding box center [832, 527] width 25 height 25
click at [821, 529] on icon at bounding box center [833, 527] width 26 height 26
click at [822, 530] on icon at bounding box center [833, 527] width 26 height 26
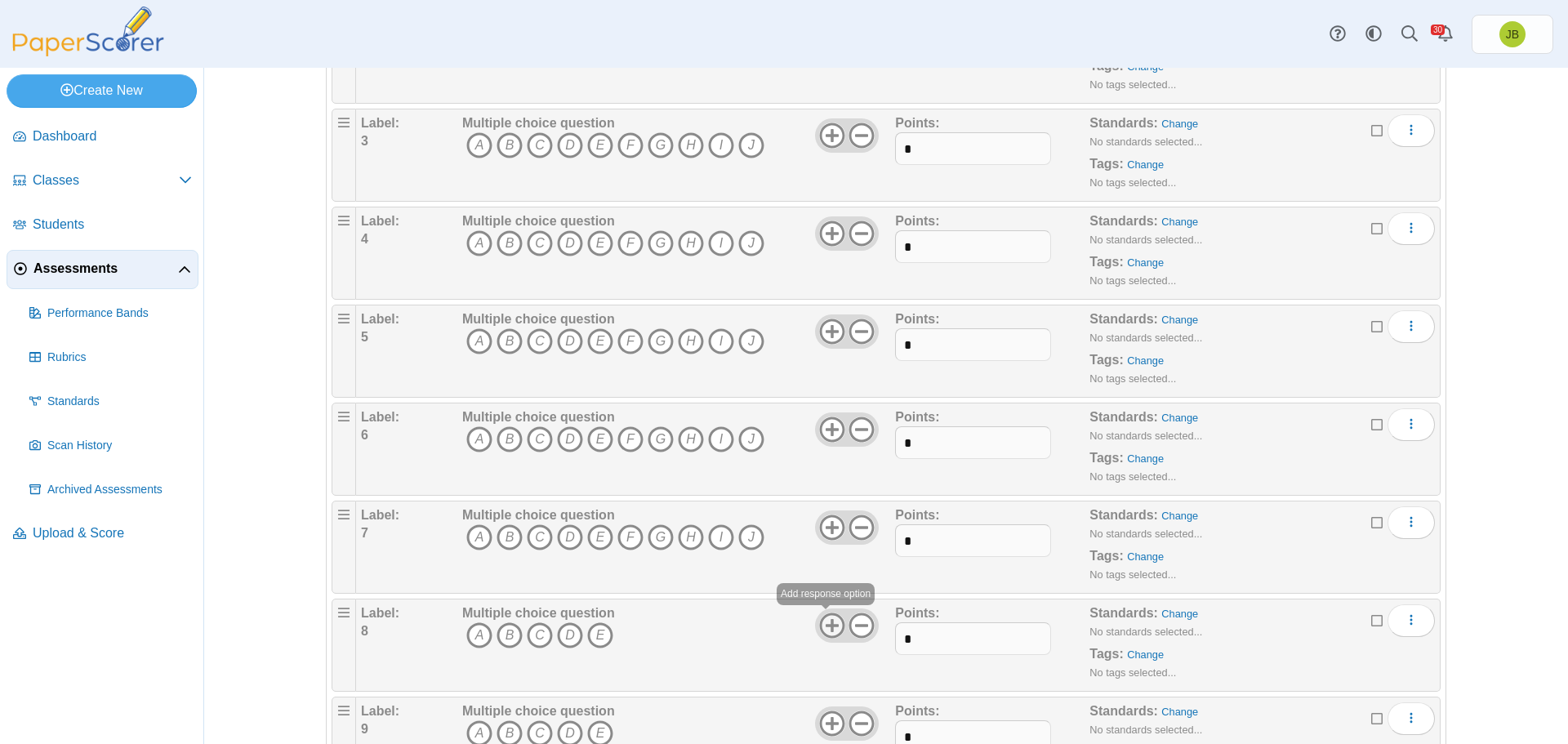
click at [820, 623] on icon at bounding box center [833, 625] width 26 height 26
click at [820, 616] on use at bounding box center [832, 625] width 25 height 25
click at [821, 615] on use at bounding box center [832, 625] width 25 height 25
click at [823, 615] on use at bounding box center [832, 625] width 25 height 25
click at [824, 612] on use at bounding box center [832, 625] width 25 height 25
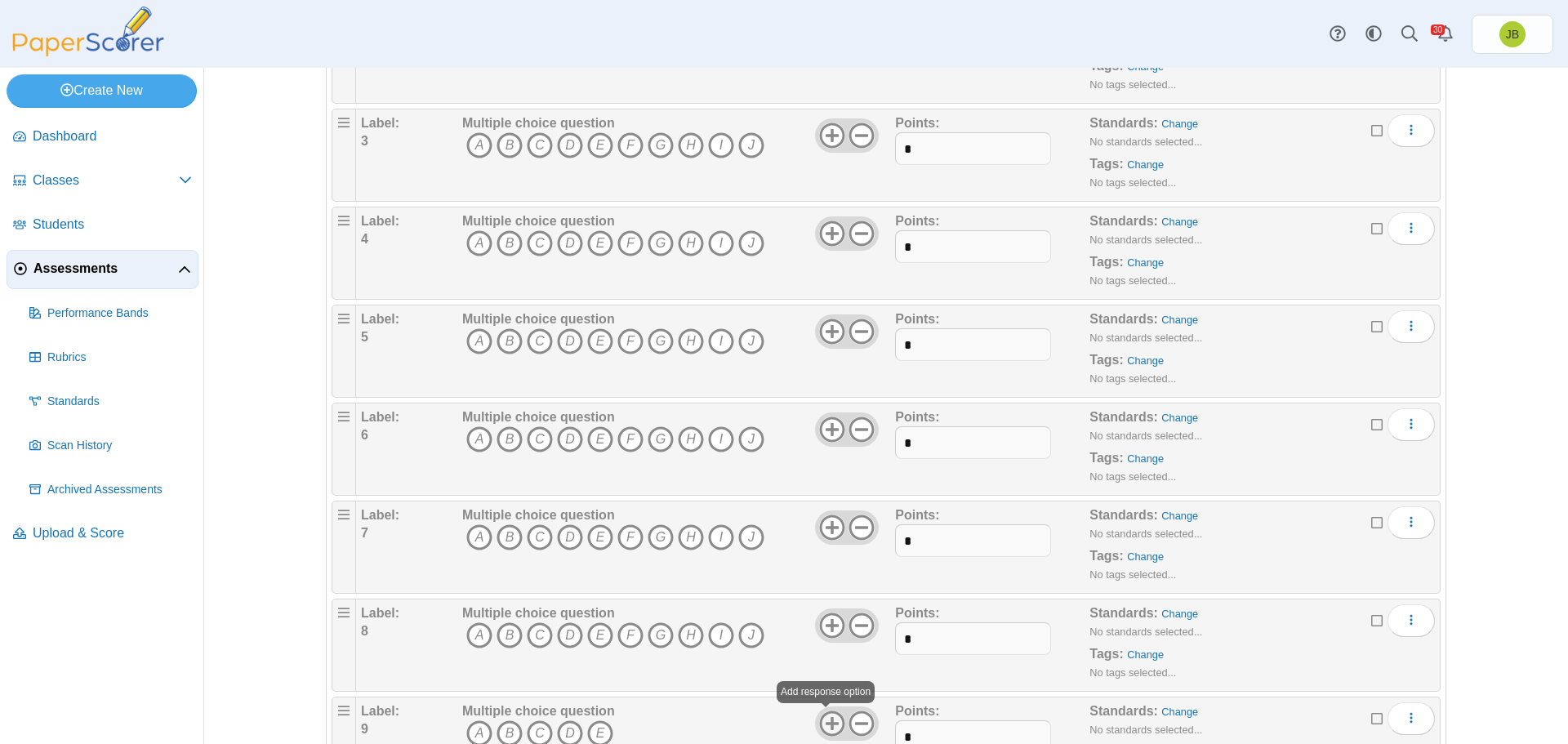
click at [824, 725] on icon at bounding box center [833, 724] width 26 height 26
click at [824, 720] on icon at bounding box center [833, 724] width 26 height 26
click at [824, 715] on icon at bounding box center [833, 724] width 26 height 26
click at [824, 715] on icon at bounding box center [833, 724] width 26 height 26
click at [824, 711] on use at bounding box center [832, 723] width 25 height 25
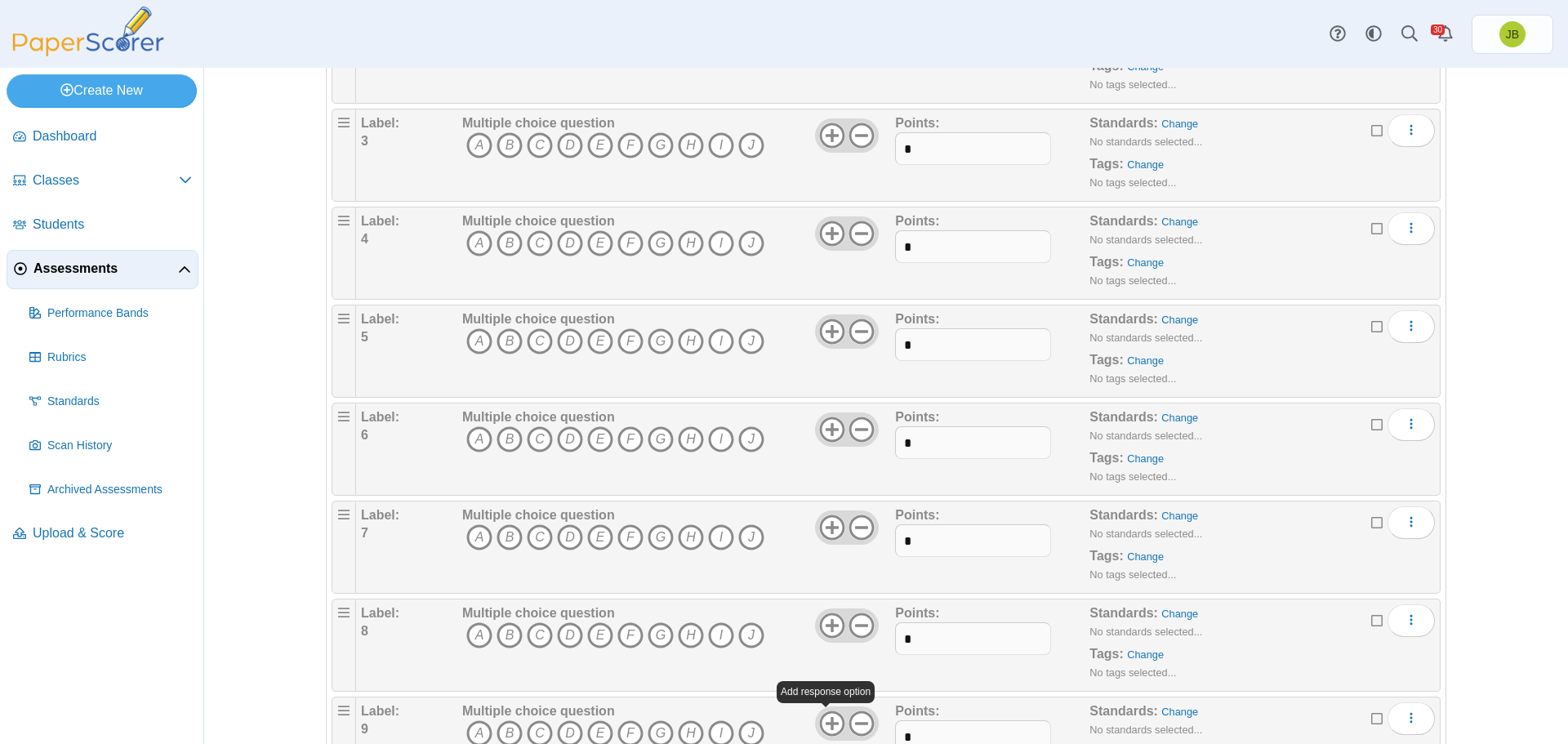
scroll to position [735, 0]
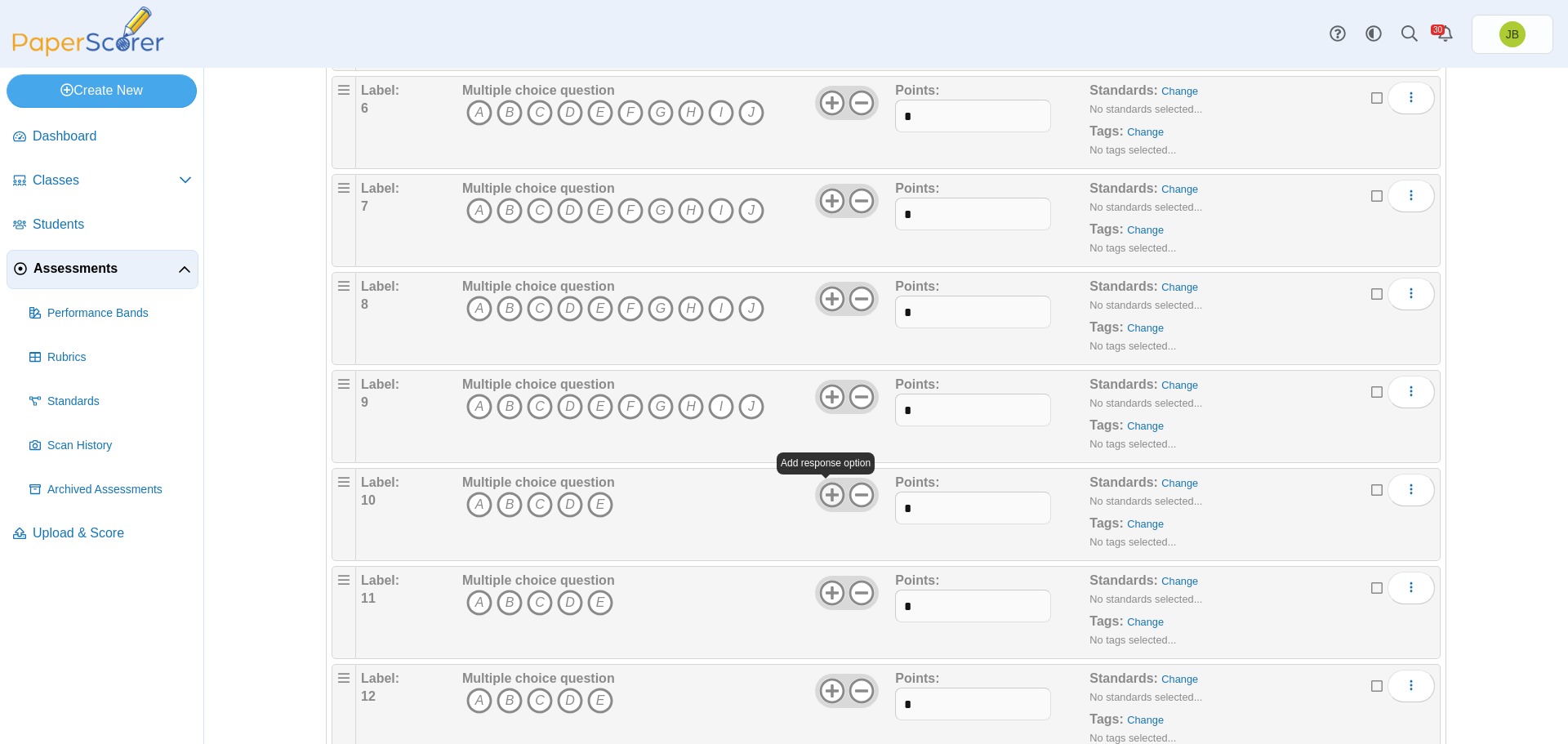
click at [826, 493] on use at bounding box center [832, 494] width 25 height 25
click at [826, 494] on use at bounding box center [832, 494] width 25 height 25
click at [827, 494] on use at bounding box center [832, 494] width 25 height 25
click at [827, 495] on use at bounding box center [832, 494] width 25 height 25
click at [827, 496] on use at bounding box center [832, 494] width 25 height 25
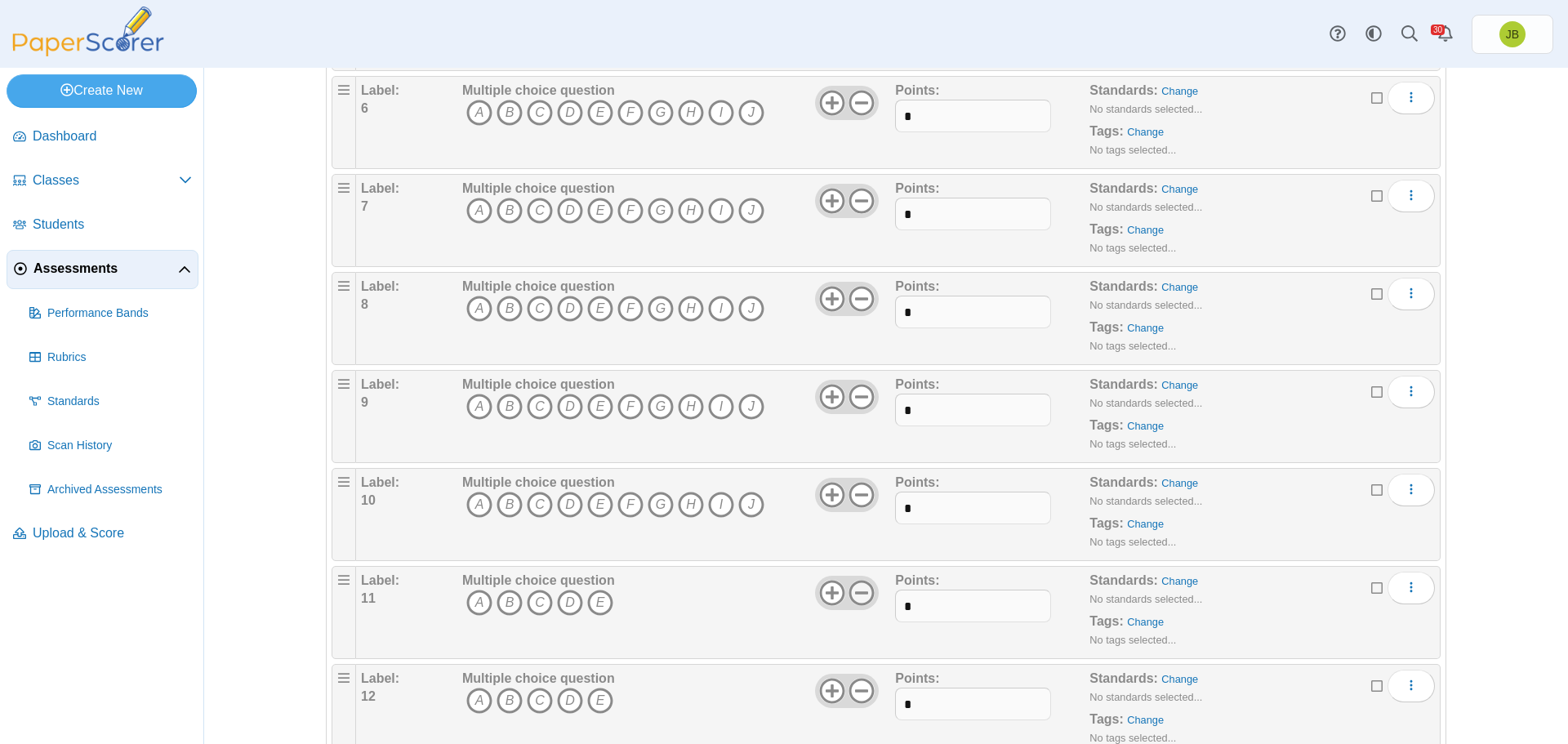
click at [860, 600] on icon at bounding box center [862, 593] width 26 height 26
click at [850, 693] on icon at bounding box center [862, 691] width 26 height 26
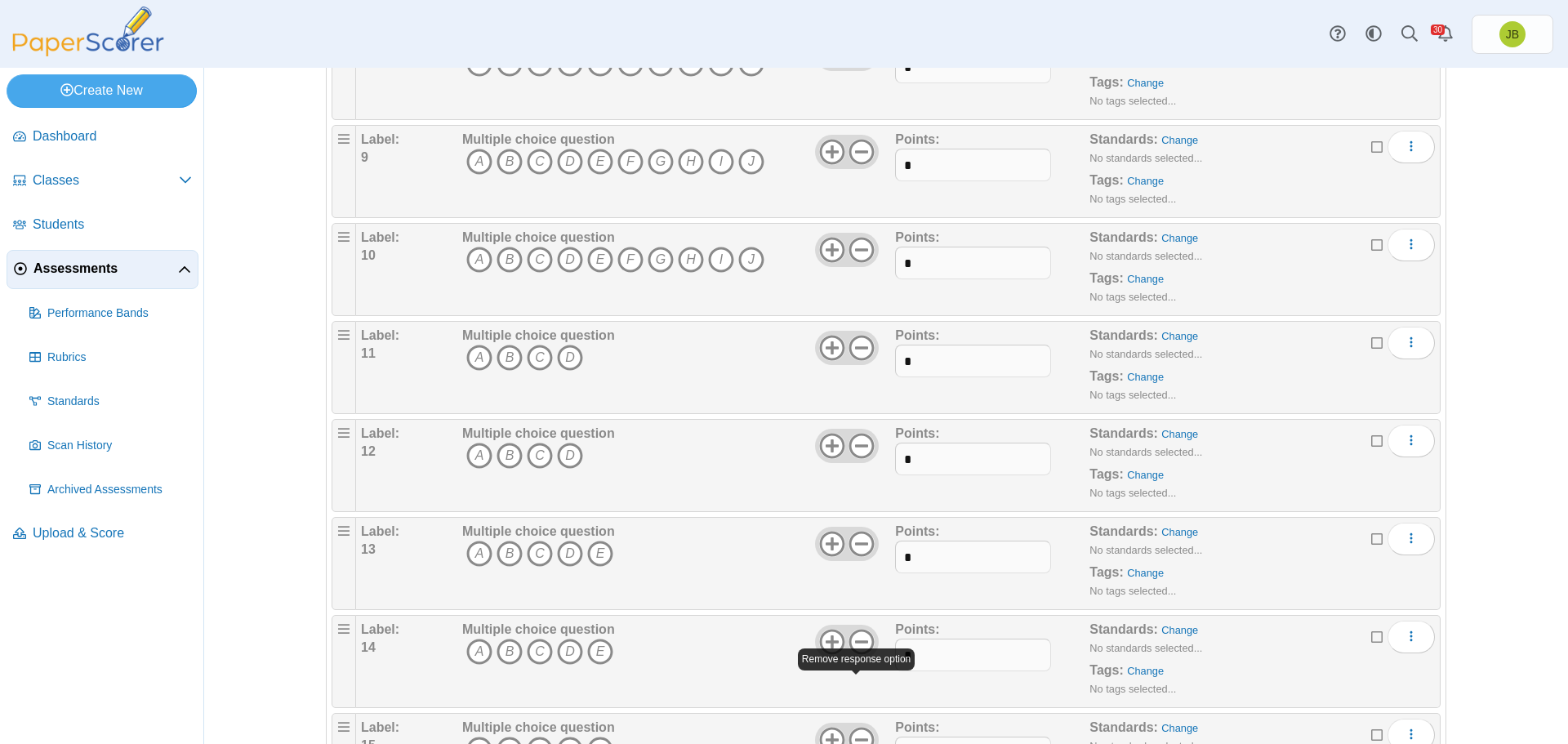
scroll to position [1061, 0]
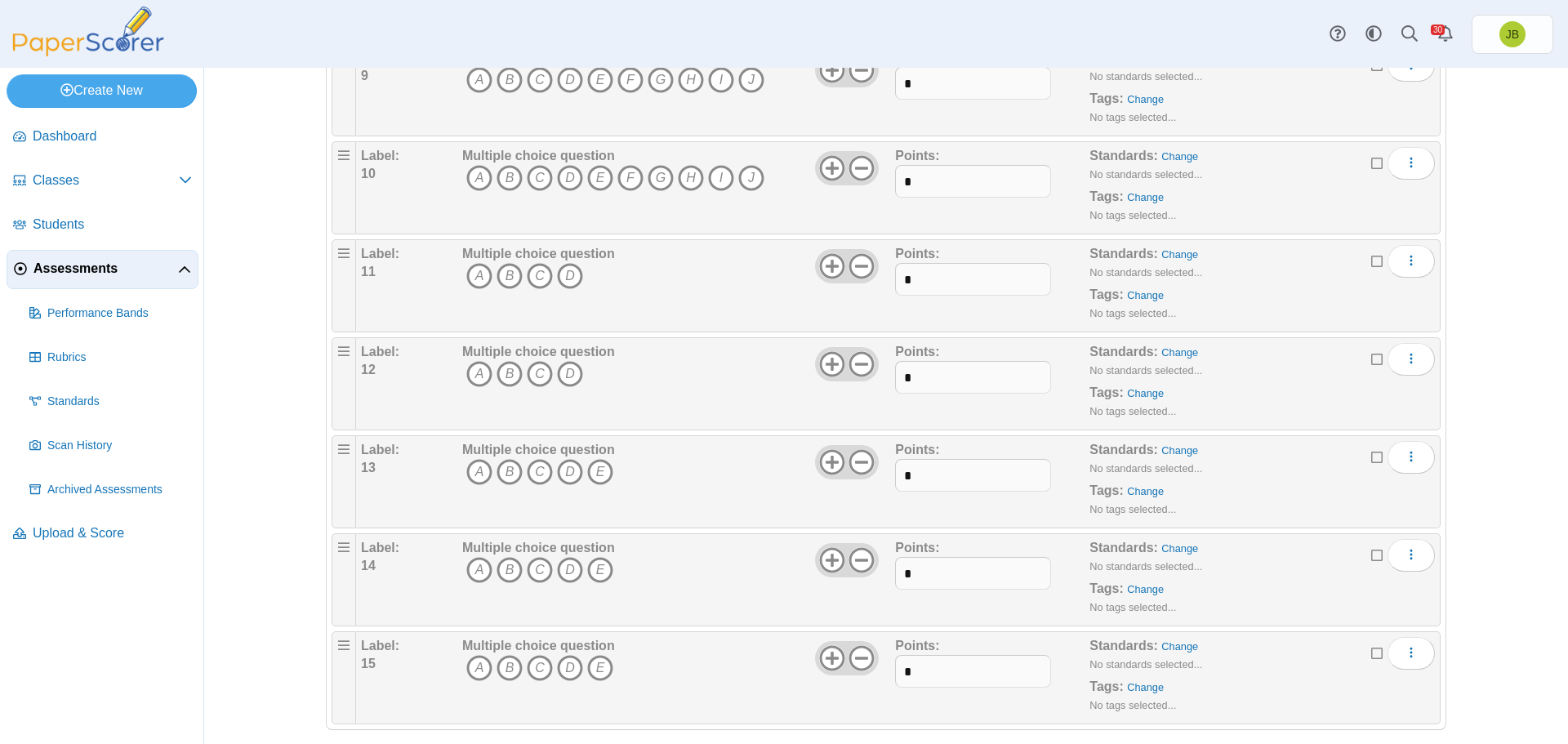
drag, startPoint x: 860, startPoint y: 466, endPoint x: 859, endPoint y: 518, distance: 52.0
click at [860, 467] on icon at bounding box center [862, 462] width 26 height 26
click at [860, 562] on icon at bounding box center [862, 560] width 26 height 26
click at [866, 657] on use at bounding box center [862, 657] width 25 height 25
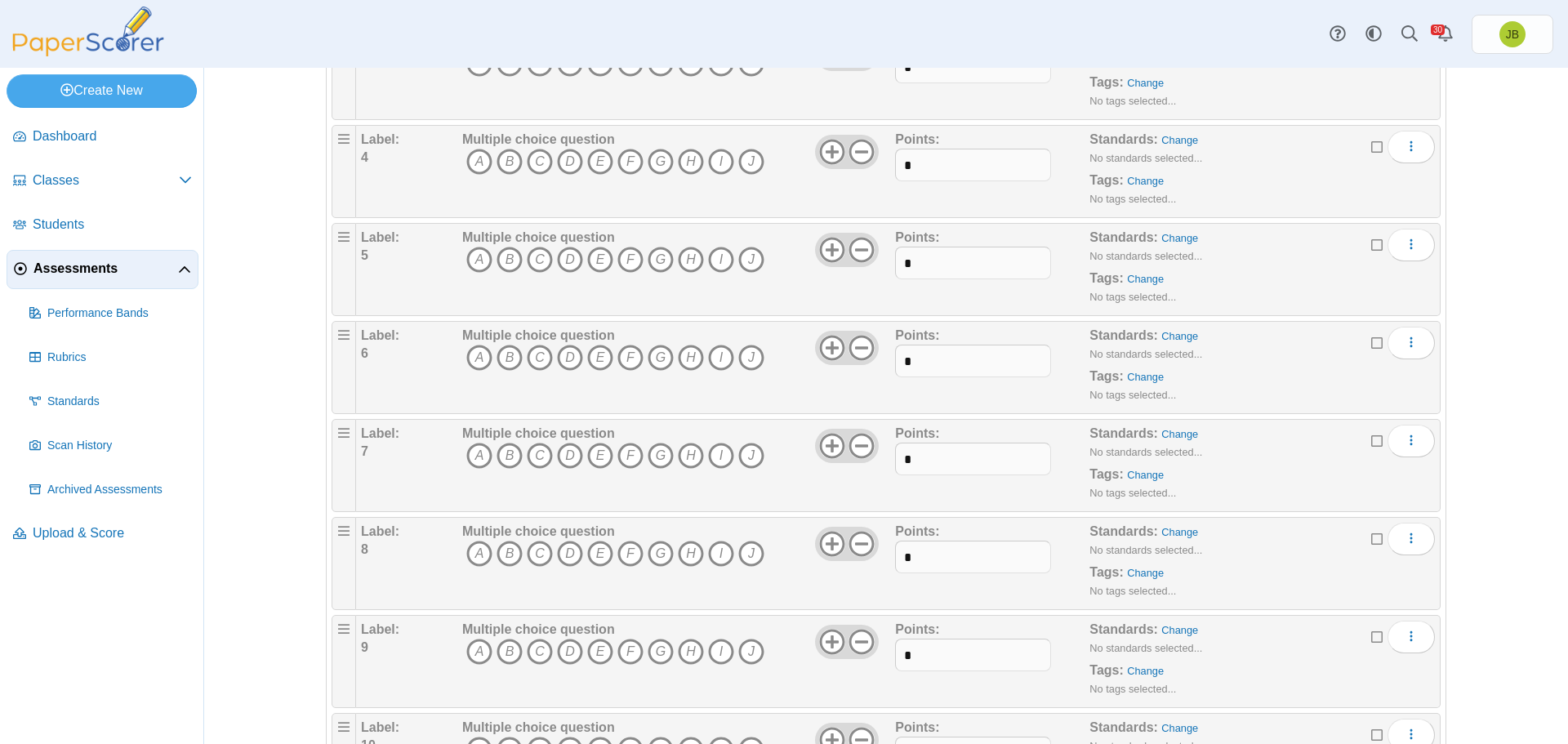
scroll to position [0, 0]
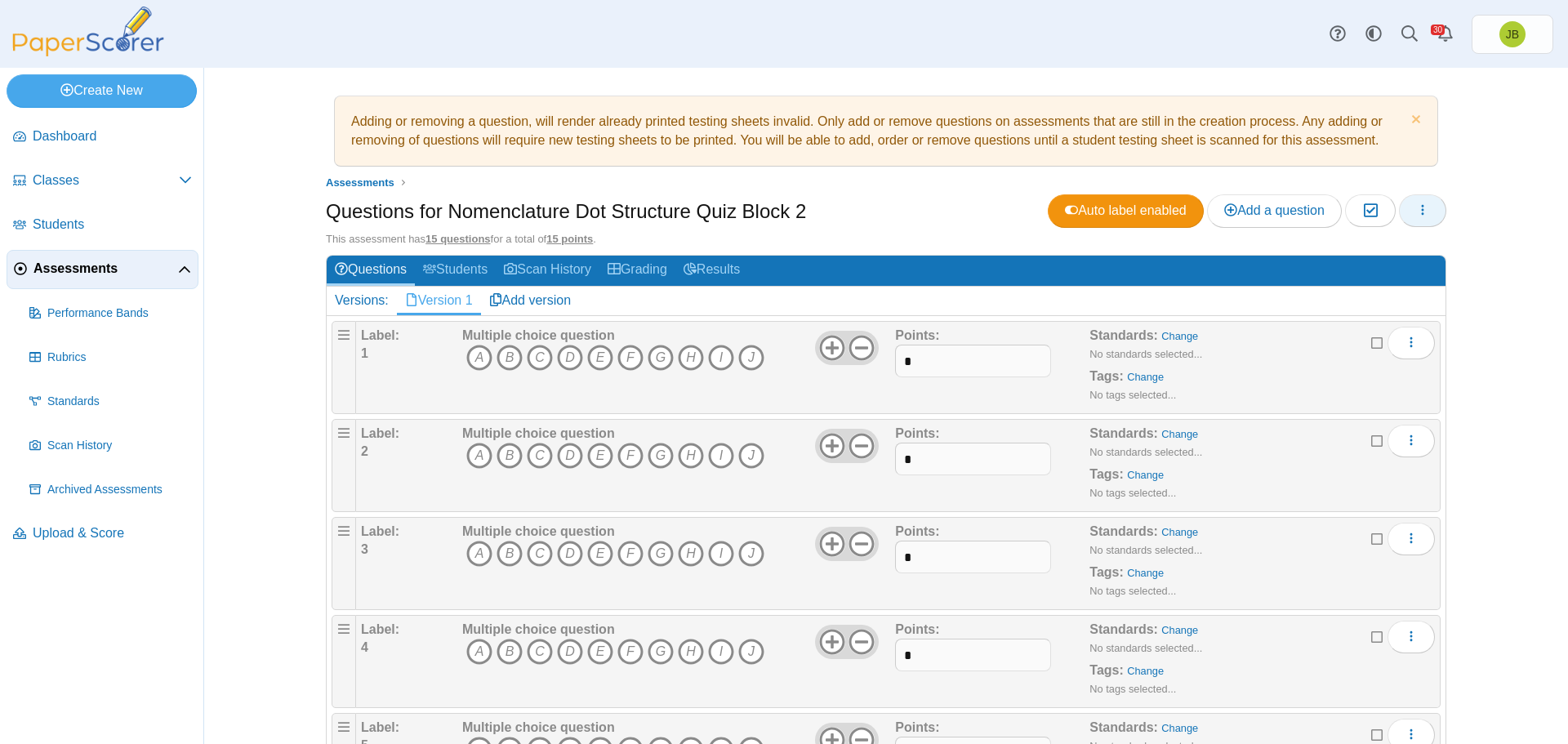
click at [1420, 214] on icon "button" at bounding box center [1423, 210] width 13 height 13
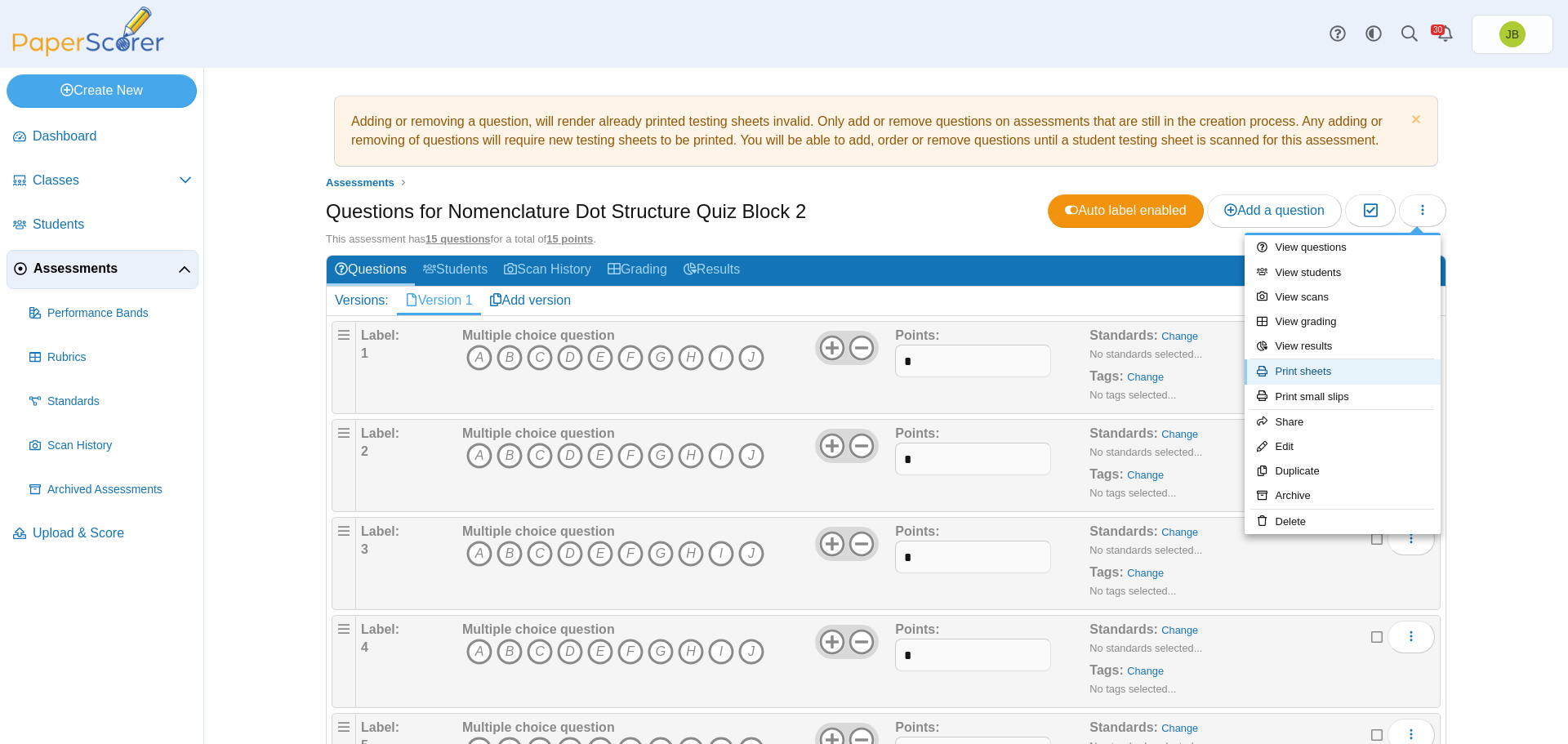
click at [1315, 374] on link "Print sheets" at bounding box center [1343, 371] width 196 height 25
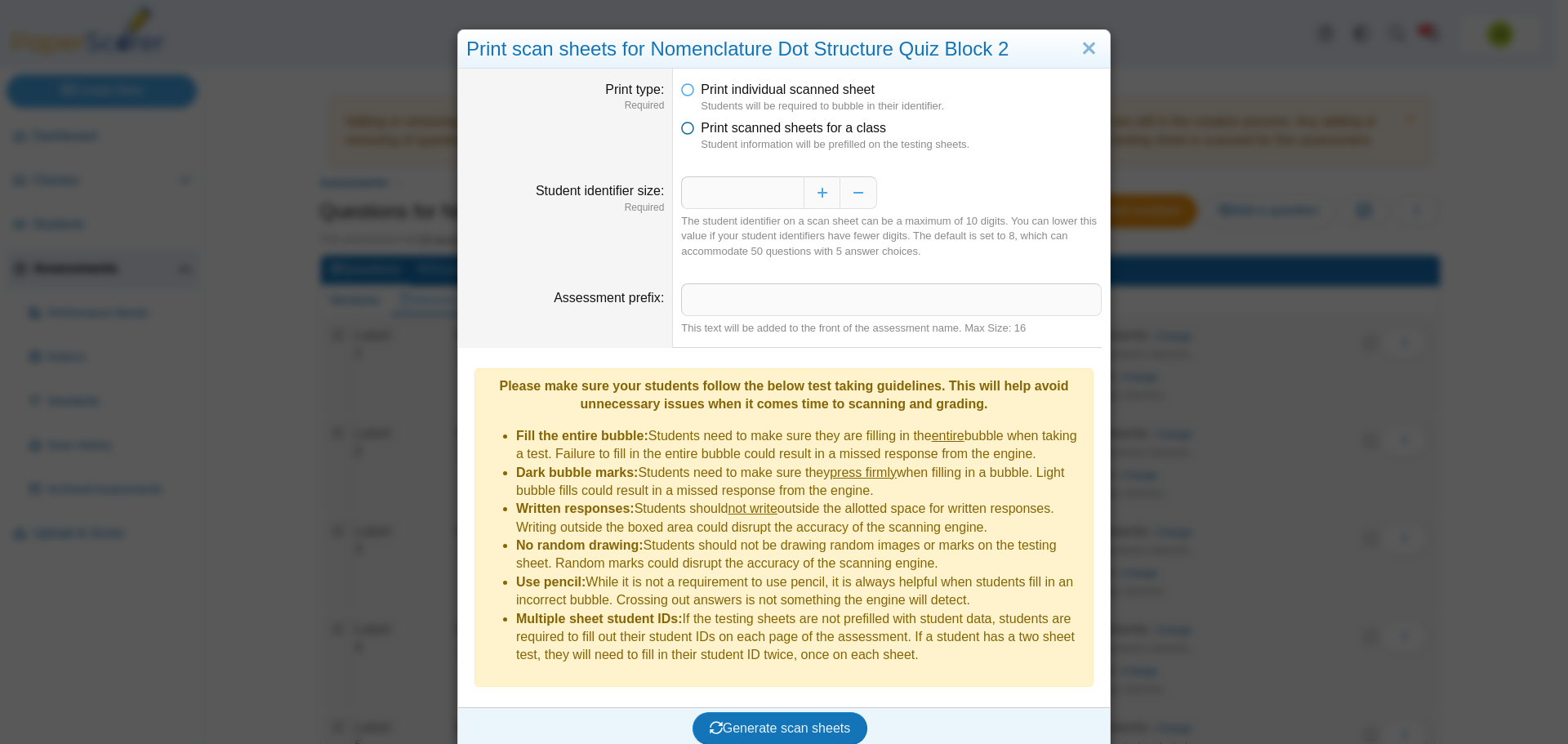
click at [771, 134] on span "Print scanned sheets for a class" at bounding box center [793, 128] width 186 height 14
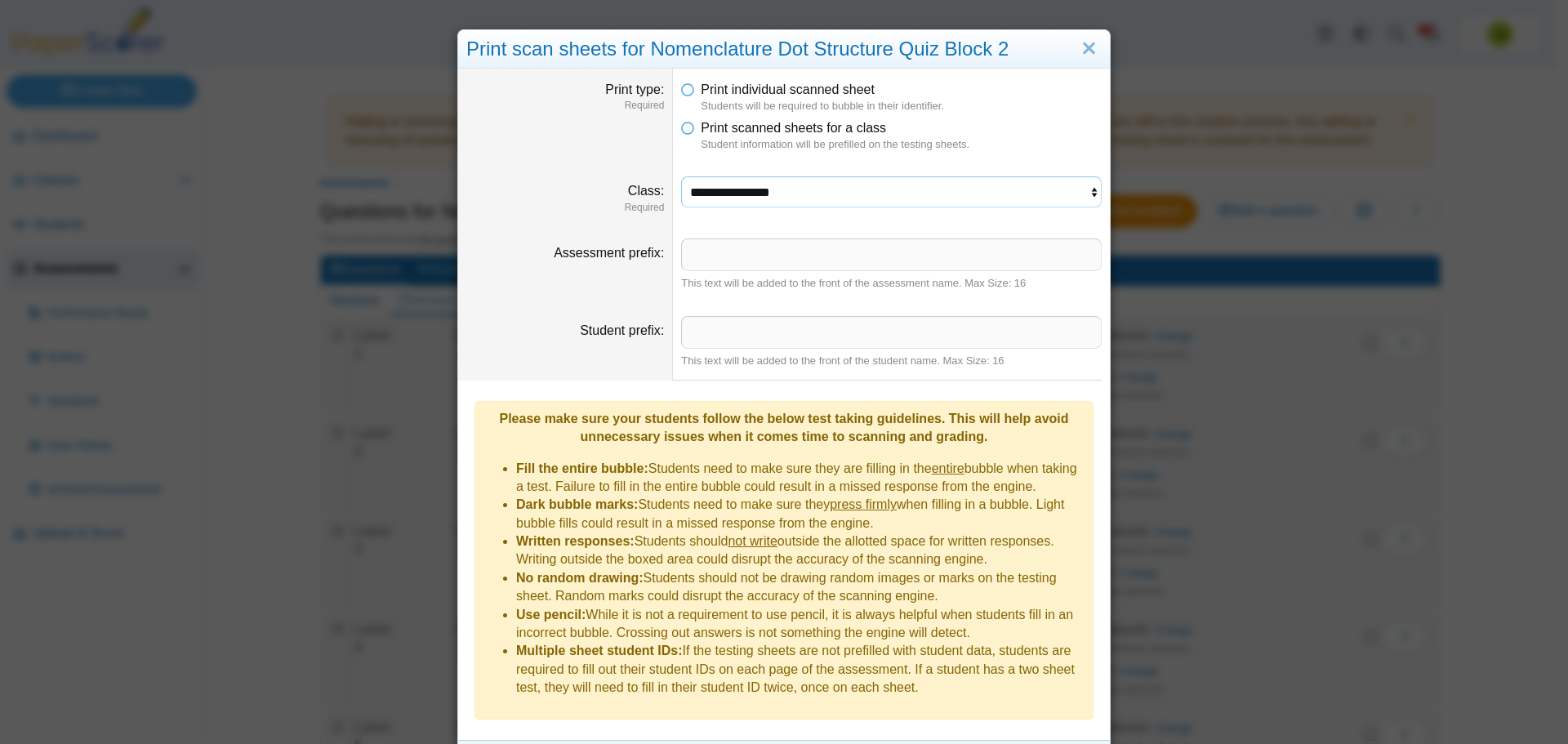
click at [784, 192] on select "**********" at bounding box center [892, 192] width 420 height 31
select select "**********"
click at [681, 177] on select "**********" at bounding box center [892, 192] width 420 height 31
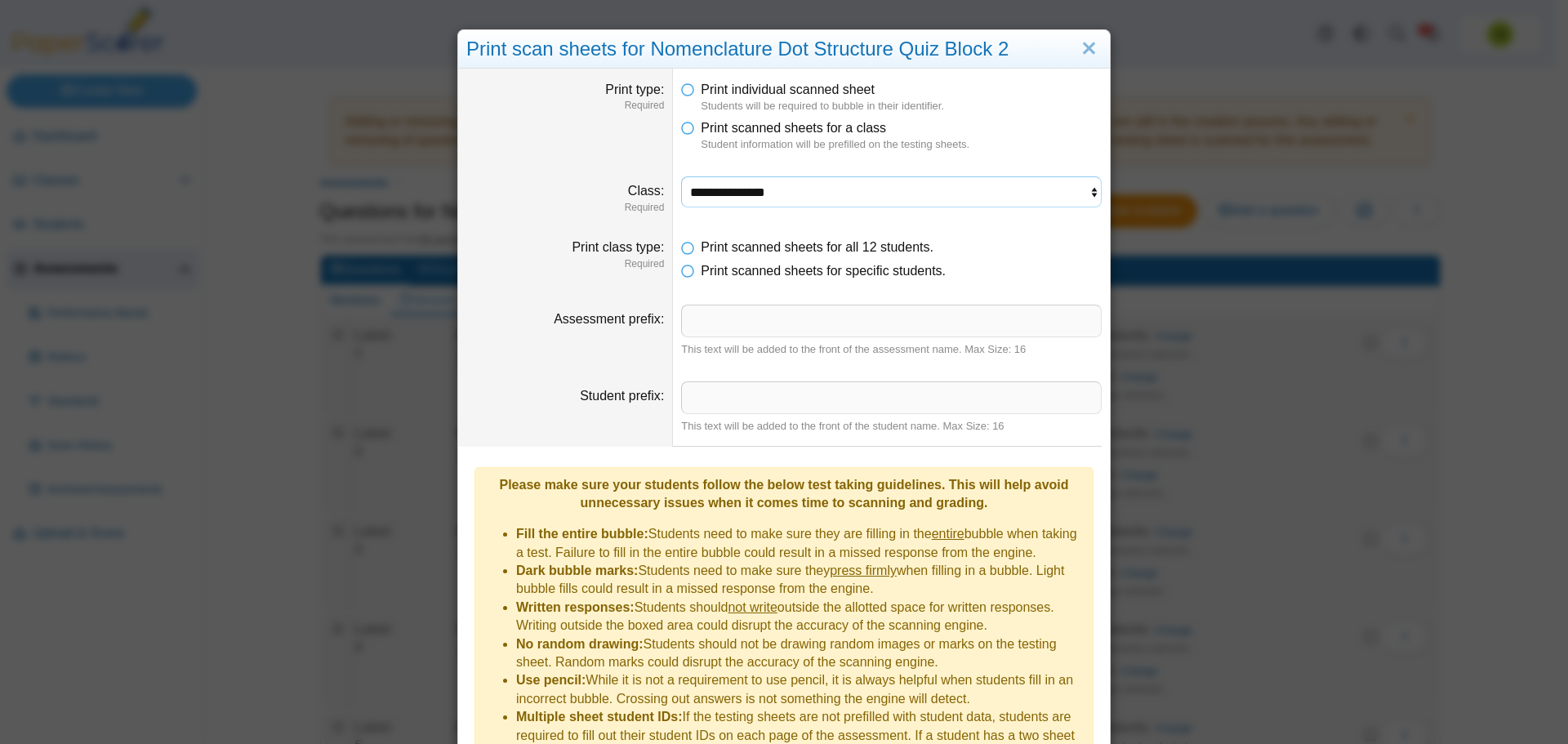
scroll to position [87, 0]
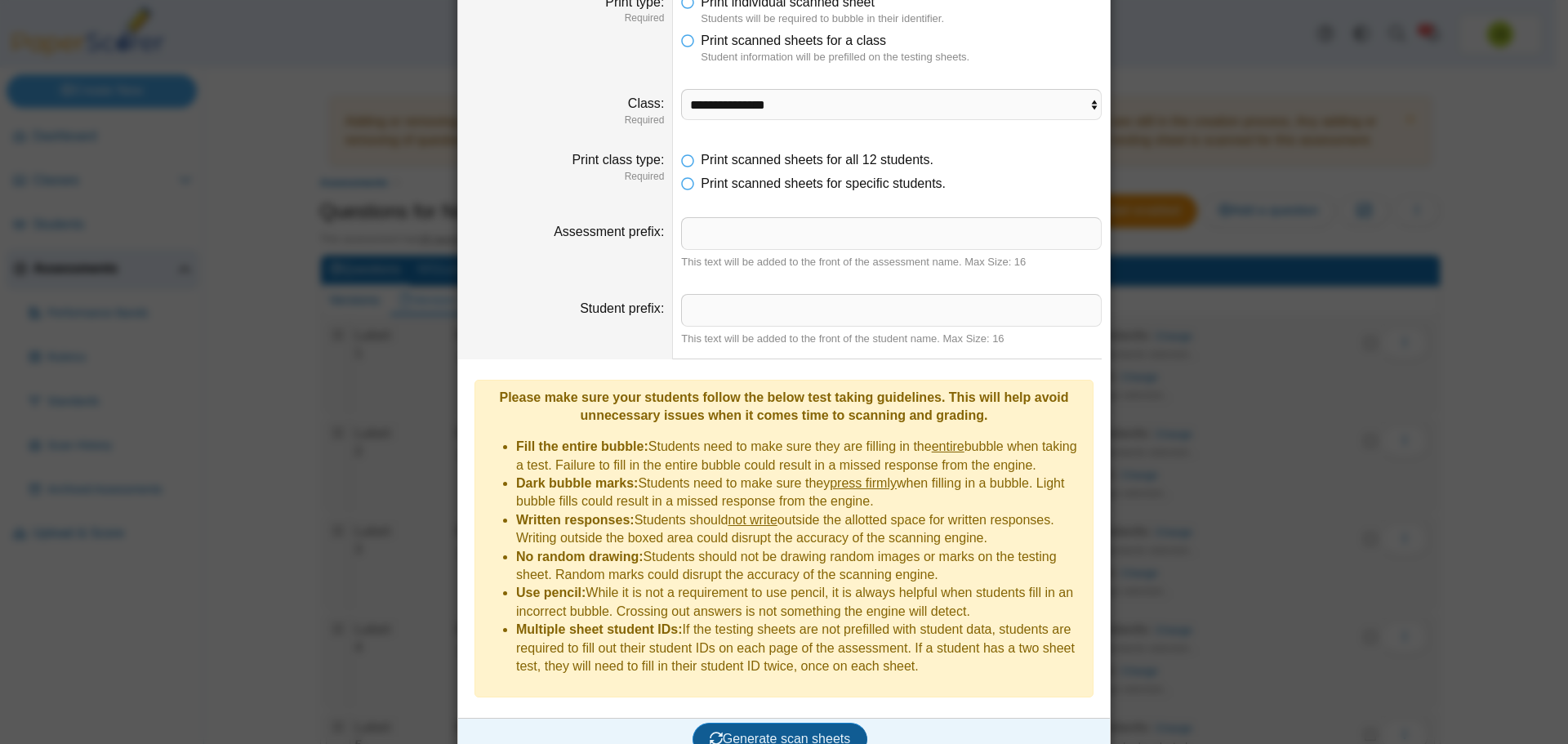
click at [775, 732] on span "Generate scan sheets" at bounding box center [780, 738] width 142 height 14
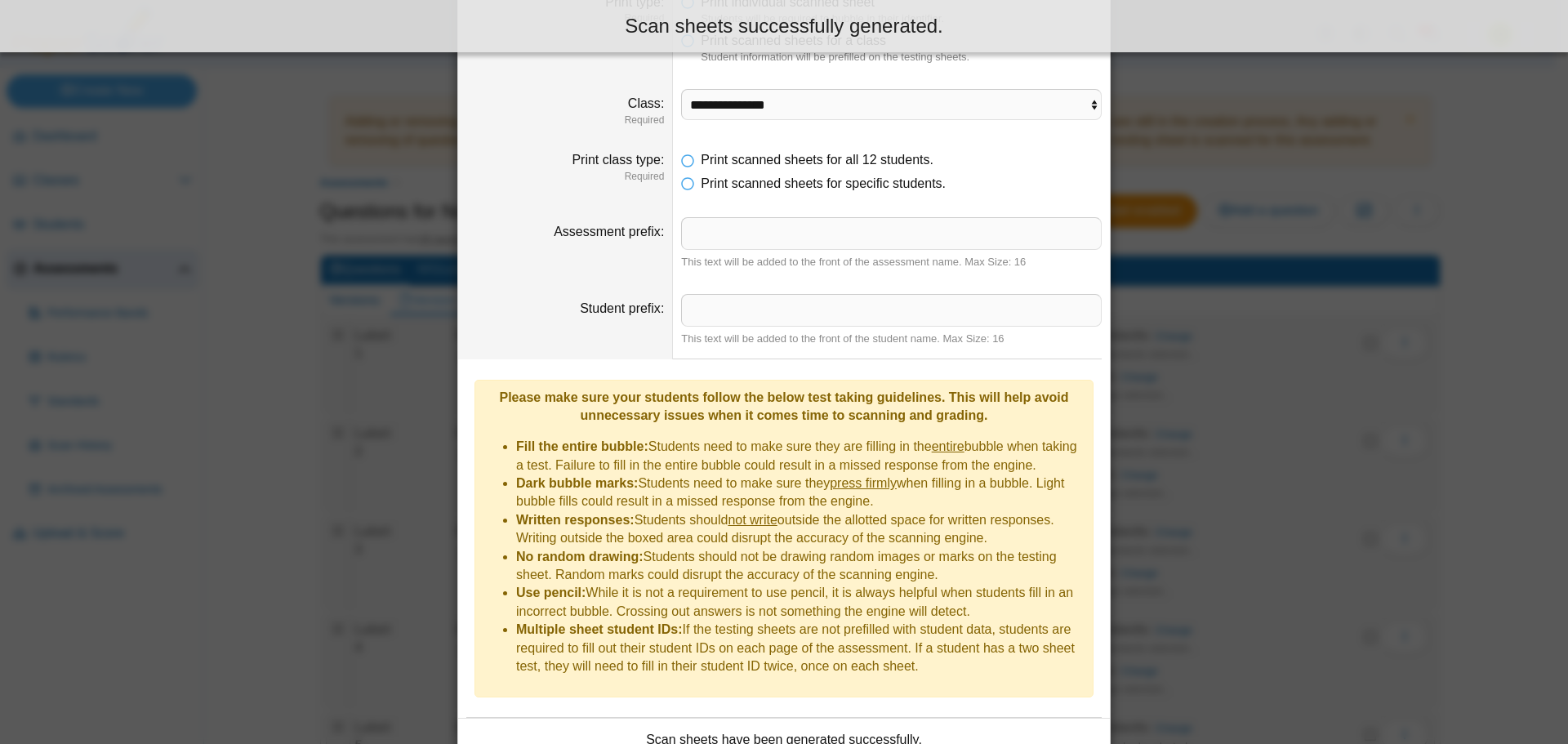
scroll to position [219, 0]
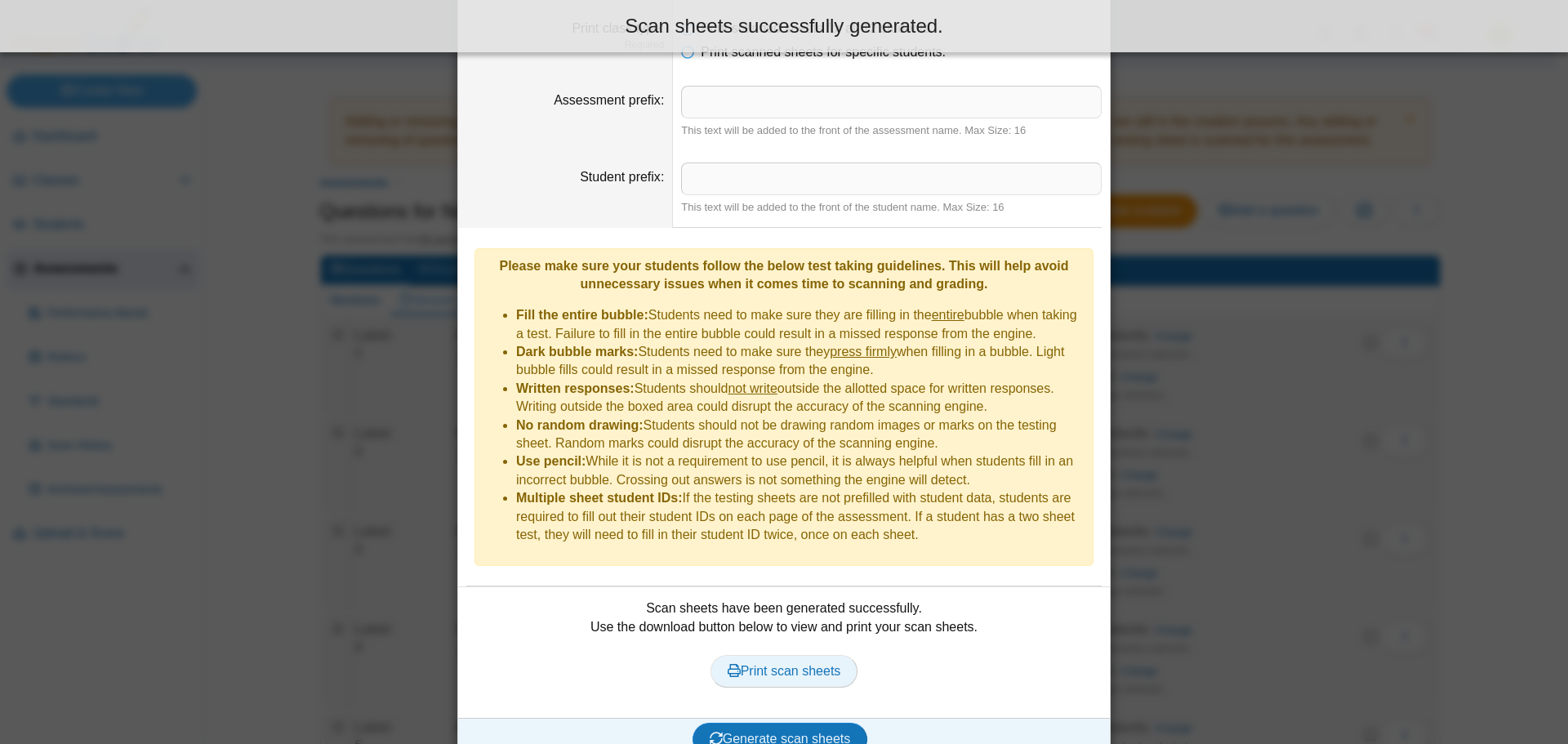
click at [824, 664] on span "Print scan sheets" at bounding box center [784, 670] width 114 height 14
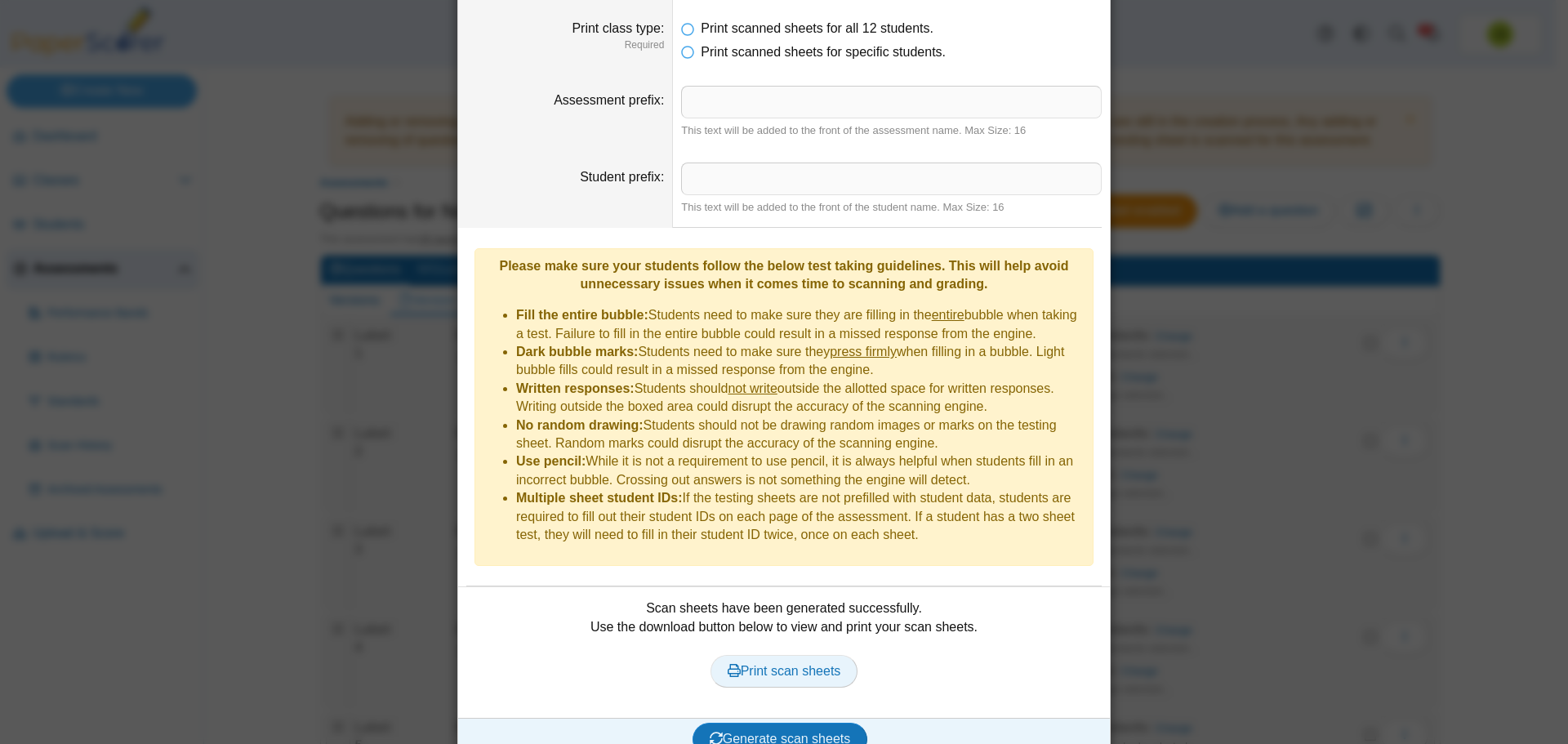
scroll to position [0, 0]
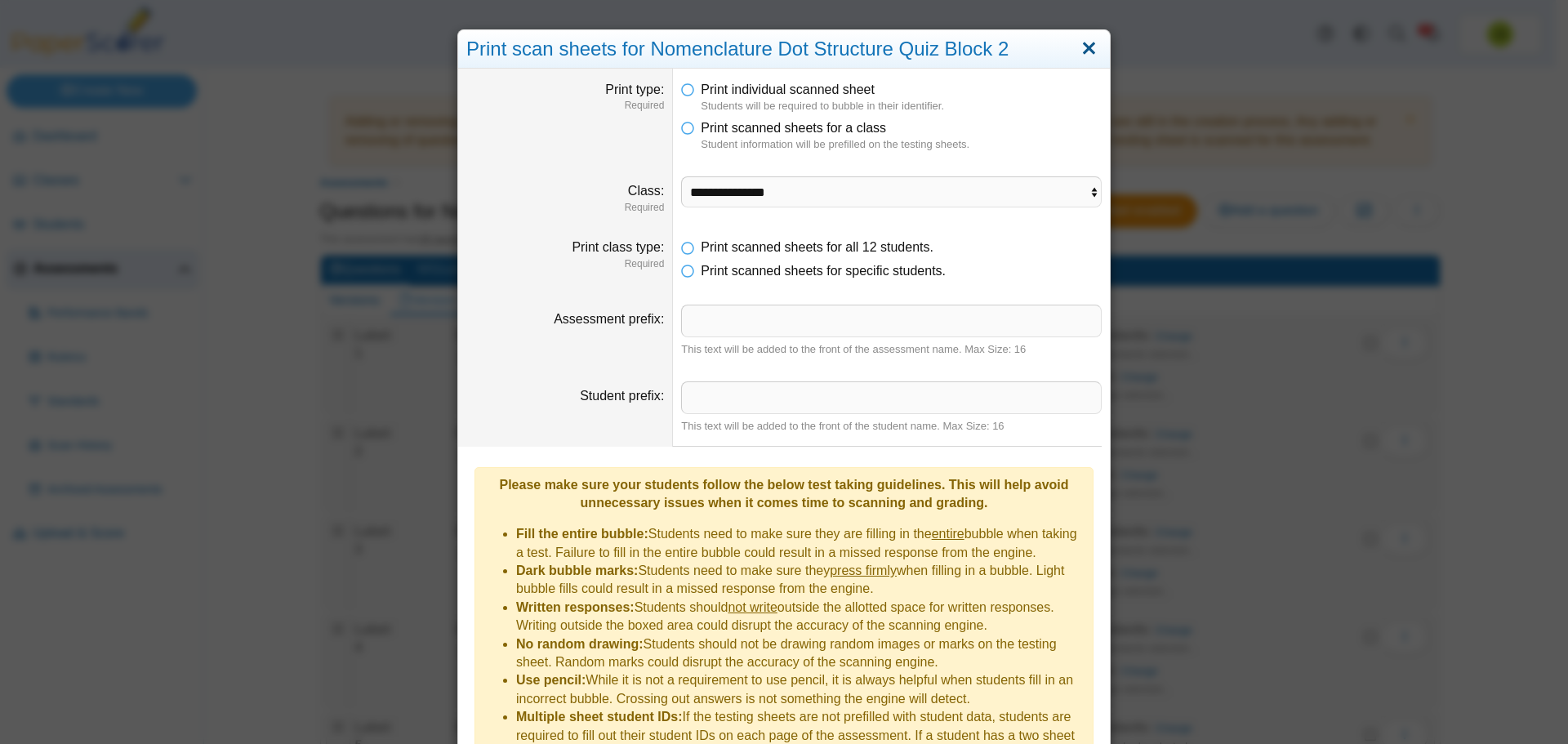
click at [1082, 48] on link "Close" at bounding box center [1089, 49] width 25 height 28
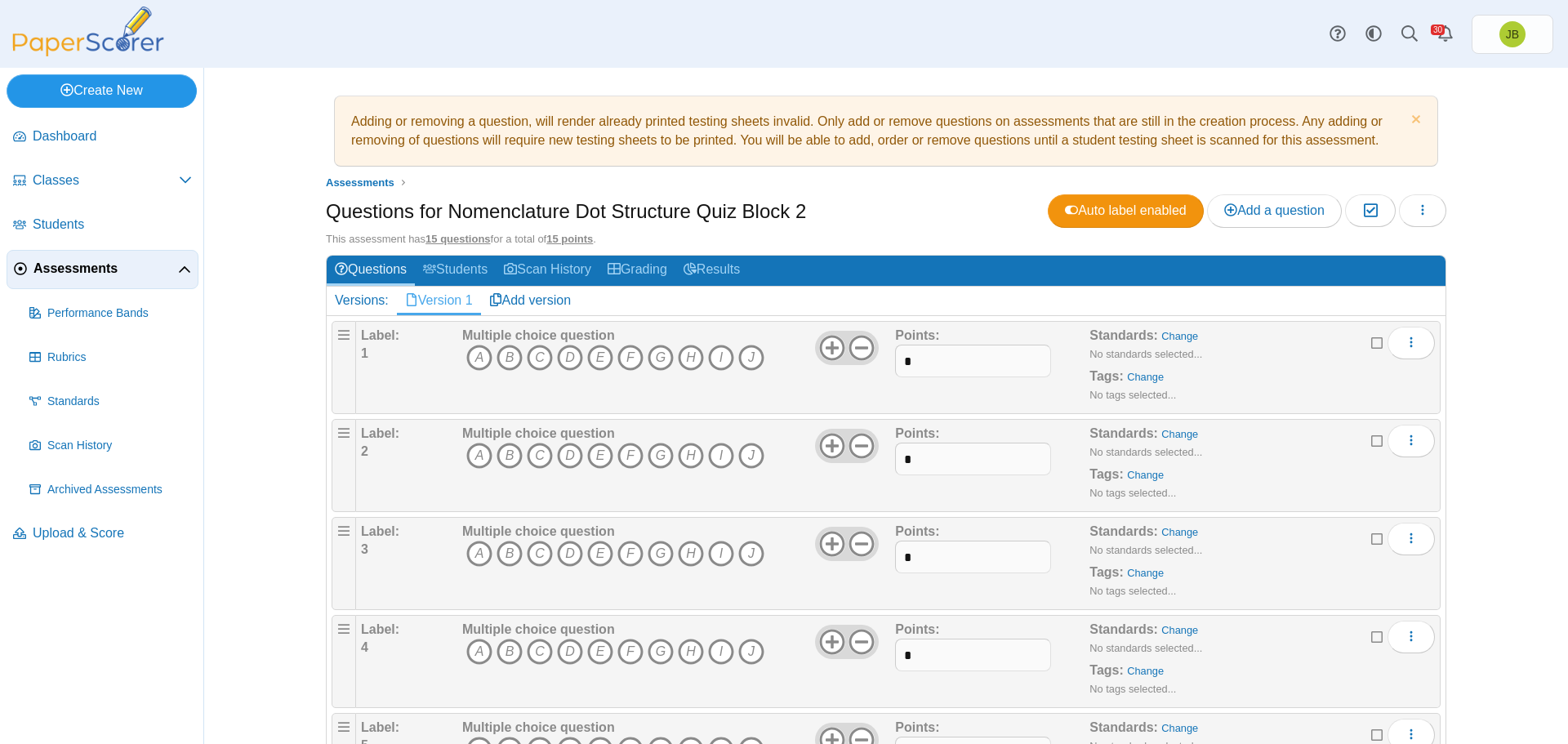
click at [142, 97] on link "Create New" at bounding box center [101, 91] width 191 height 33
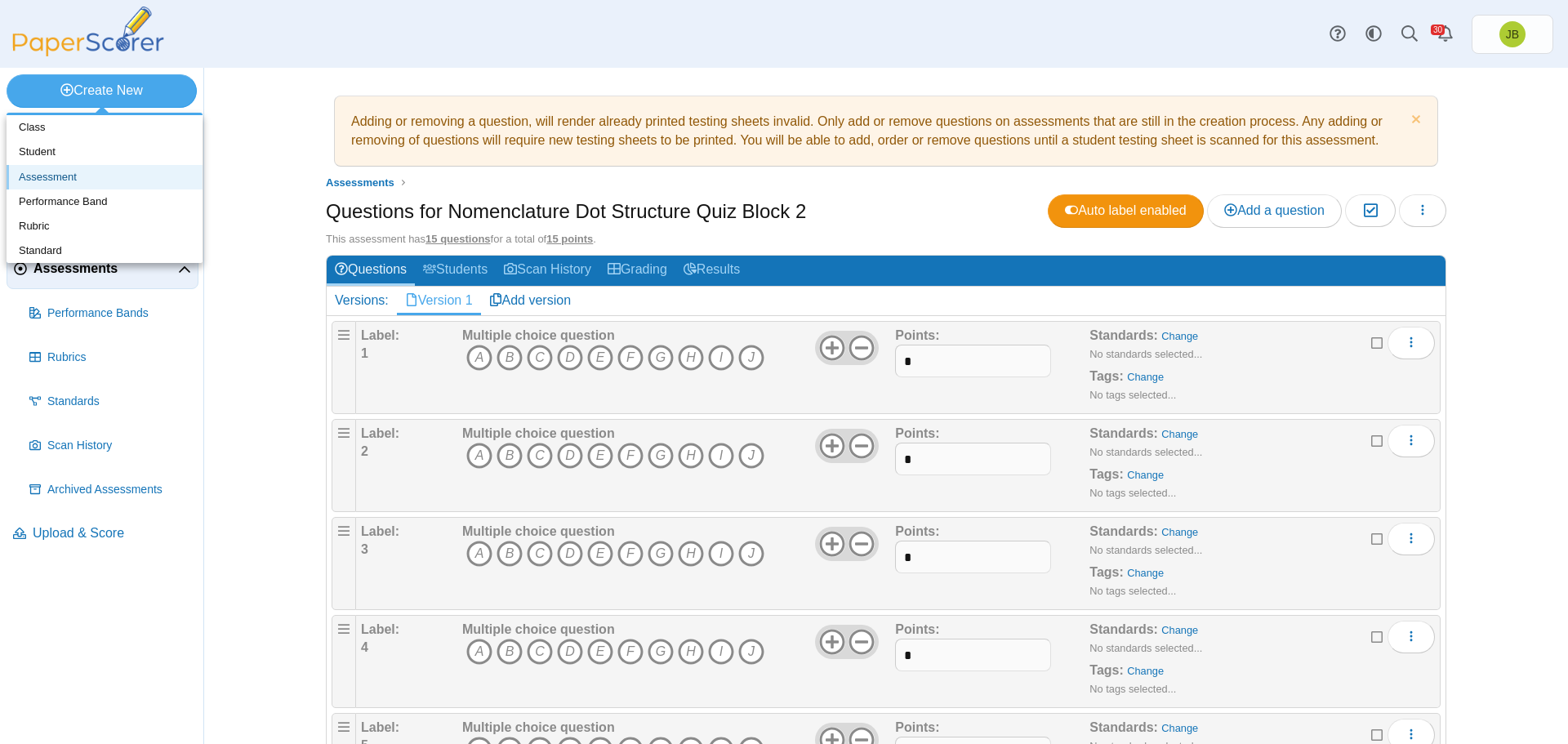
click at [96, 177] on link "Assessment" at bounding box center [105, 177] width 196 height 25
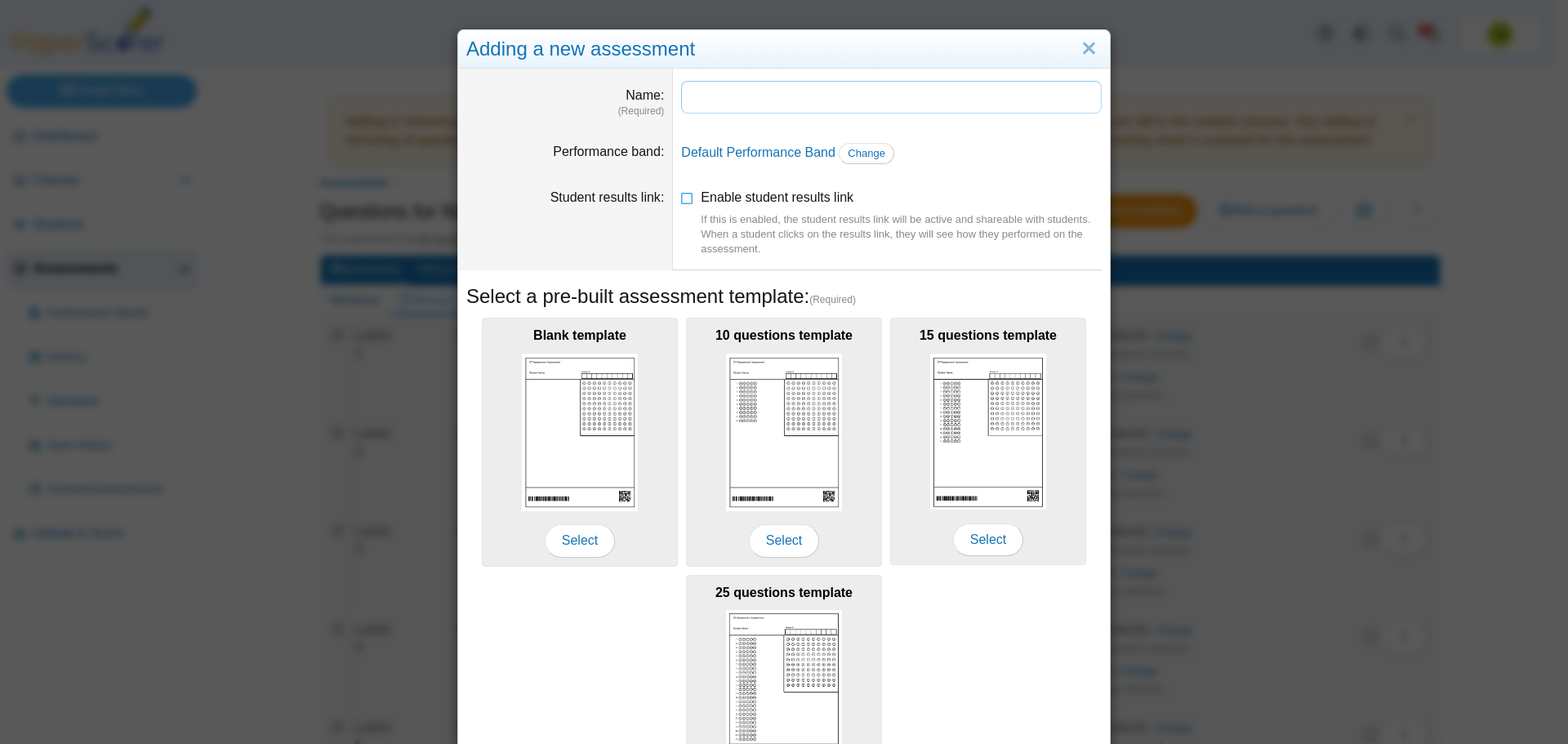
click at [706, 101] on input "Name" at bounding box center [892, 97] width 420 height 33
click at [926, 94] on input "**********" at bounding box center [892, 97] width 420 height 33
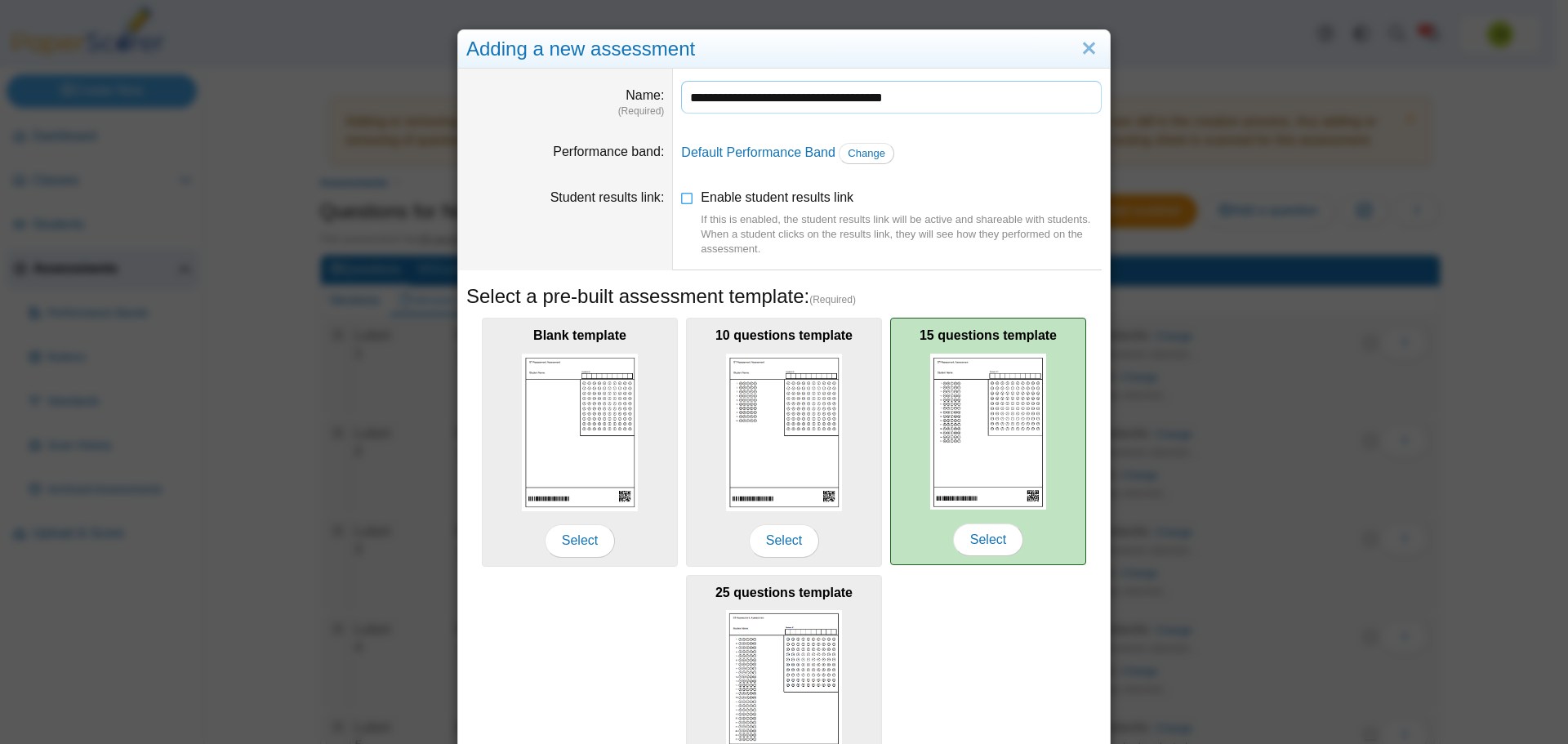
type input "**********"
click at [1058, 449] on div "15 questions template Select" at bounding box center [988, 441] width 196 height 248
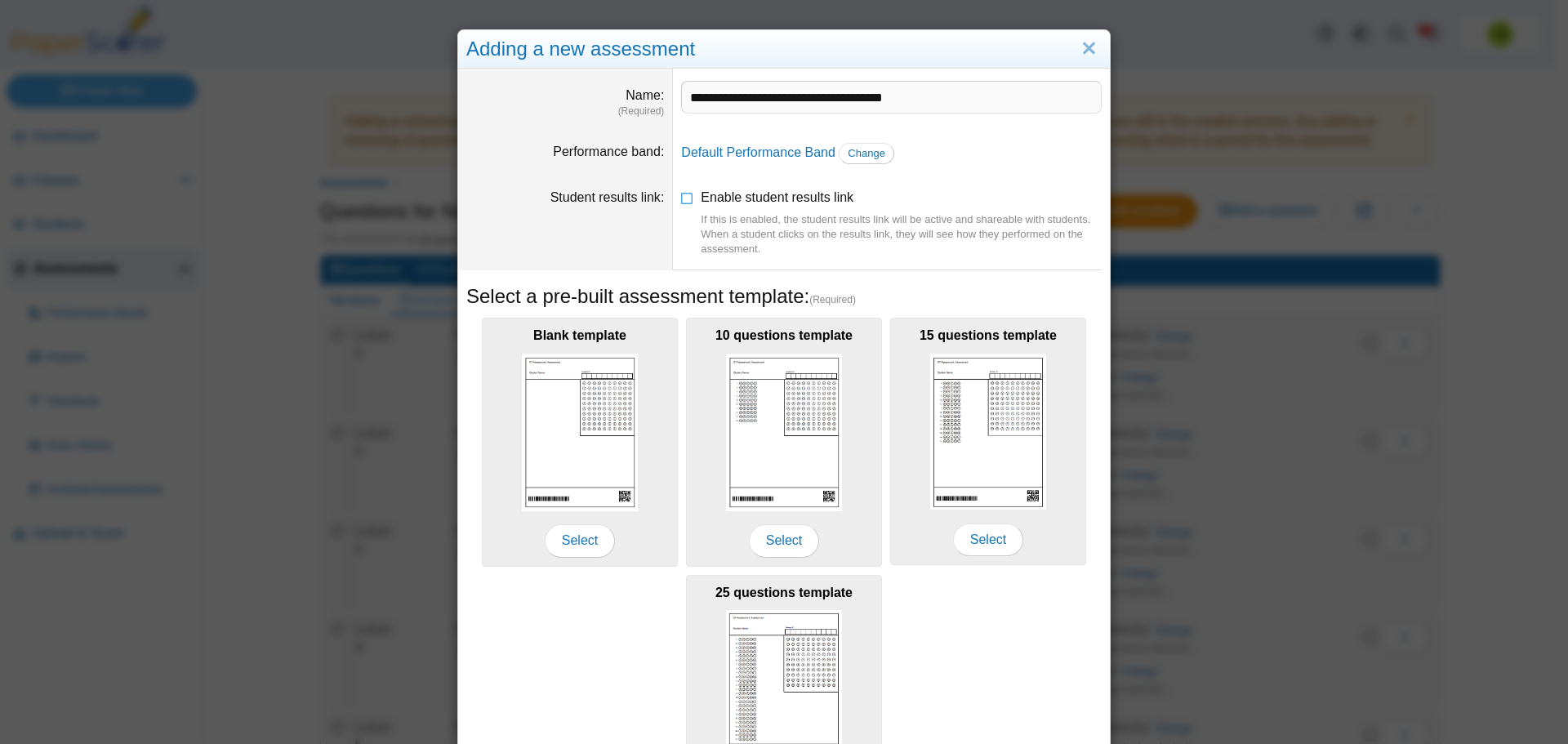
scroll to position [145, 0]
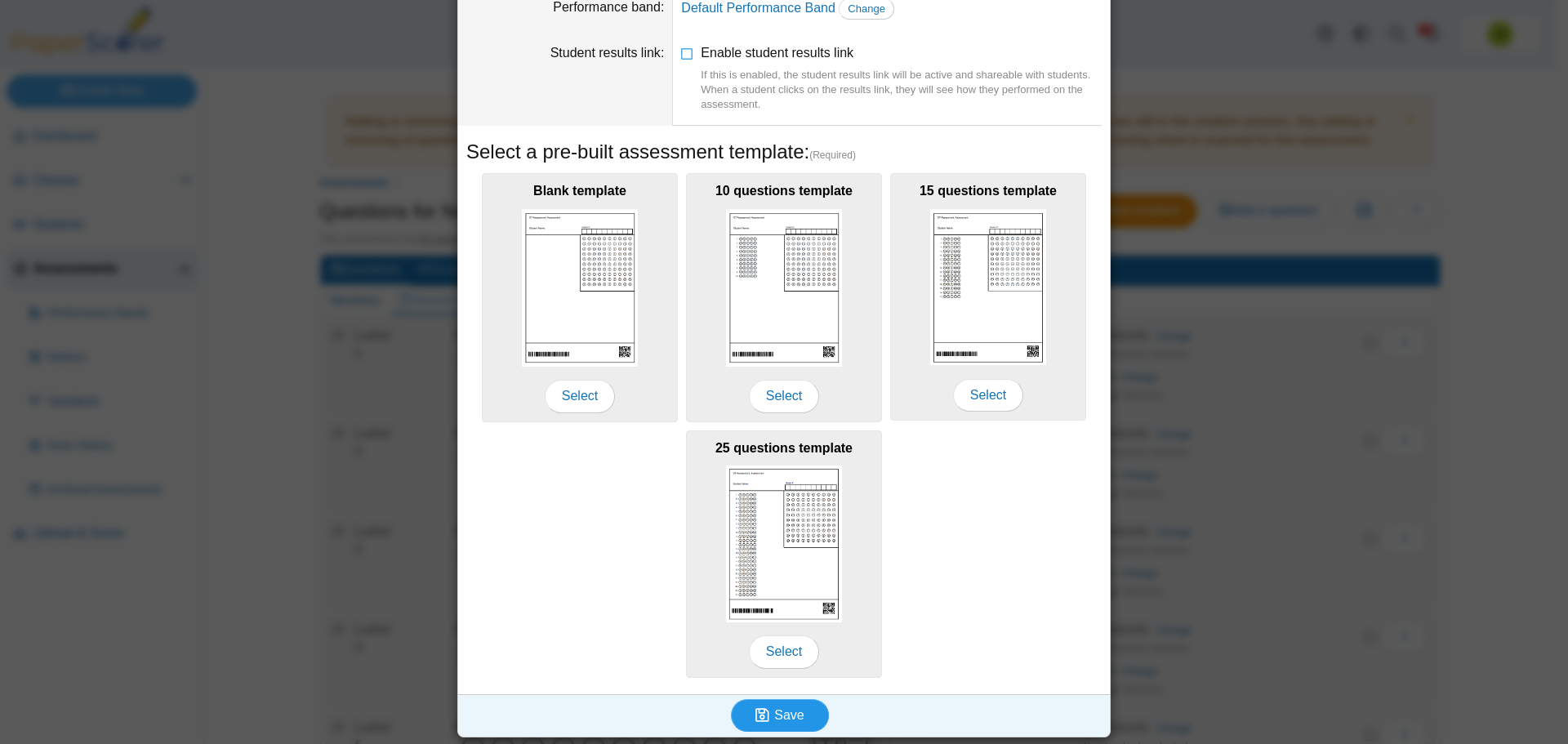
click at [780, 709] on span "Save" at bounding box center [789, 715] width 29 height 14
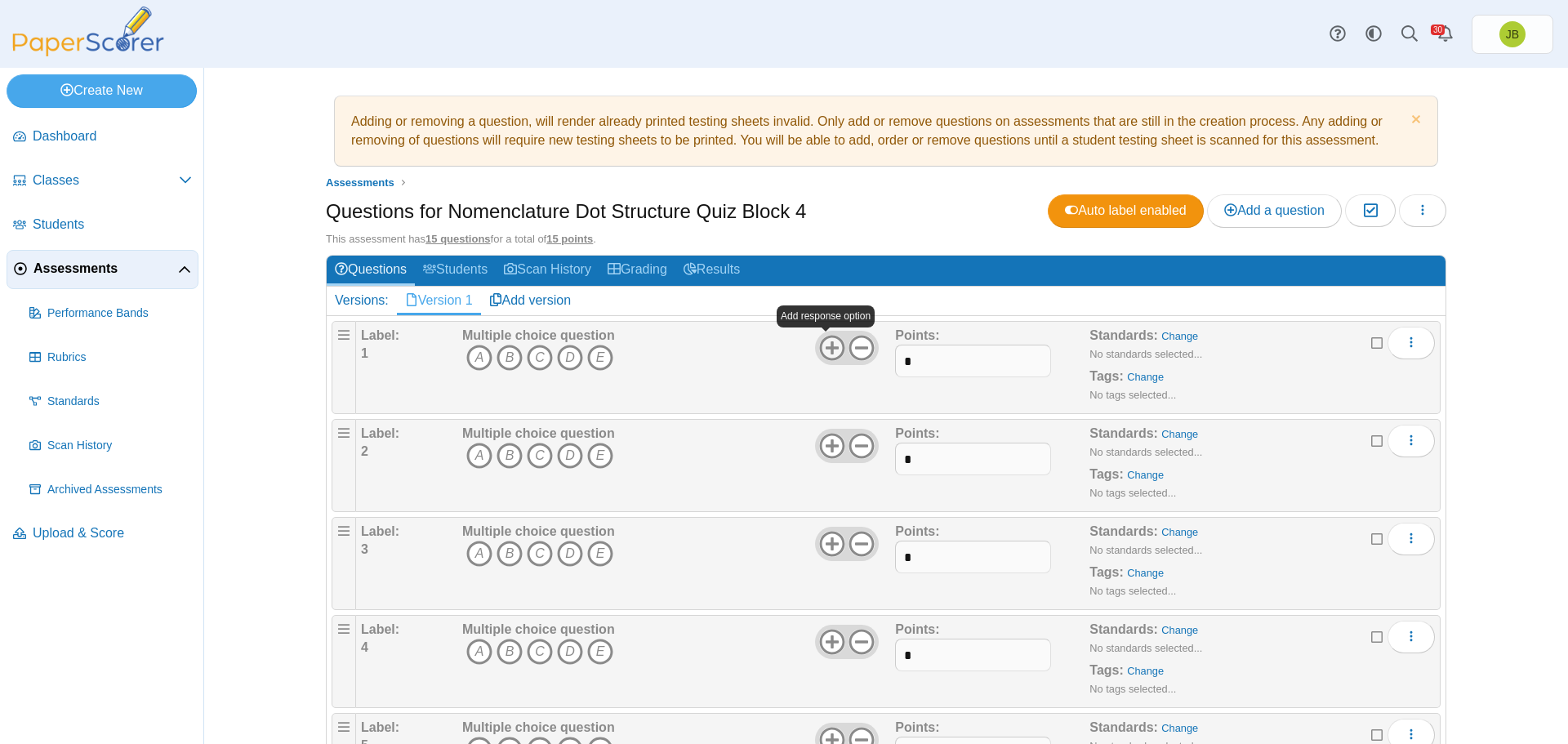
click at [828, 345] on use at bounding box center [832, 347] width 25 height 25
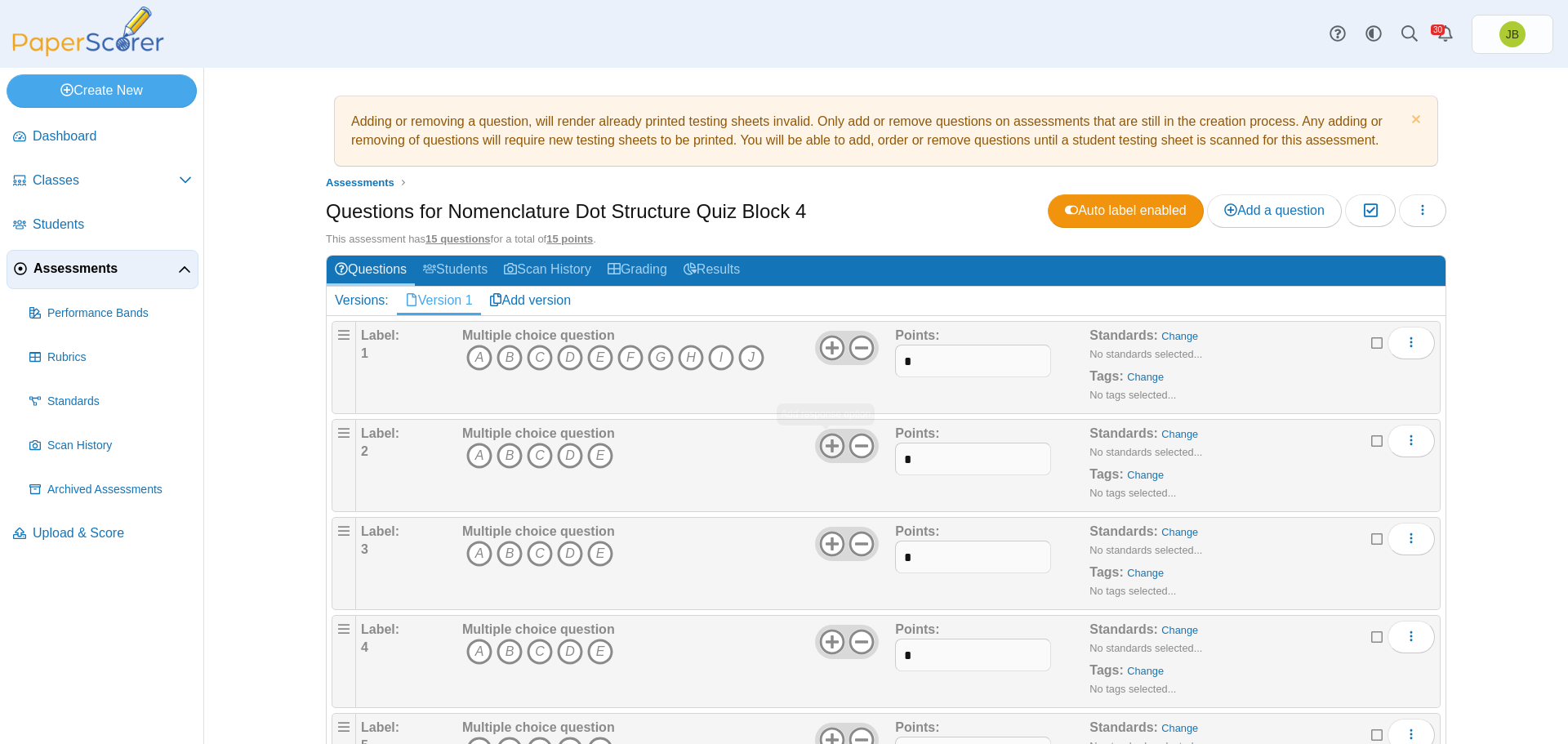
click at [820, 440] on icon at bounding box center [833, 446] width 26 height 26
click at [820, 441] on icon at bounding box center [833, 446] width 26 height 26
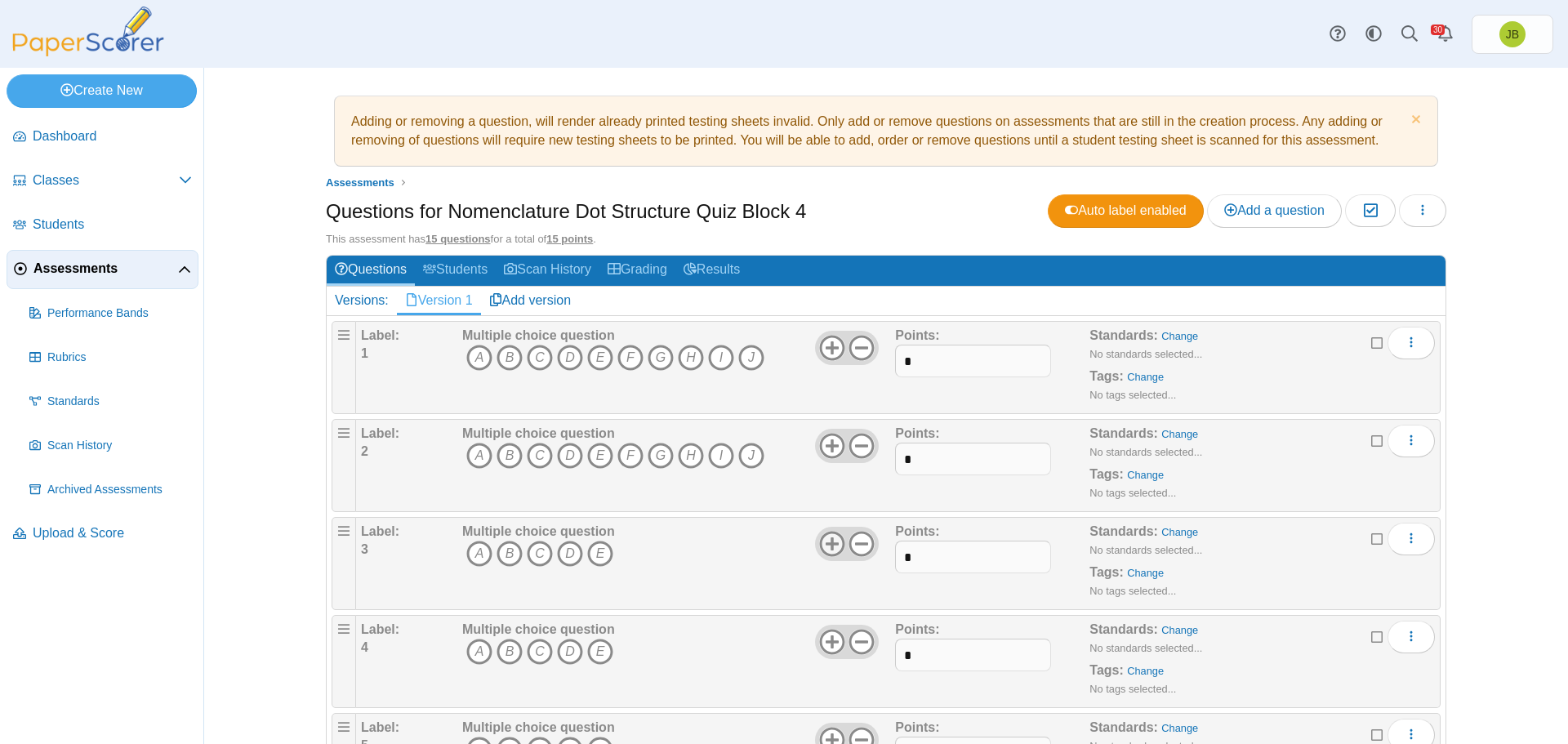
click at [823, 541] on icon at bounding box center [833, 544] width 26 height 26
click at [821, 540] on icon at bounding box center [833, 544] width 26 height 26
click at [820, 540] on icon at bounding box center [833, 544] width 26 height 26
click at [820, 539] on icon at bounding box center [833, 544] width 26 height 26
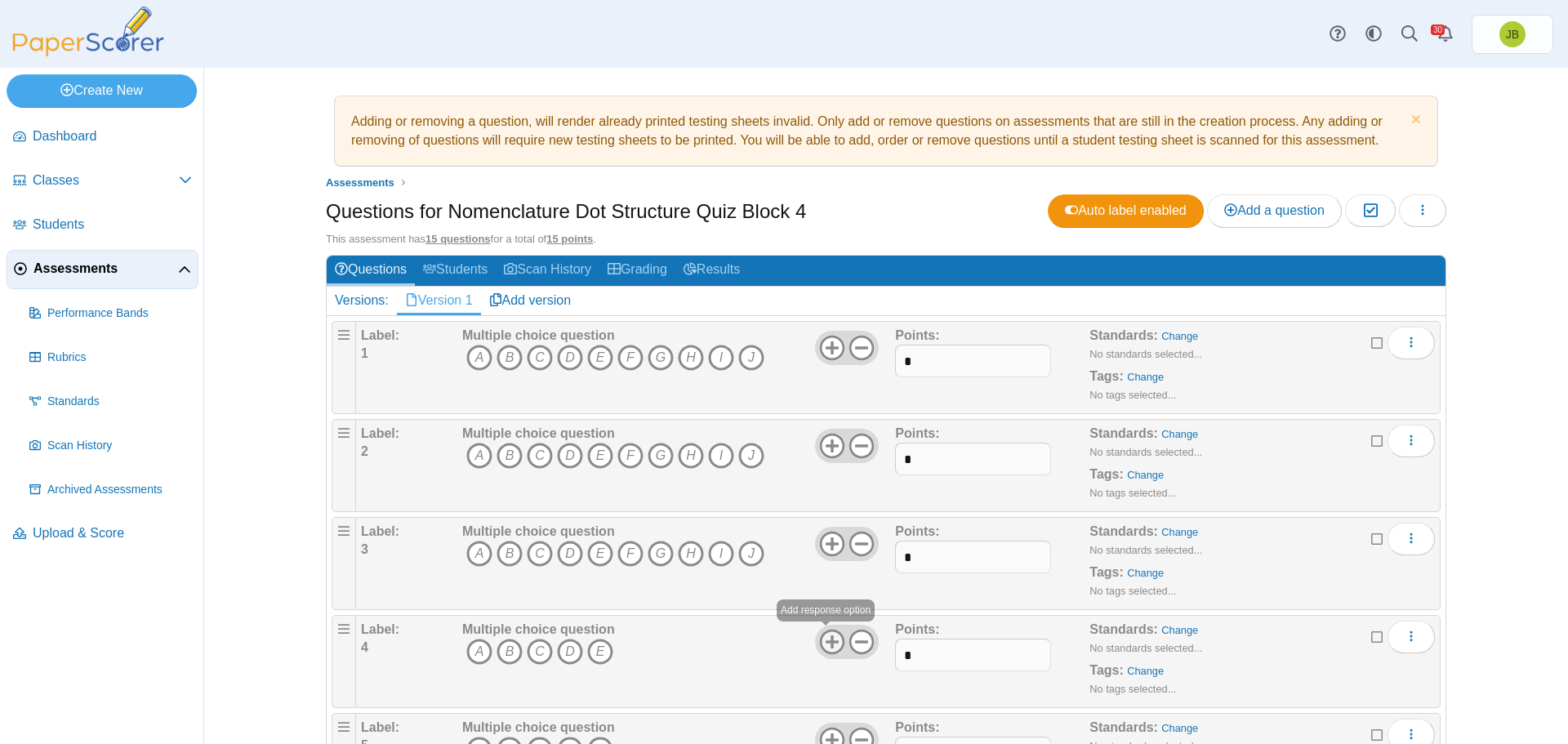
click at [823, 639] on icon at bounding box center [833, 642] width 26 height 26
click at [820, 639] on icon at bounding box center [833, 642] width 26 height 26
click at [820, 639] on icon at bounding box center [833, 642] width 26 height 26
click at [820, 639] on icon at bounding box center [833, 642] width 26 height 26
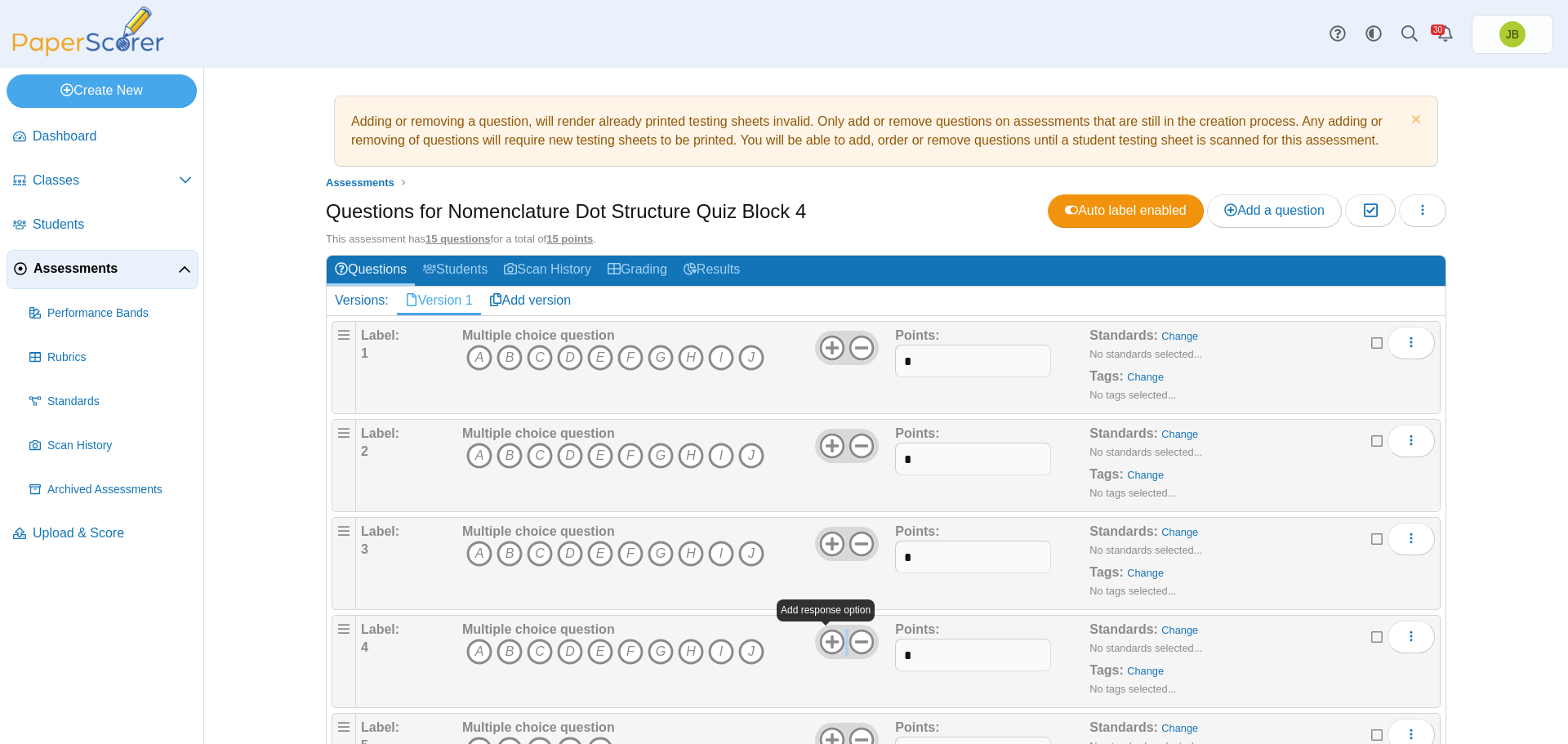
scroll to position [408, 0]
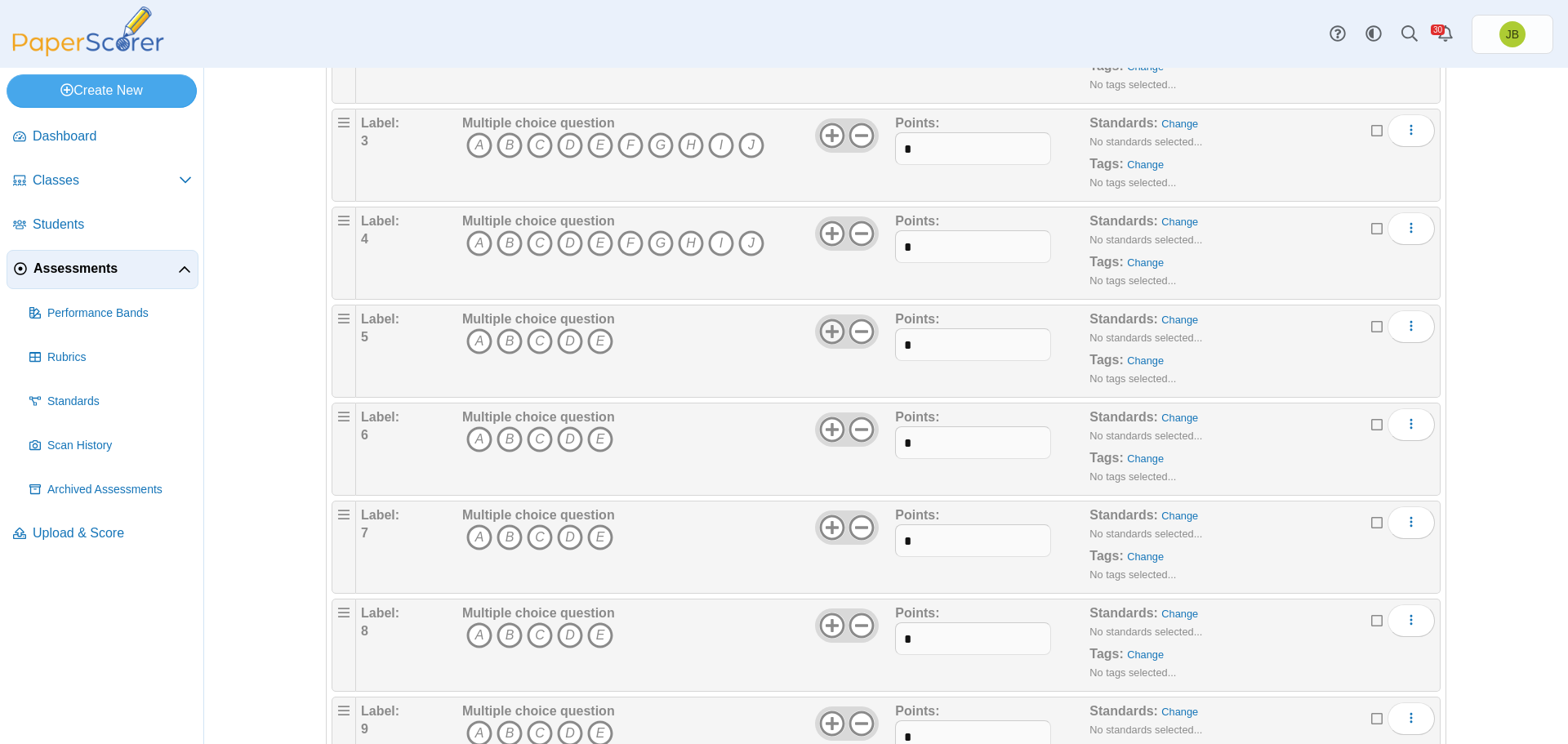
click at [828, 323] on icon at bounding box center [833, 331] width 26 height 26
click at [828, 324] on icon at bounding box center [833, 331] width 26 height 26
click at [827, 325] on icon at bounding box center [833, 331] width 26 height 26
click at [827, 325] on use at bounding box center [832, 330] width 25 height 25
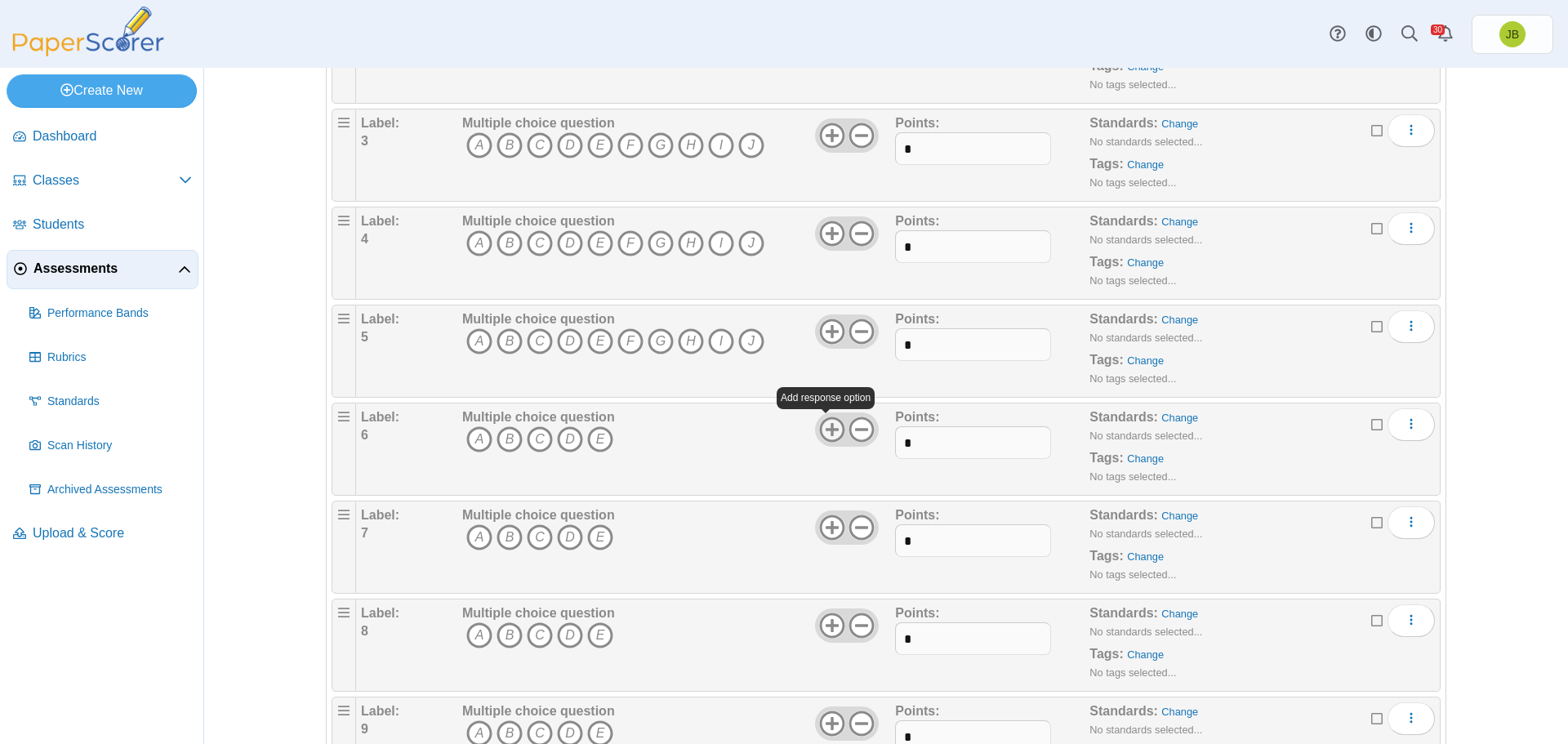
click at [826, 421] on icon at bounding box center [833, 429] width 26 height 26
click at [829, 425] on icon at bounding box center [833, 429] width 26 height 26
click at [830, 427] on icon at bounding box center [833, 429] width 26 height 26
click at [829, 427] on icon at bounding box center [833, 429] width 26 height 26
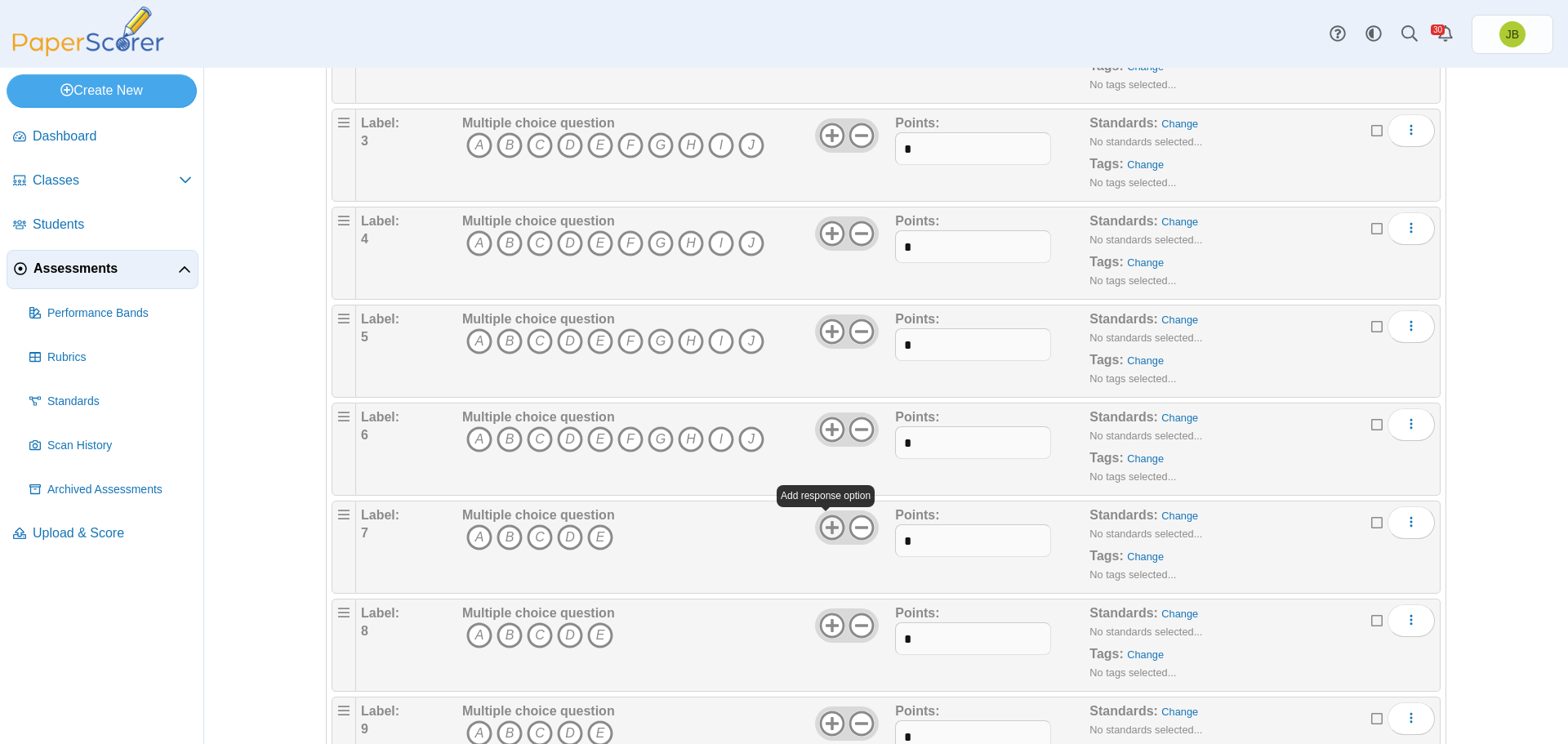
click at [821, 525] on icon at bounding box center [833, 527] width 26 height 26
click at [822, 525] on icon at bounding box center [833, 527] width 26 height 26
click at [821, 522] on icon at bounding box center [833, 527] width 26 height 26
click at [821, 522] on icon at bounding box center [833, 527] width 26 height 26
click at [820, 521] on icon at bounding box center [833, 527] width 26 height 26
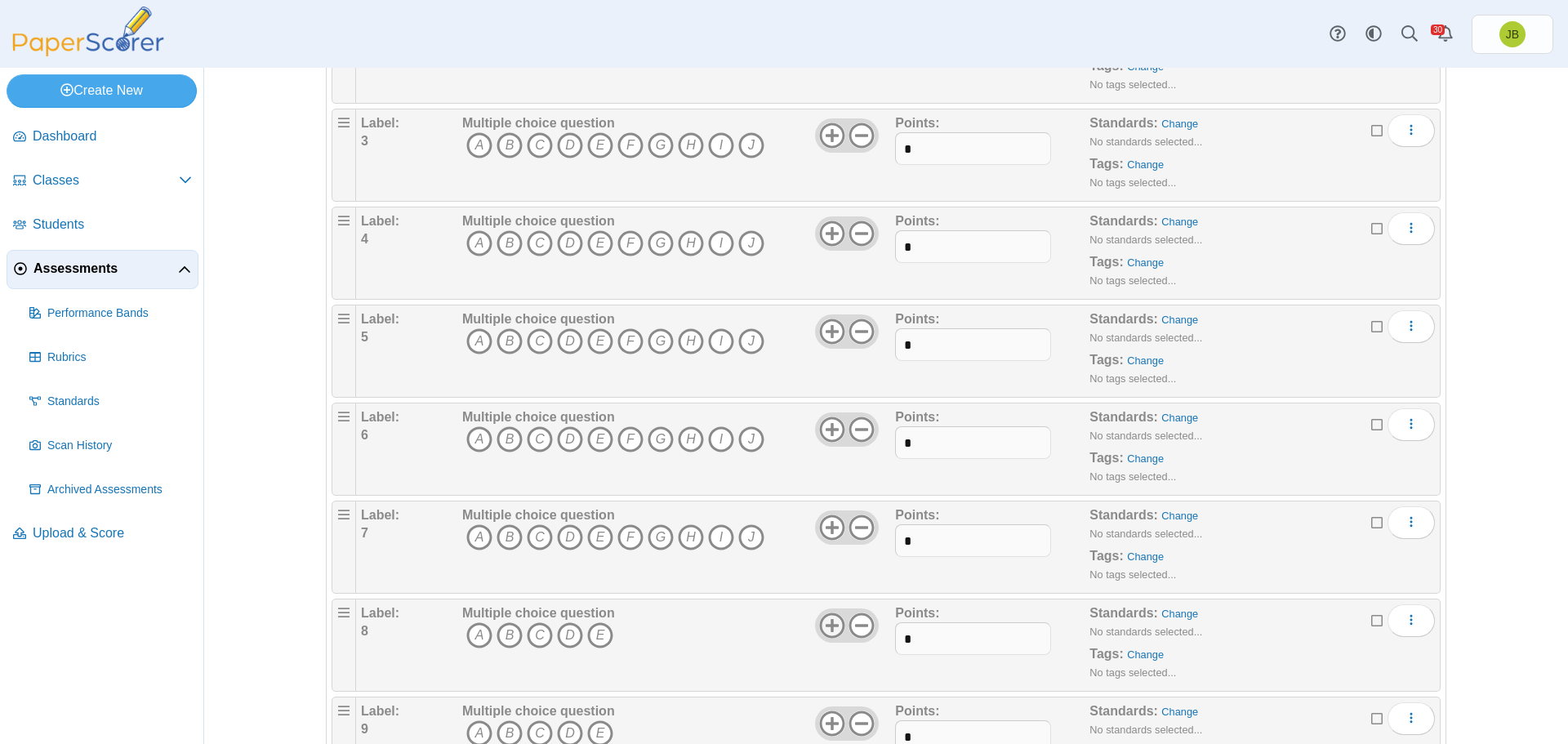
click at [830, 625] on use at bounding box center [832, 625] width 25 height 25
click at [829, 624] on use at bounding box center [832, 625] width 25 height 25
click at [829, 623] on icon at bounding box center [833, 625] width 26 height 26
click at [829, 622] on icon at bounding box center [833, 625] width 26 height 26
click at [830, 621] on icon at bounding box center [833, 625] width 26 height 26
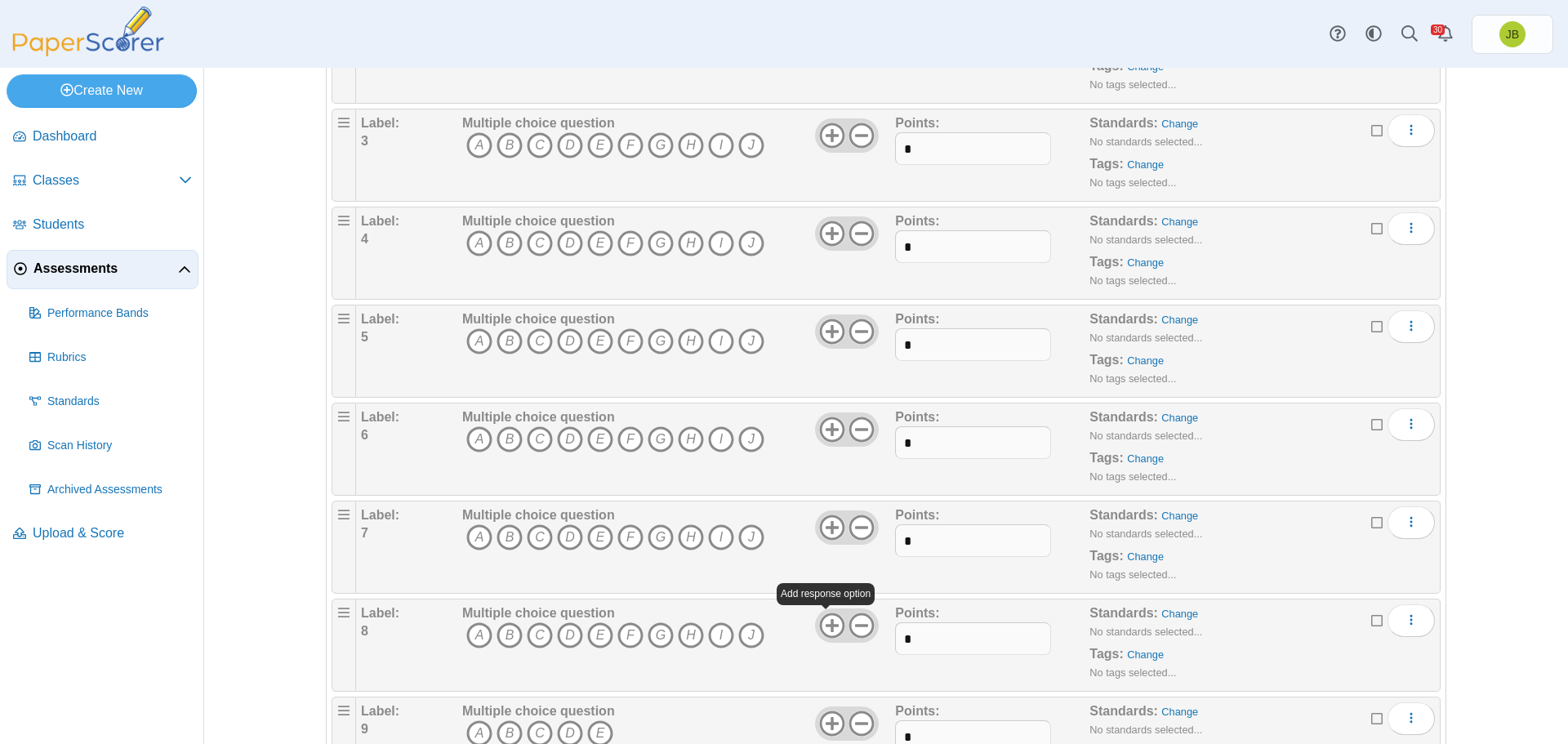
scroll to position [653, 0]
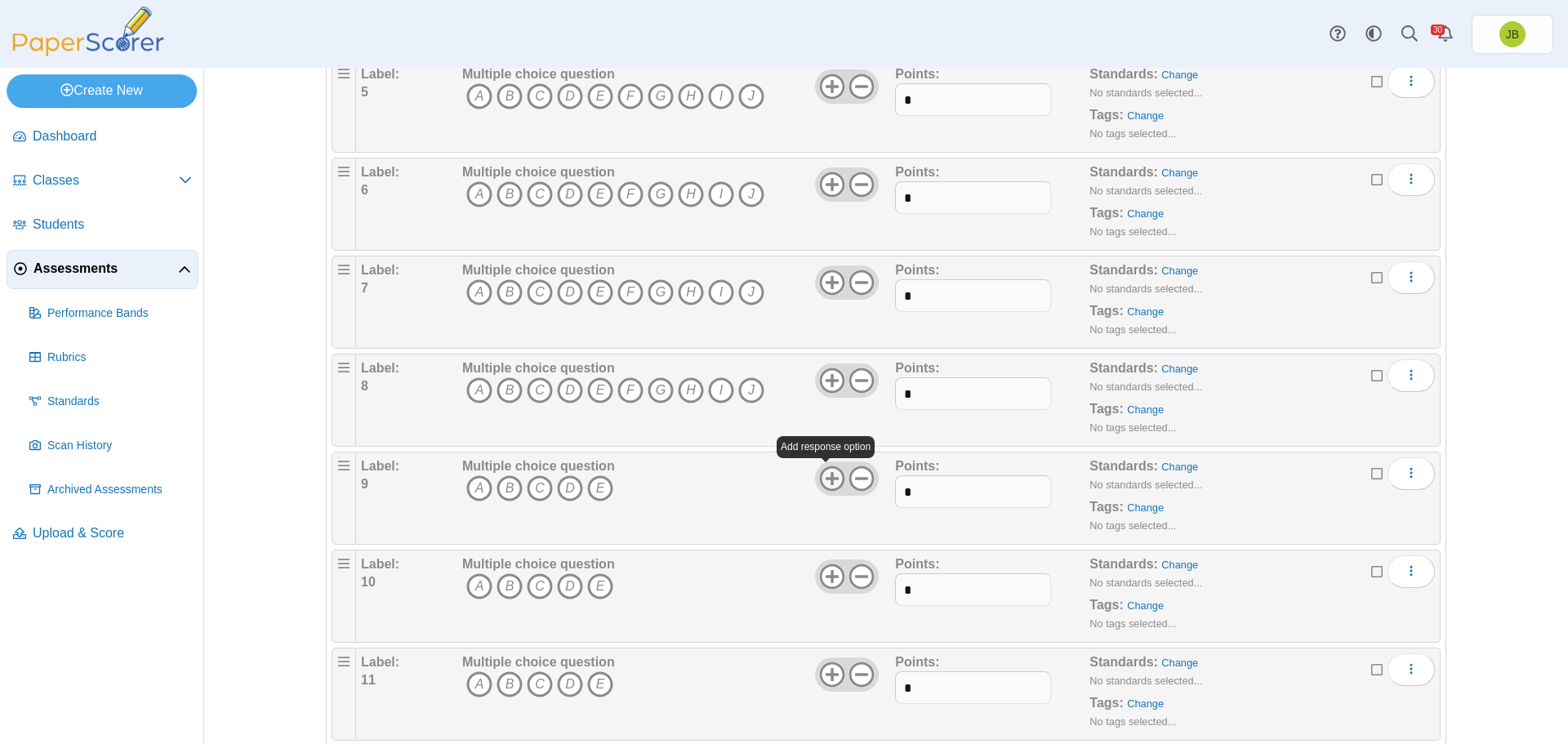
click at [823, 482] on icon at bounding box center [833, 478] width 26 height 26
click at [821, 482] on icon at bounding box center [833, 478] width 26 height 26
click at [821, 482] on icon at bounding box center [833, 478] width 26 height 26
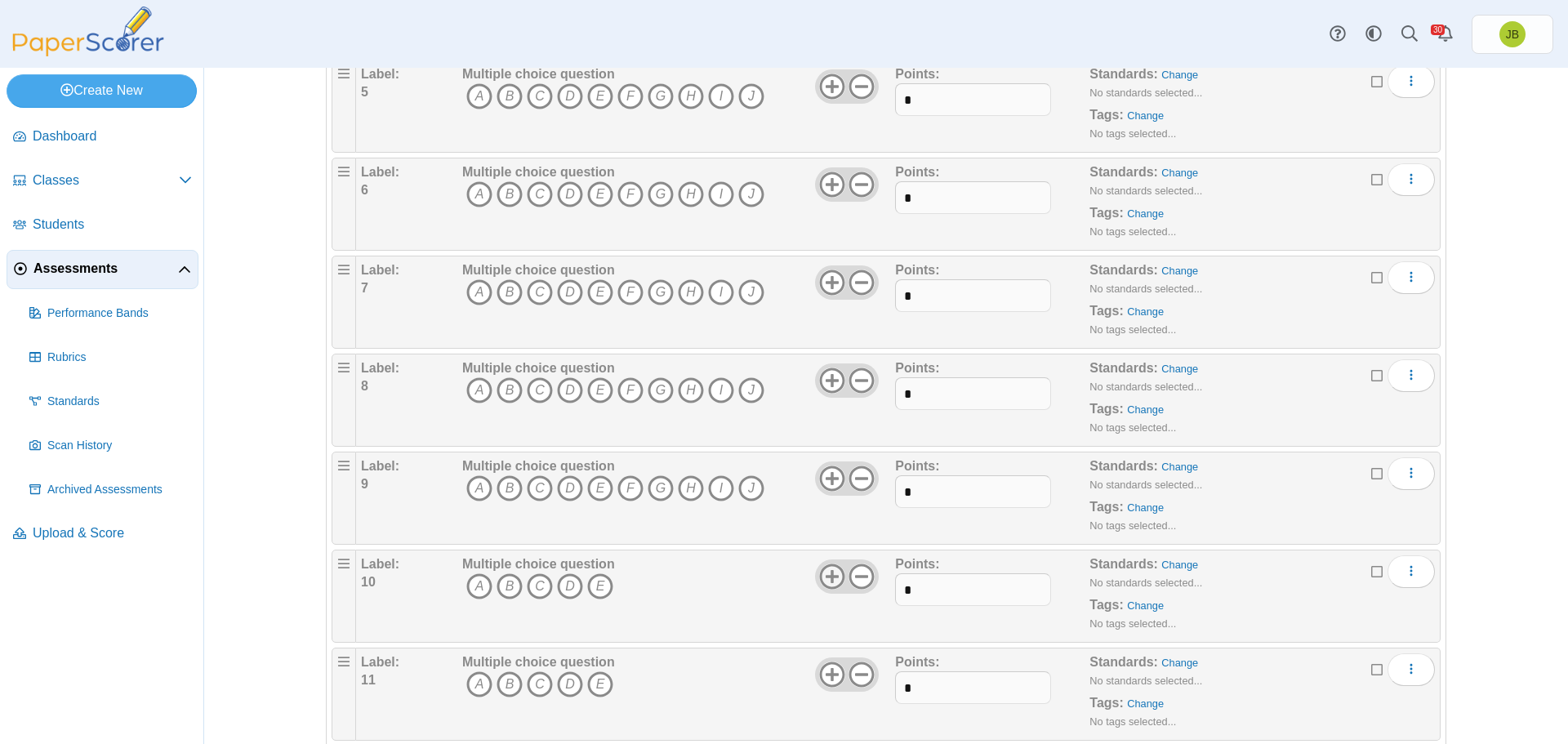
click at [829, 573] on icon at bounding box center [833, 576] width 26 height 26
click at [828, 571] on use at bounding box center [832, 576] width 25 height 25
click at [827, 569] on use at bounding box center [832, 576] width 25 height 25
click at [825, 567] on icon at bounding box center [833, 576] width 26 height 26
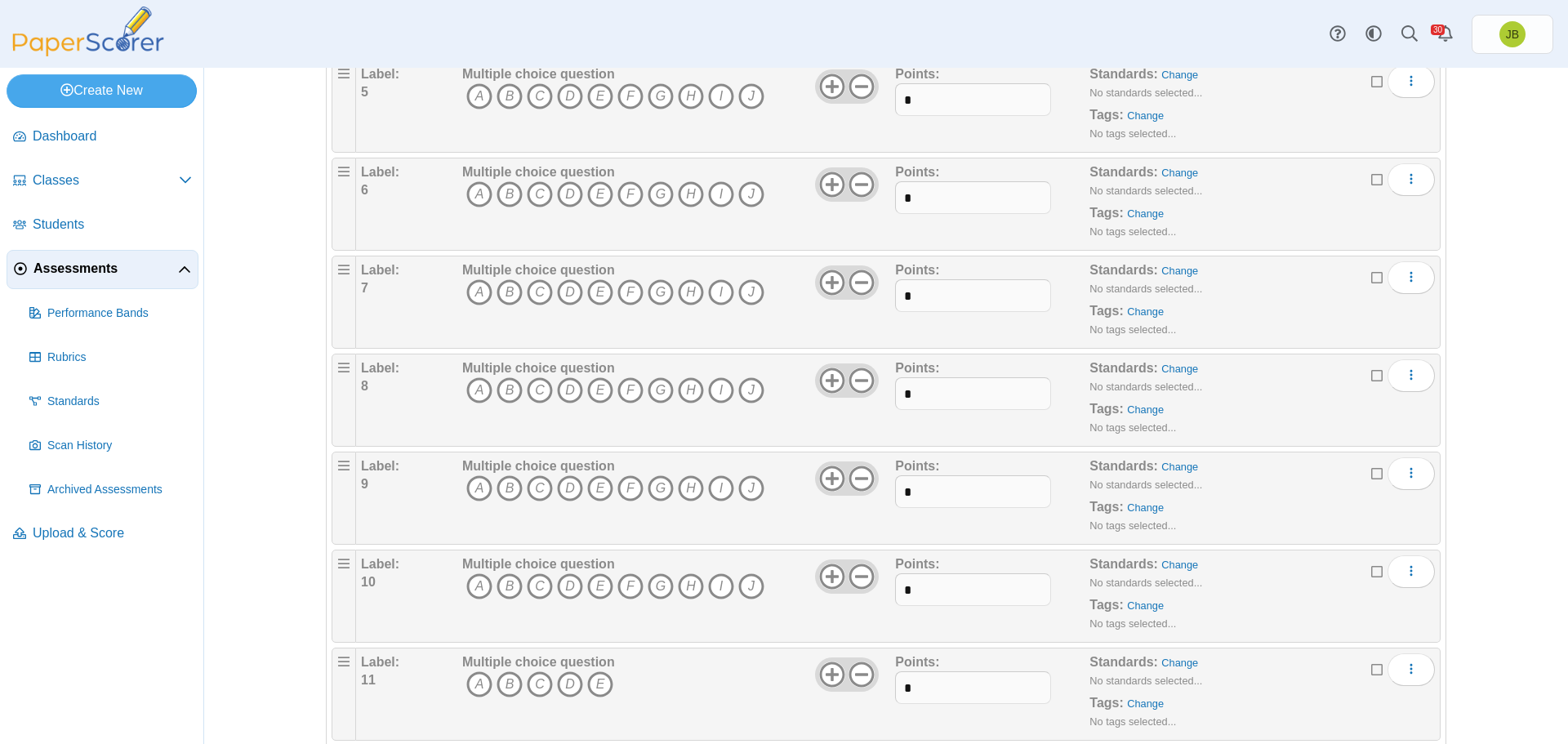
drag, startPoint x: 857, startPoint y: 670, endPoint x: 866, endPoint y: 658, distance: 15.0
click at [858, 670] on icon at bounding box center [862, 675] width 26 height 26
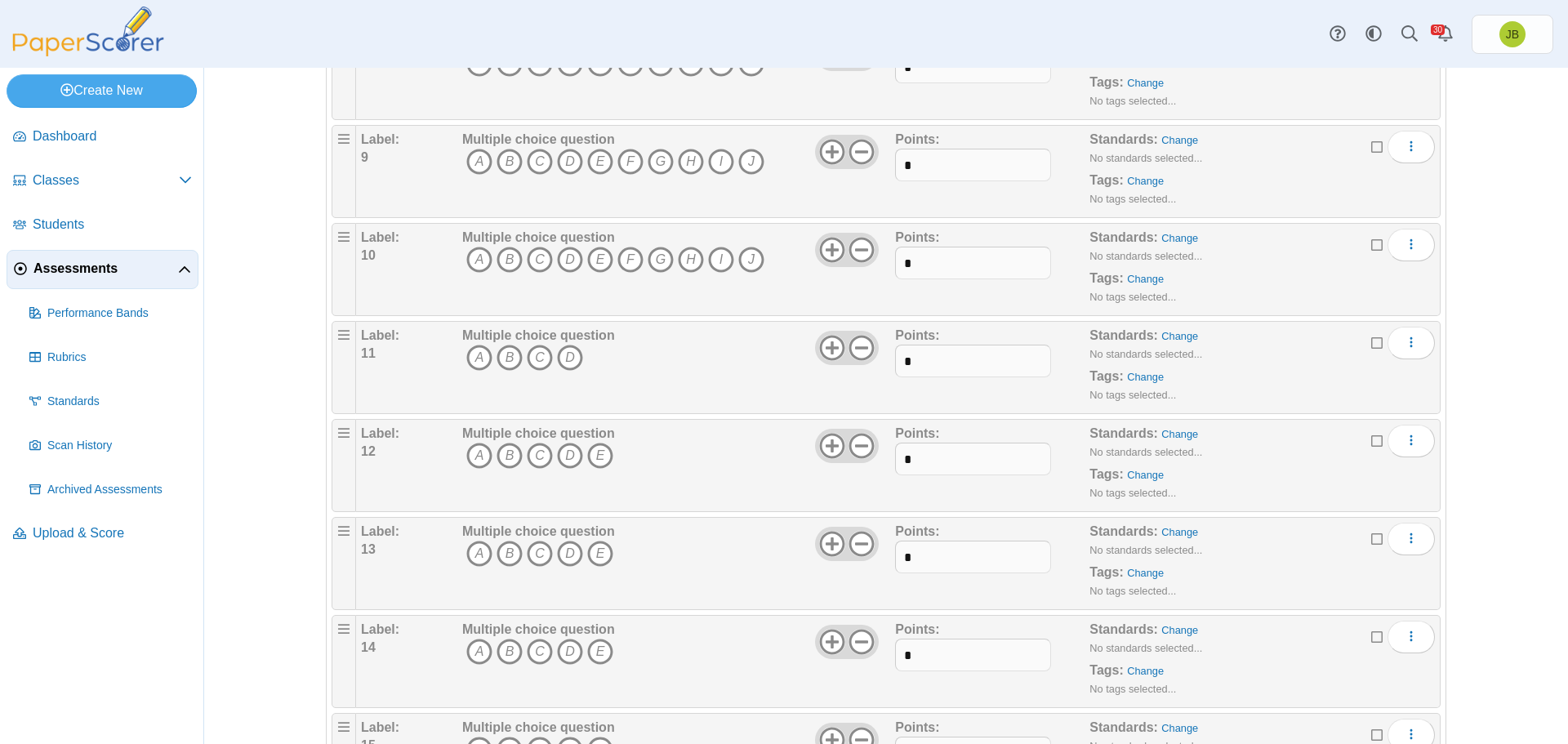
scroll to position [1061, 0]
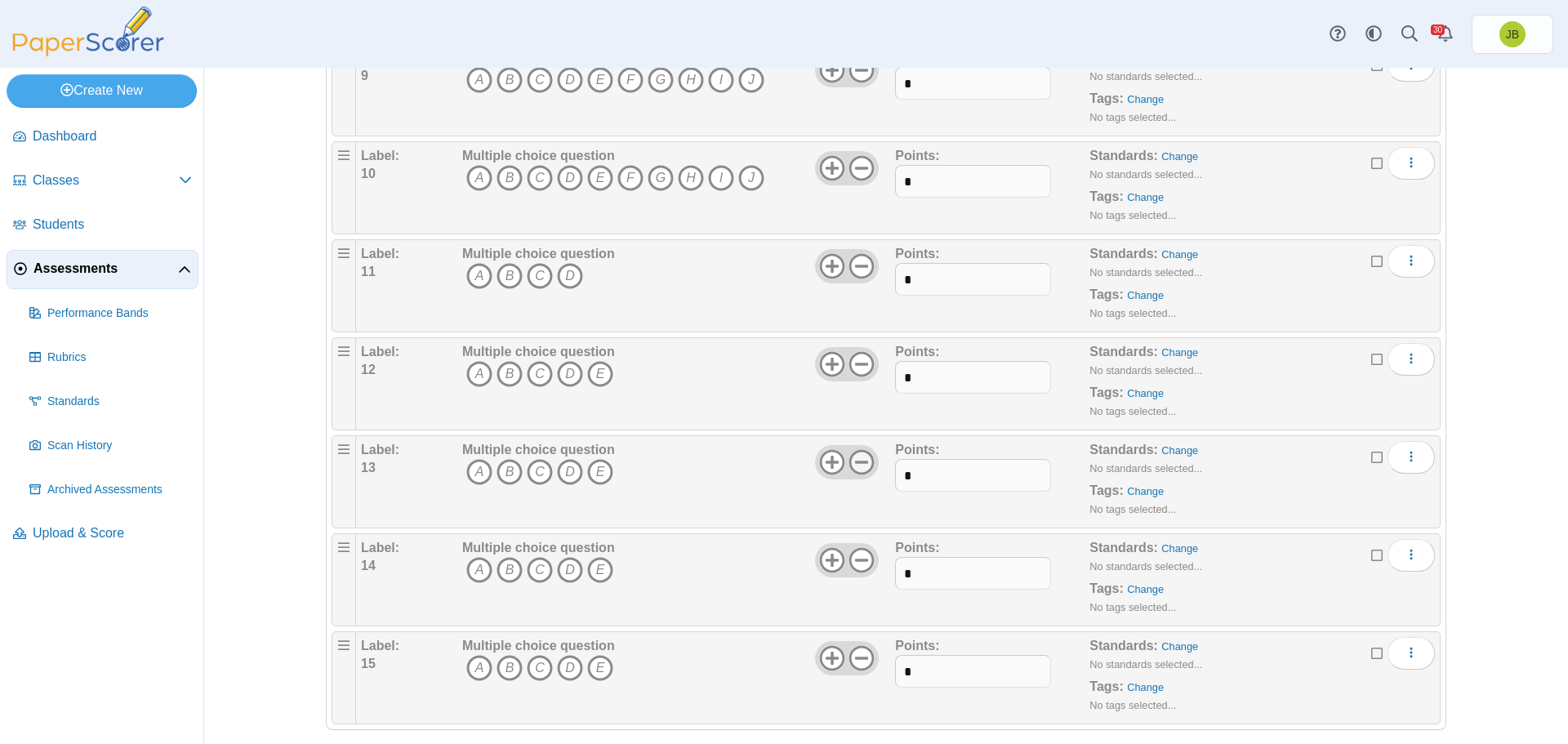
click at [856, 466] on icon at bounding box center [862, 462] width 26 height 26
click at [855, 562] on icon at bounding box center [862, 560] width 26 height 26
drag, startPoint x: 858, startPoint y: 655, endPoint x: 871, endPoint y: 654, distance: 13.0
click at [859, 656] on icon at bounding box center [862, 658] width 26 height 26
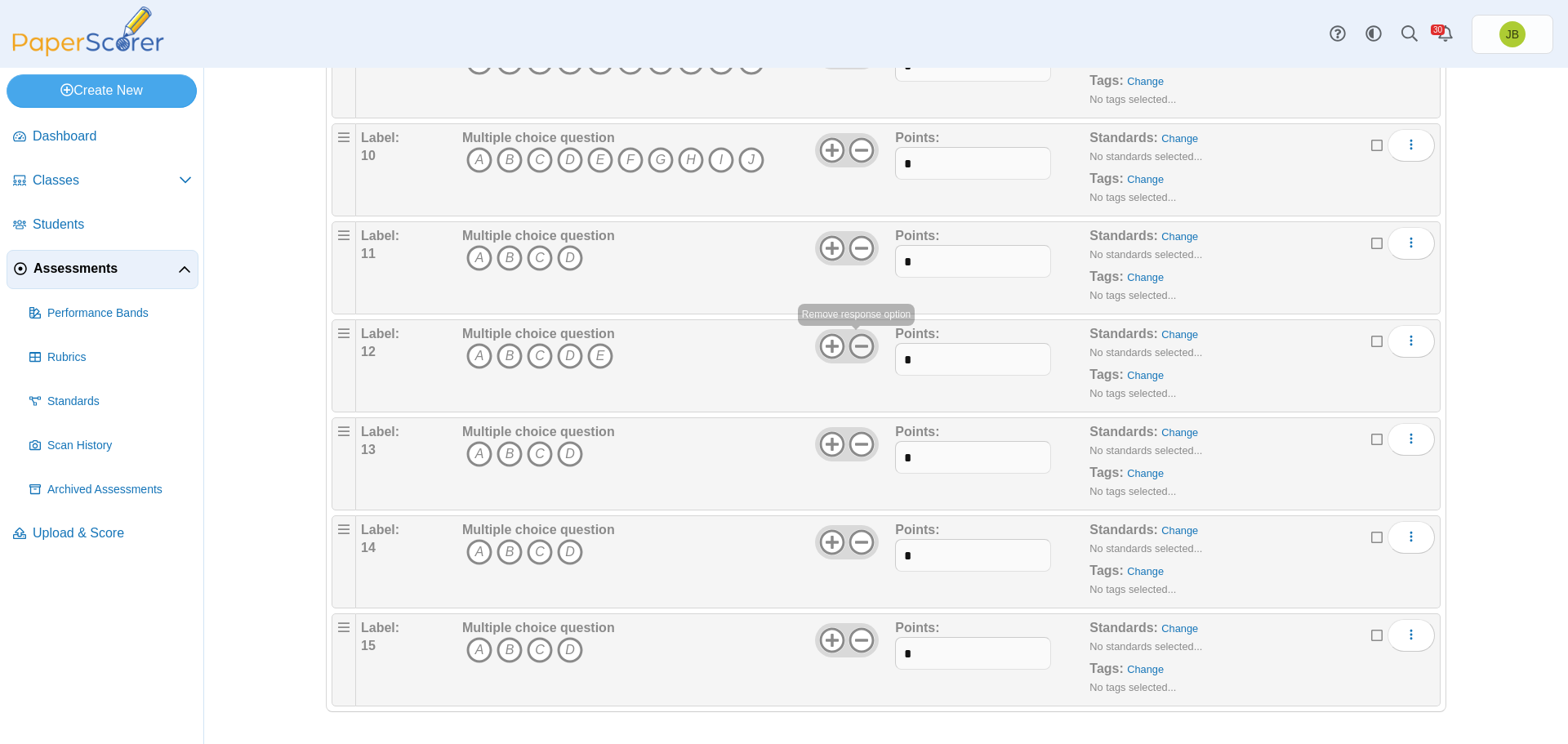
click at [858, 346] on use at bounding box center [862, 345] width 25 height 25
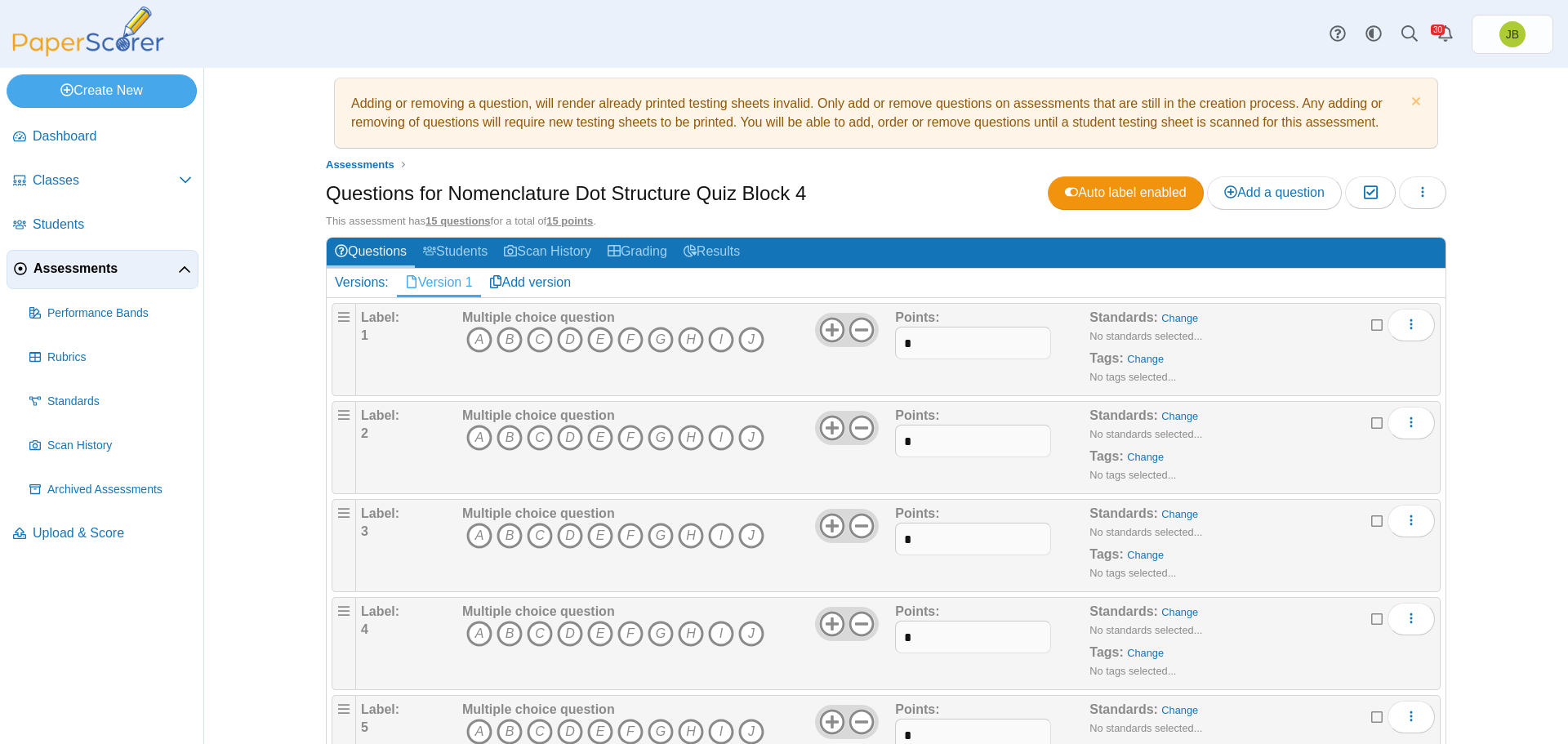
scroll to position [0, 0]
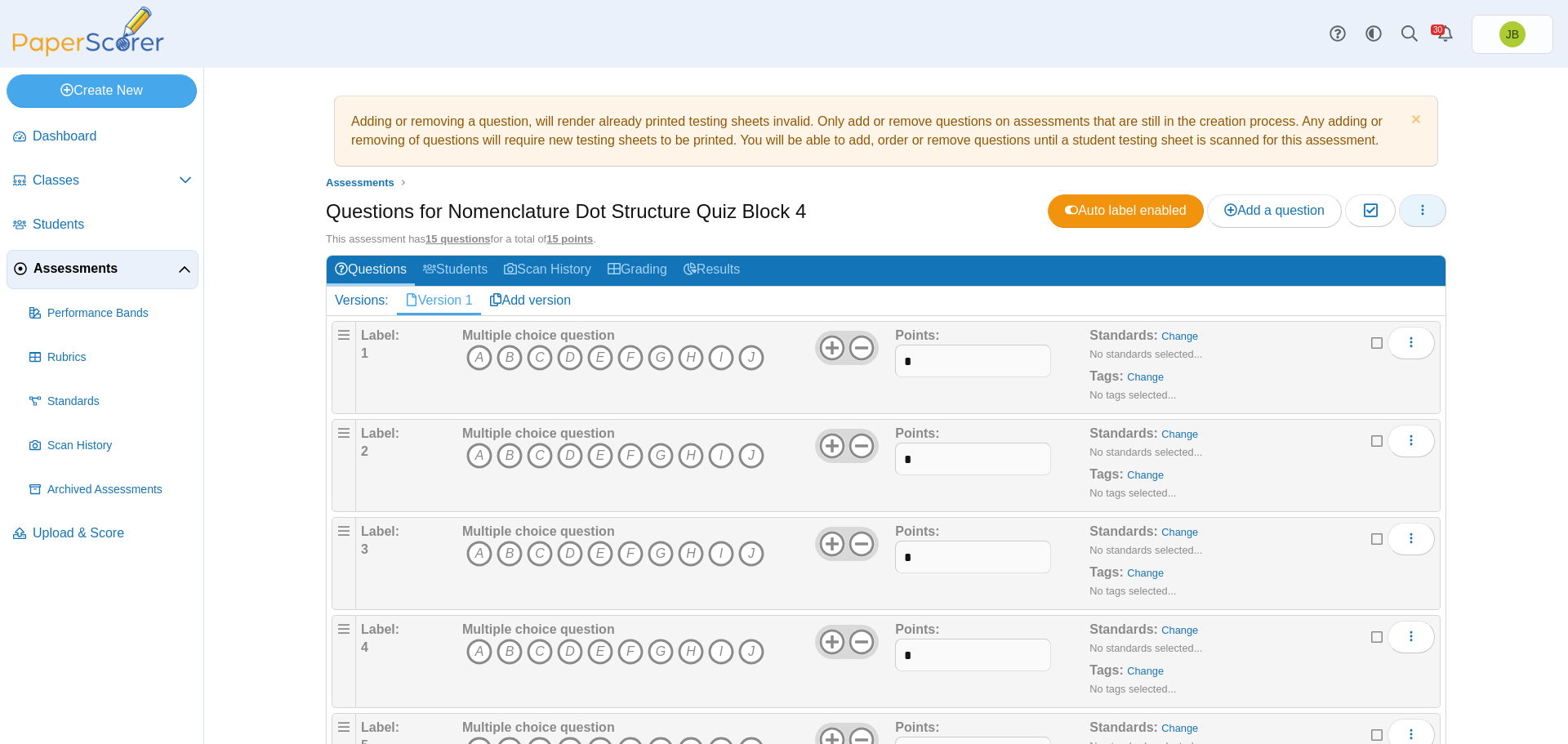
click at [1426, 206] on button "button" at bounding box center [1423, 211] width 47 height 33
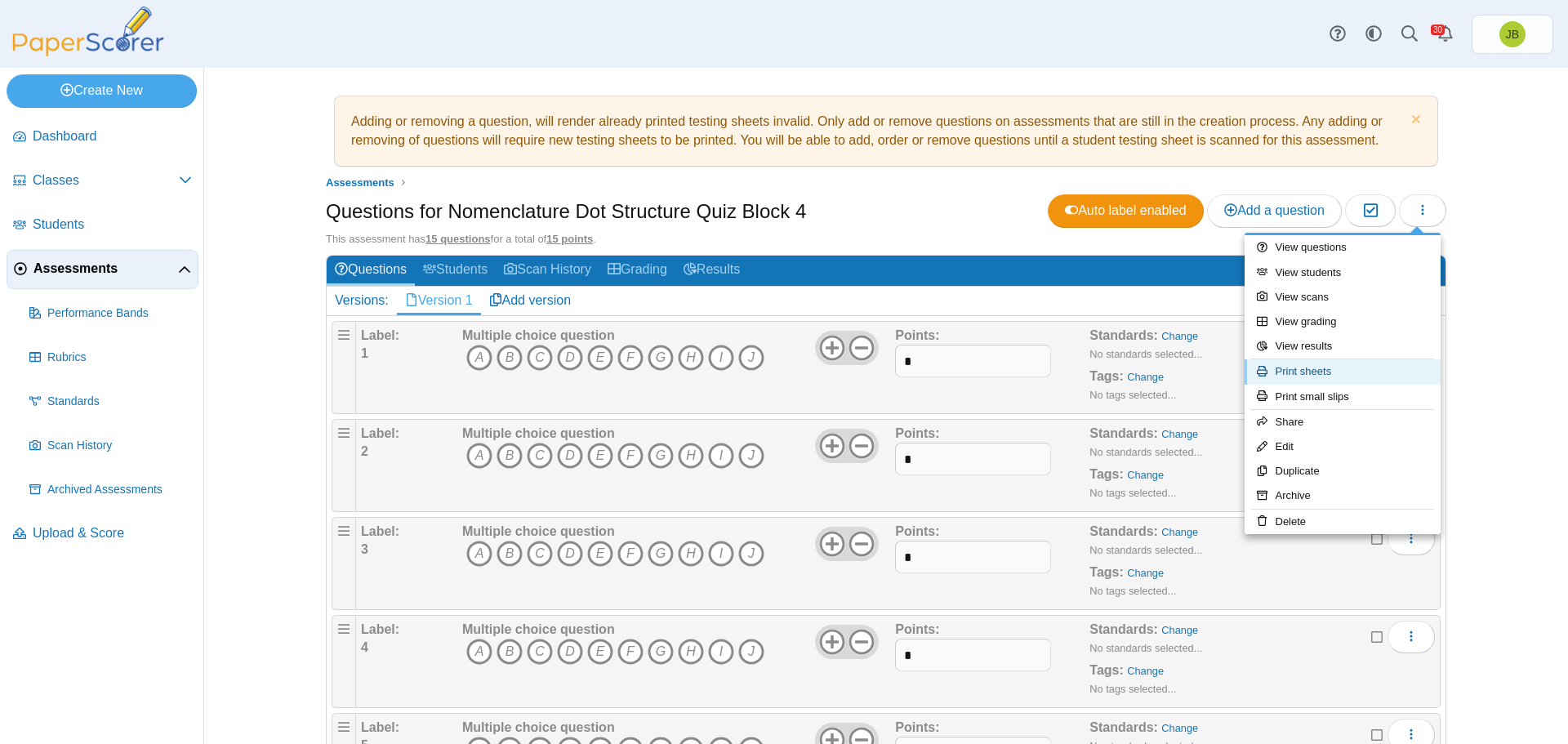
click at [1300, 374] on link "Print sheets" at bounding box center [1343, 371] width 196 height 25
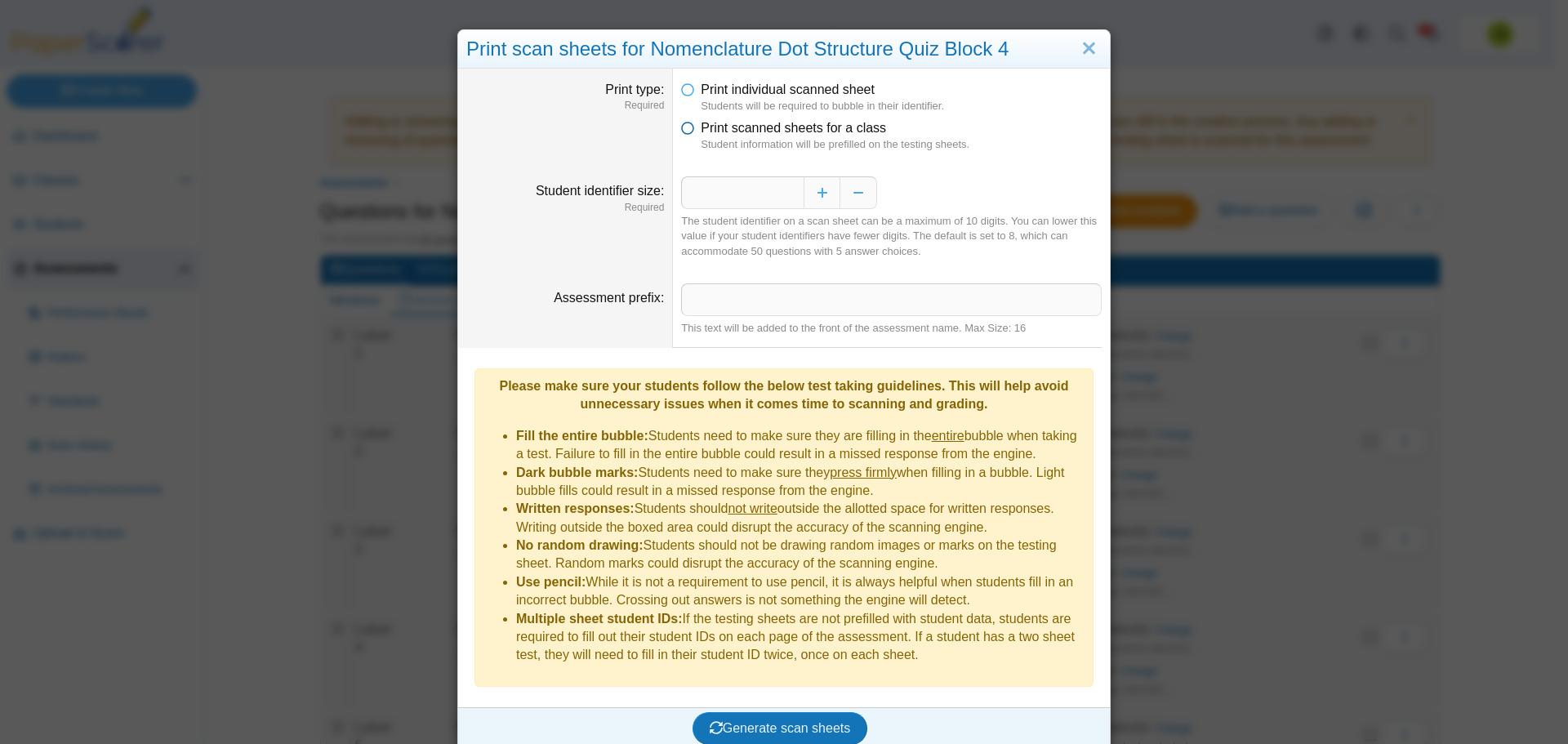
click at [688, 128] on icon at bounding box center [688, 125] width 13 height 11
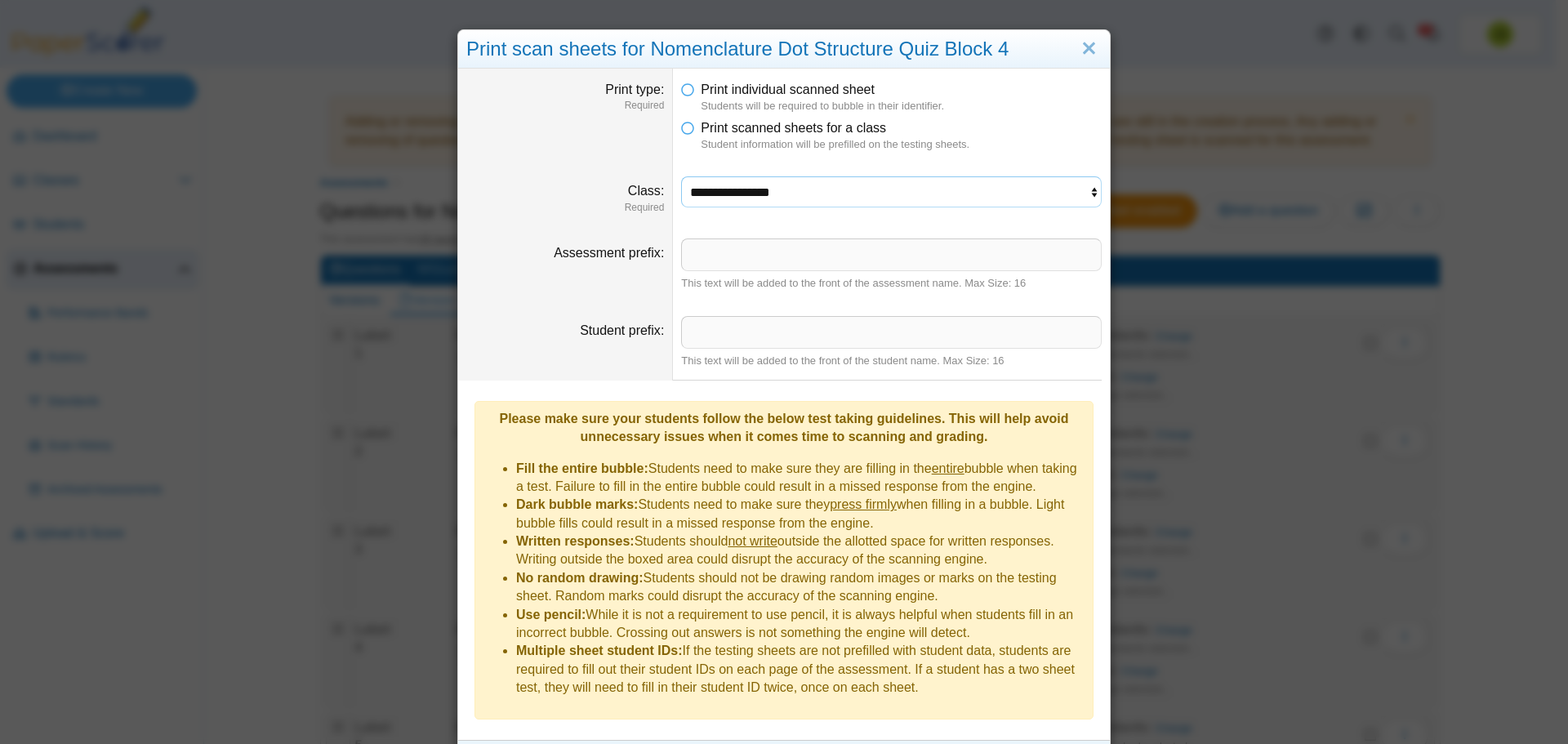
click at [823, 195] on select "**********" at bounding box center [892, 192] width 420 height 31
select select "**********"
click at [681, 177] on select "**********" at bounding box center [892, 192] width 420 height 31
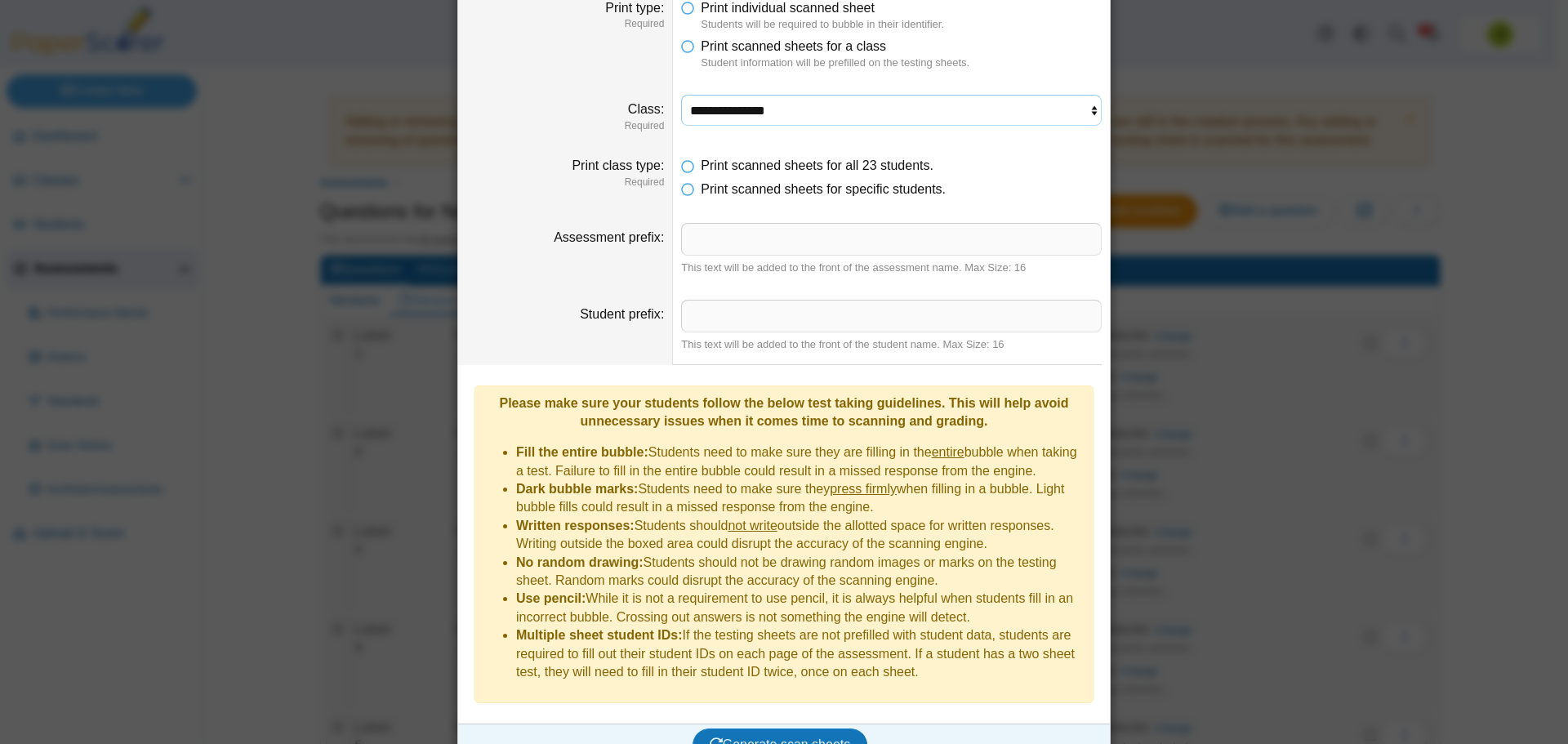
scroll to position [87, 0]
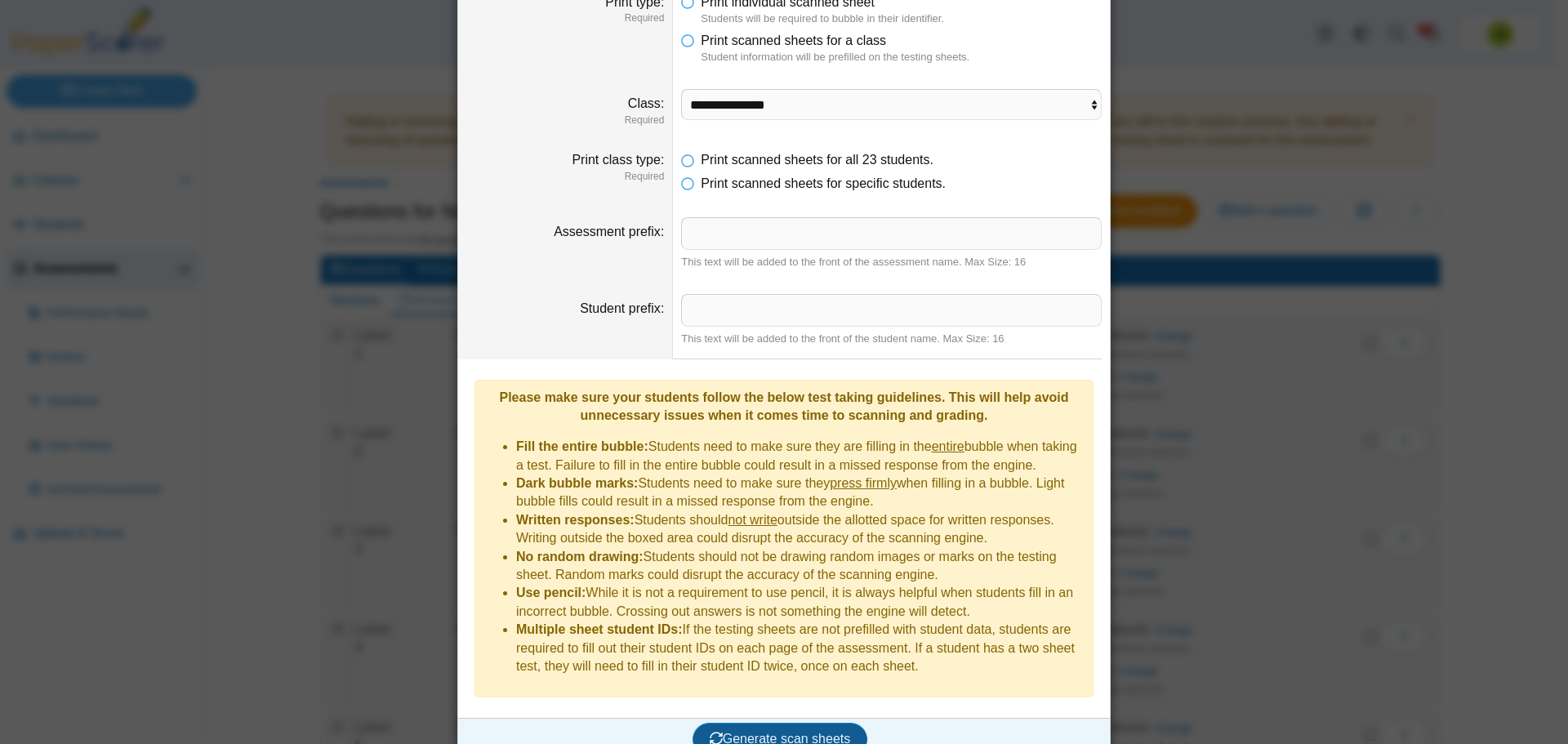
click at [760, 723] on button "Generate scan sheets" at bounding box center [780, 739] width 176 height 33
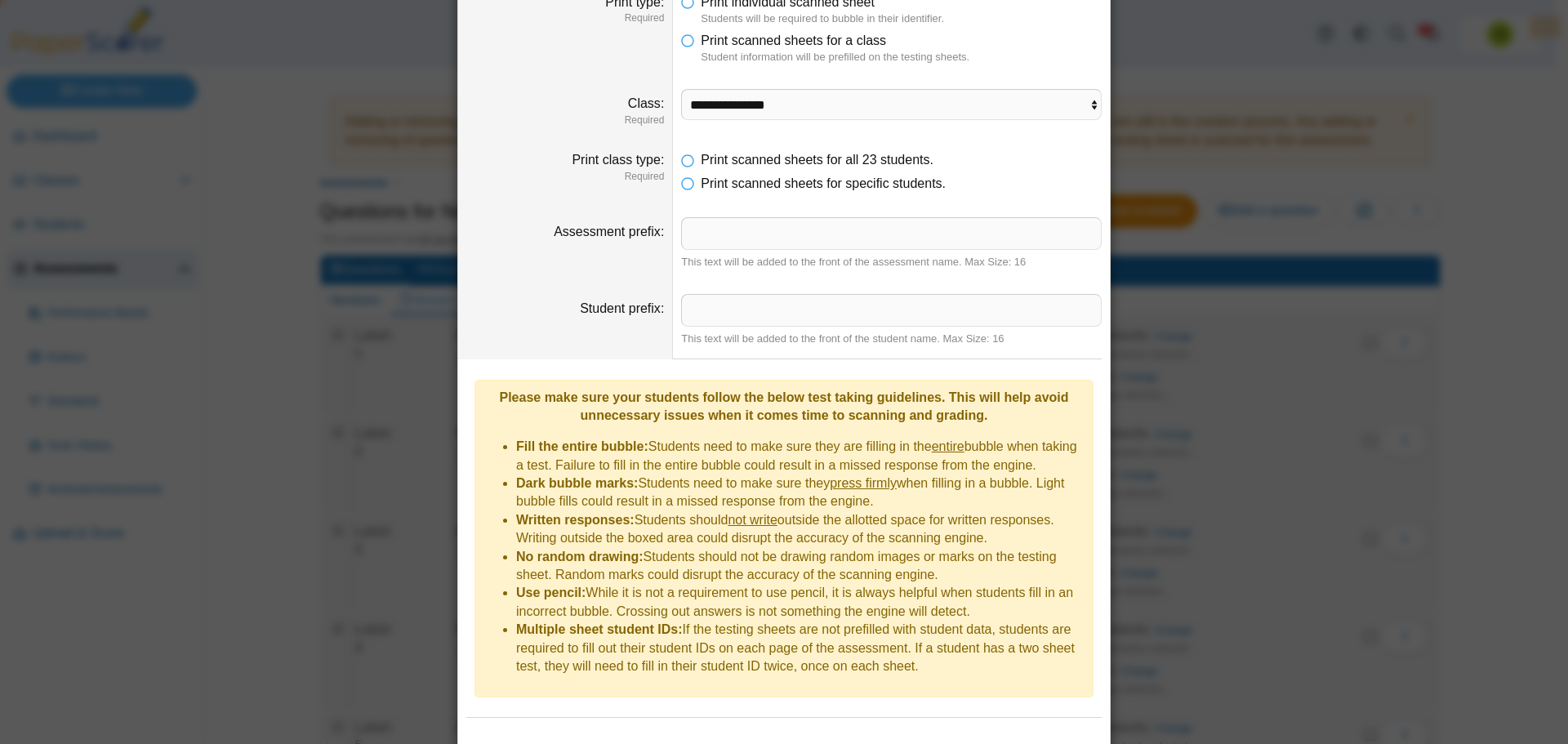
scroll to position [167, 0]
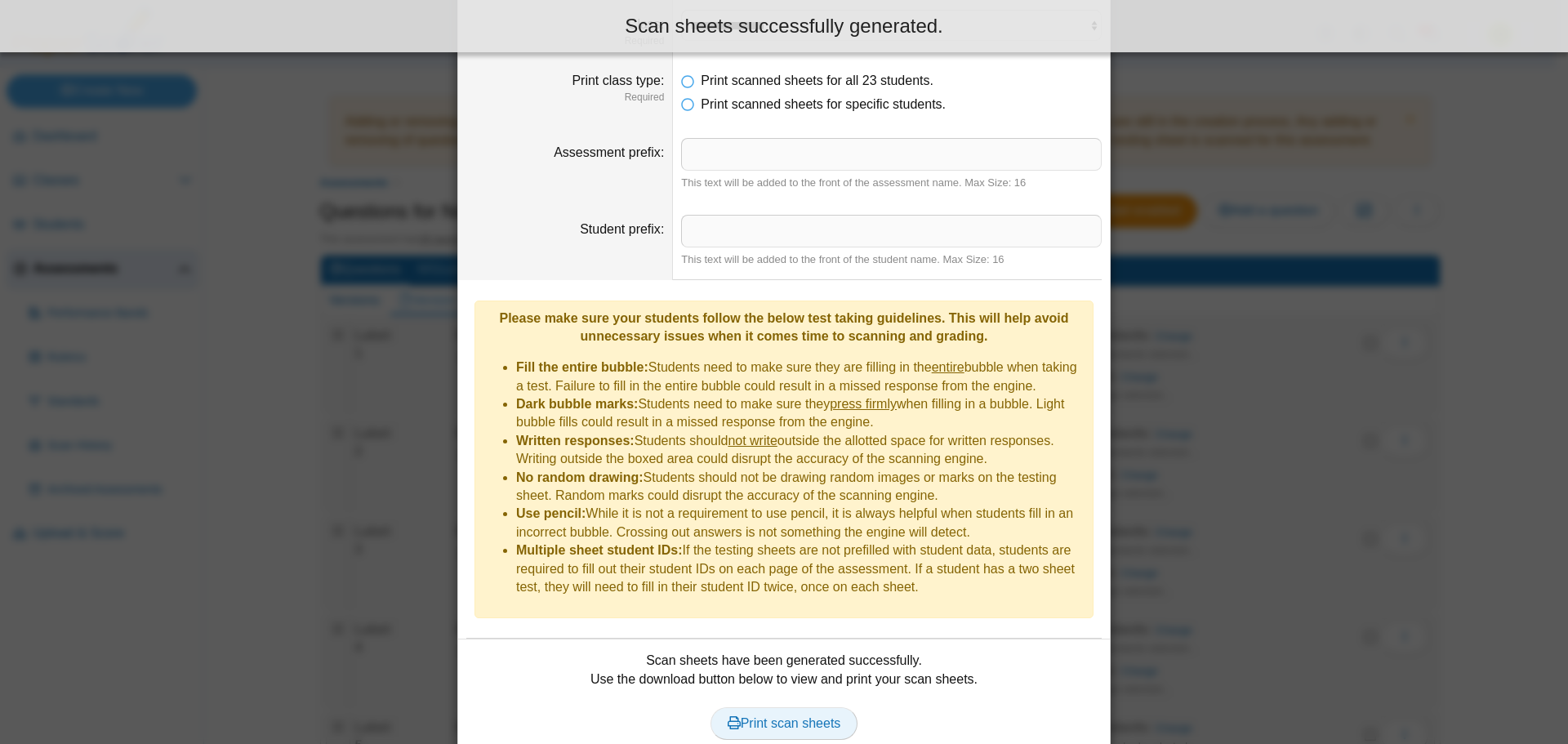
click at [790, 716] on span "Print scan sheets" at bounding box center [784, 723] width 114 height 14
